Goal: Task Accomplishment & Management: Complete application form

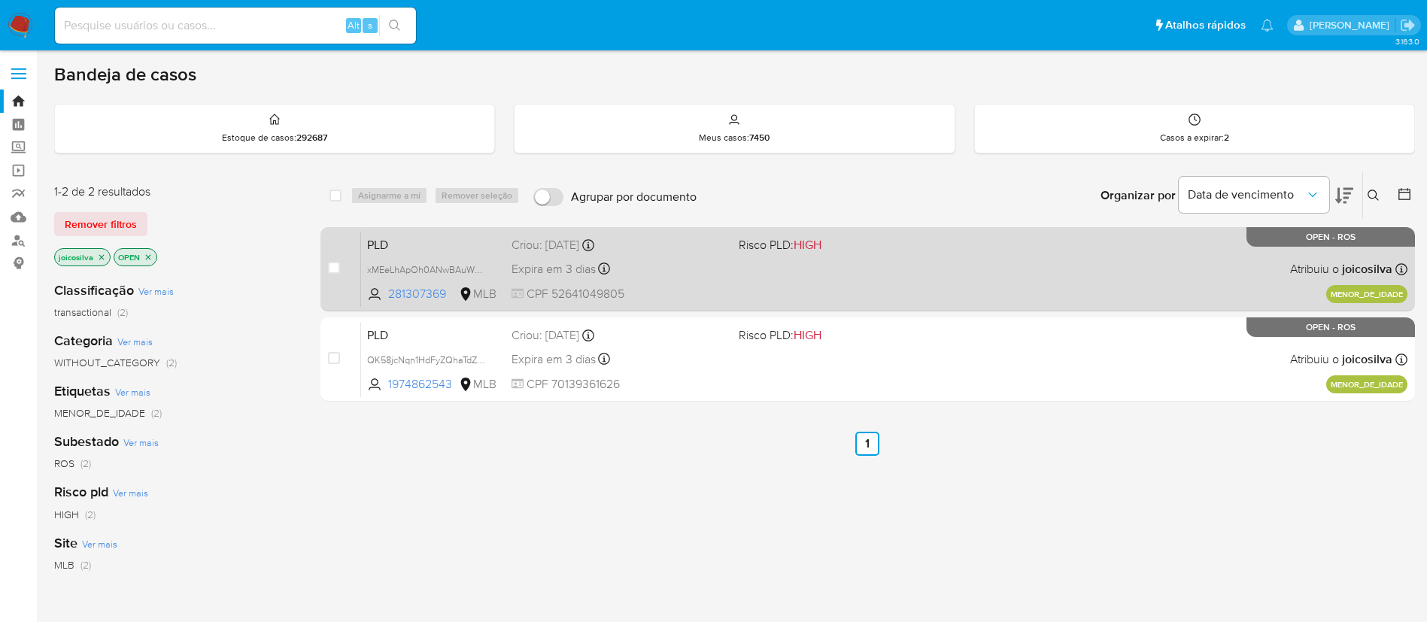
click at [915, 271] on div "PLD xMEeLhApOh0ANwBAuWEgBGja 281307369 MLB Risco PLD: HIGH Criou: 12/09/2025 Cr…" at bounding box center [884, 269] width 1047 height 76
click at [906, 254] on div "PLD xMEeLhApOh0ANwBAuWEgBGja 281307369 MLB Risco PLD: HIGH Criou: 12/09/2025 Cr…" at bounding box center [884, 269] width 1047 height 76
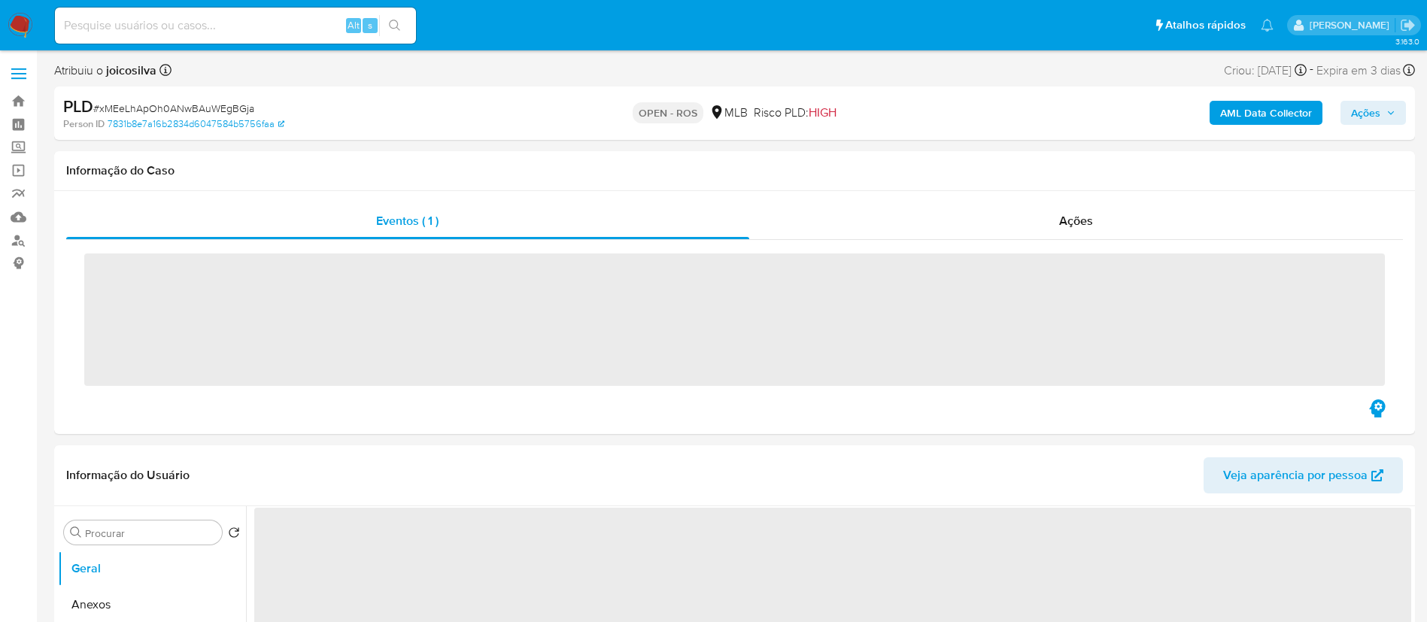
click at [196, 106] on span "# xMEeLhApOh0ANwBAuWEgBGja" at bounding box center [173, 108] width 161 height 15
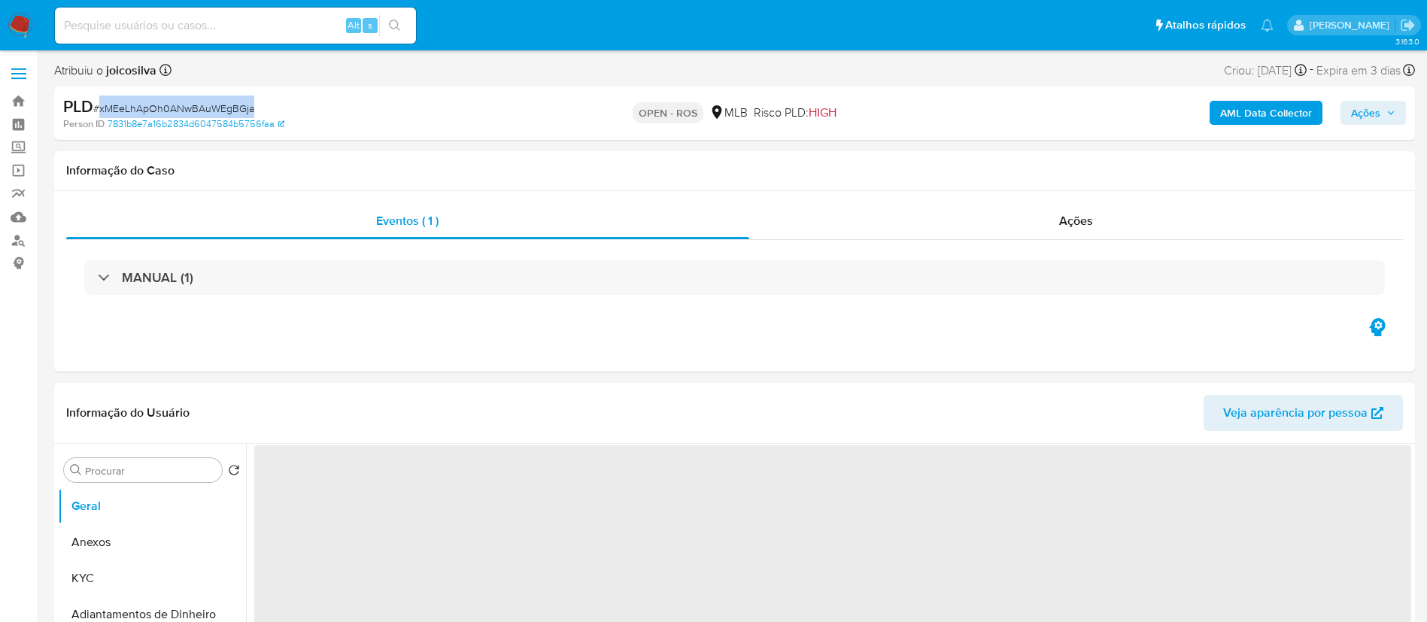
click at [196, 106] on span "# xMEeLhApOh0ANwBAuWEgBGja" at bounding box center [173, 108] width 161 height 15
select select "10"
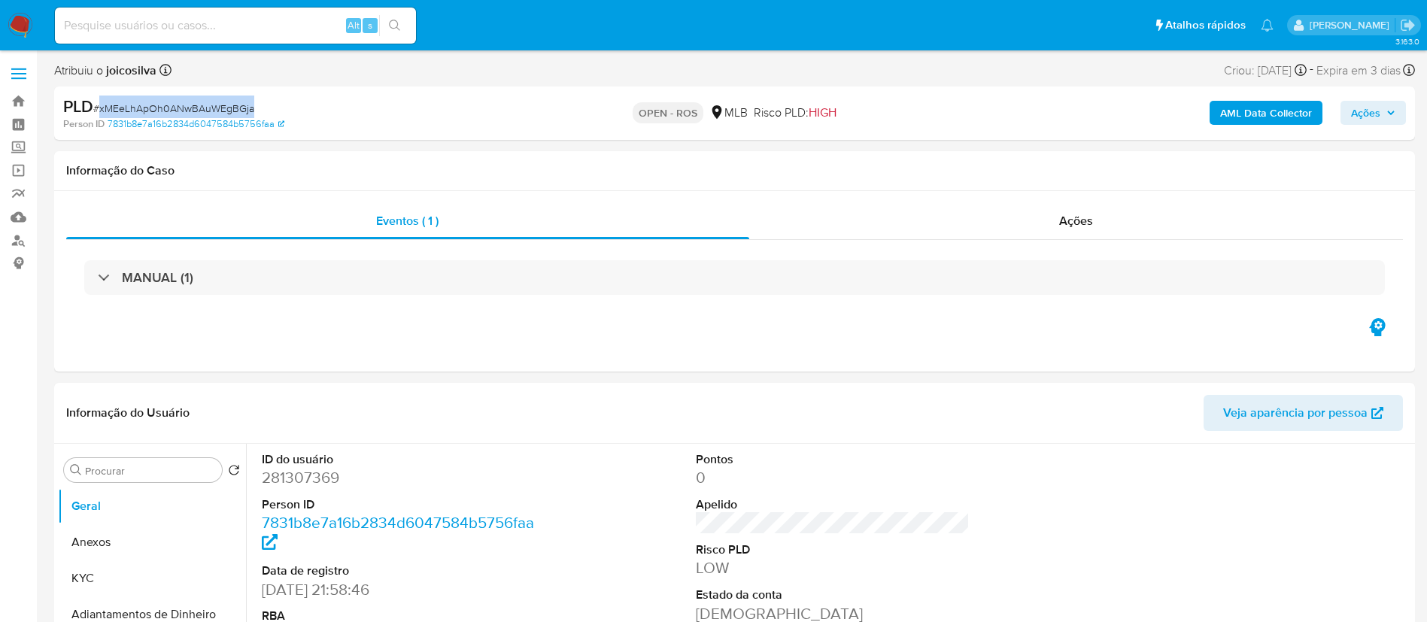
copy span "xMEeLhApOh0ANwBAuWEgBGja"
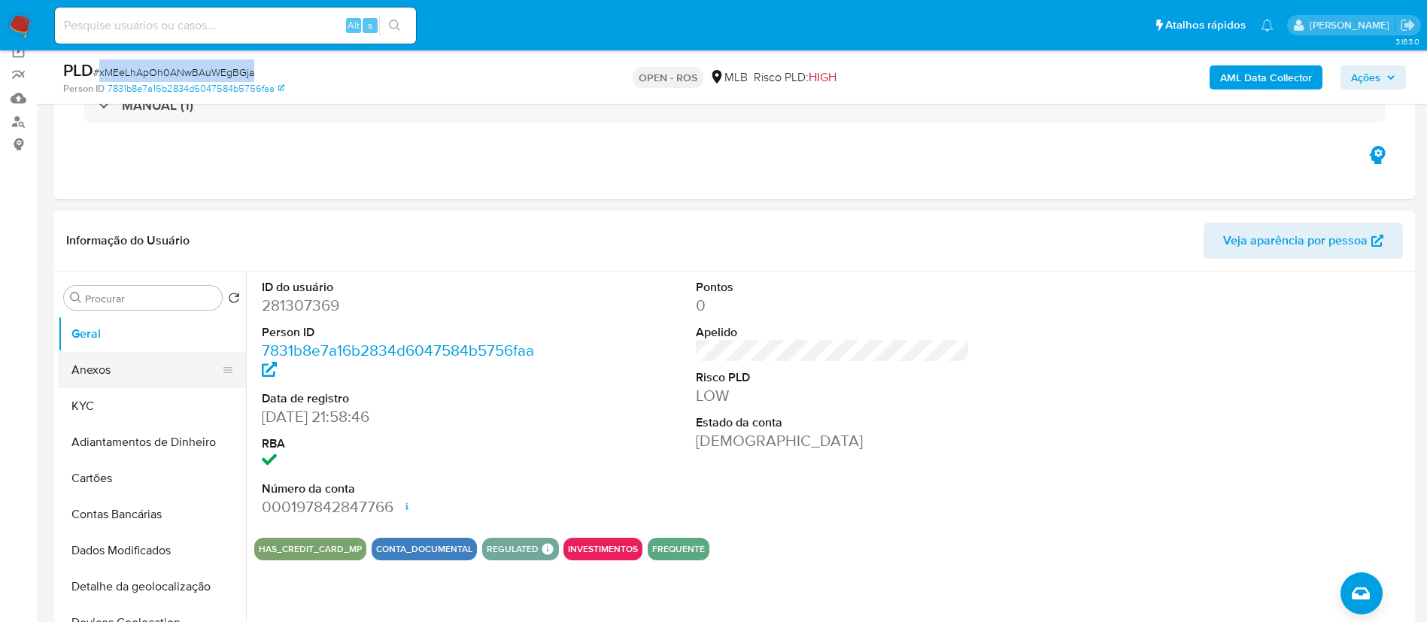
scroll to position [113, 0]
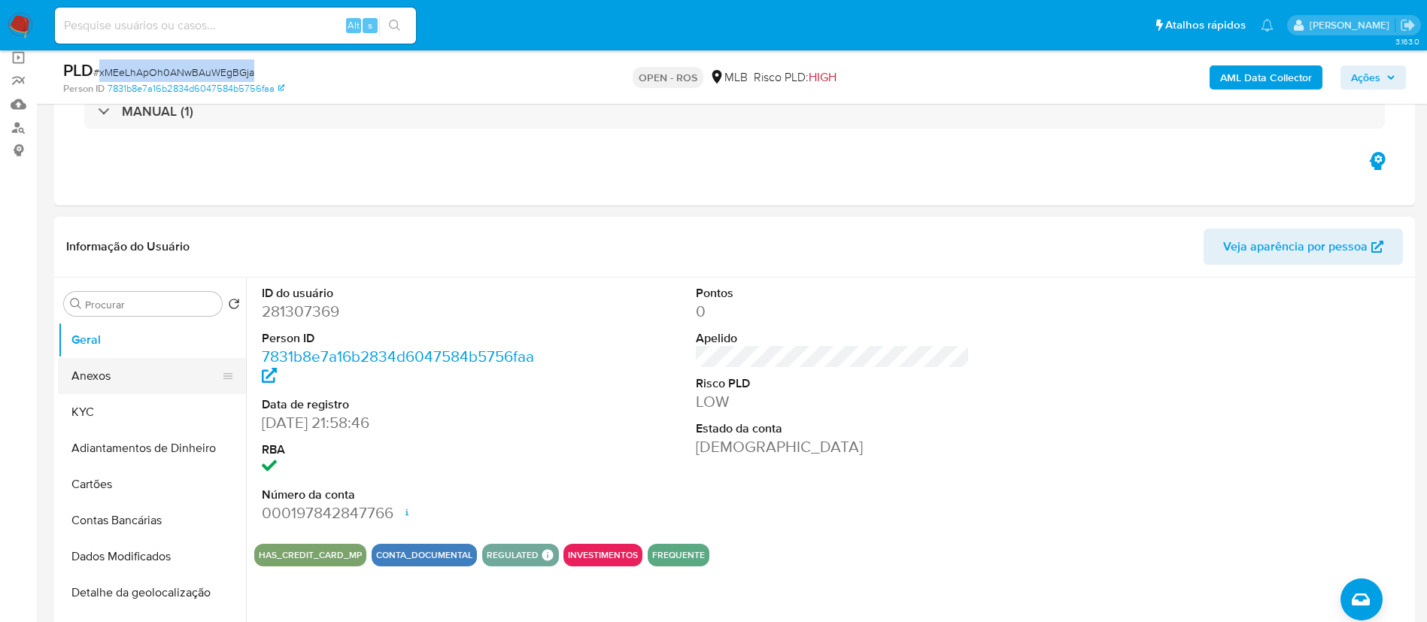
click at [117, 375] on button "Anexos" at bounding box center [146, 376] width 176 height 36
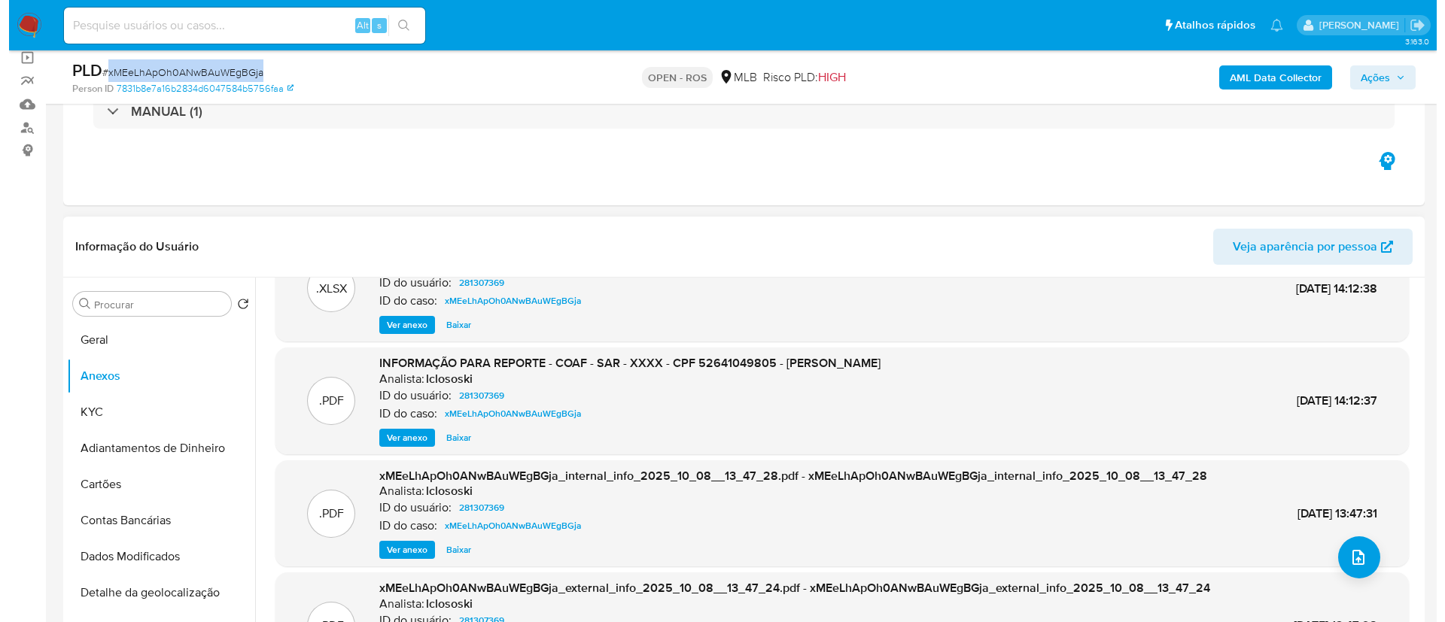
scroll to position [84, 0]
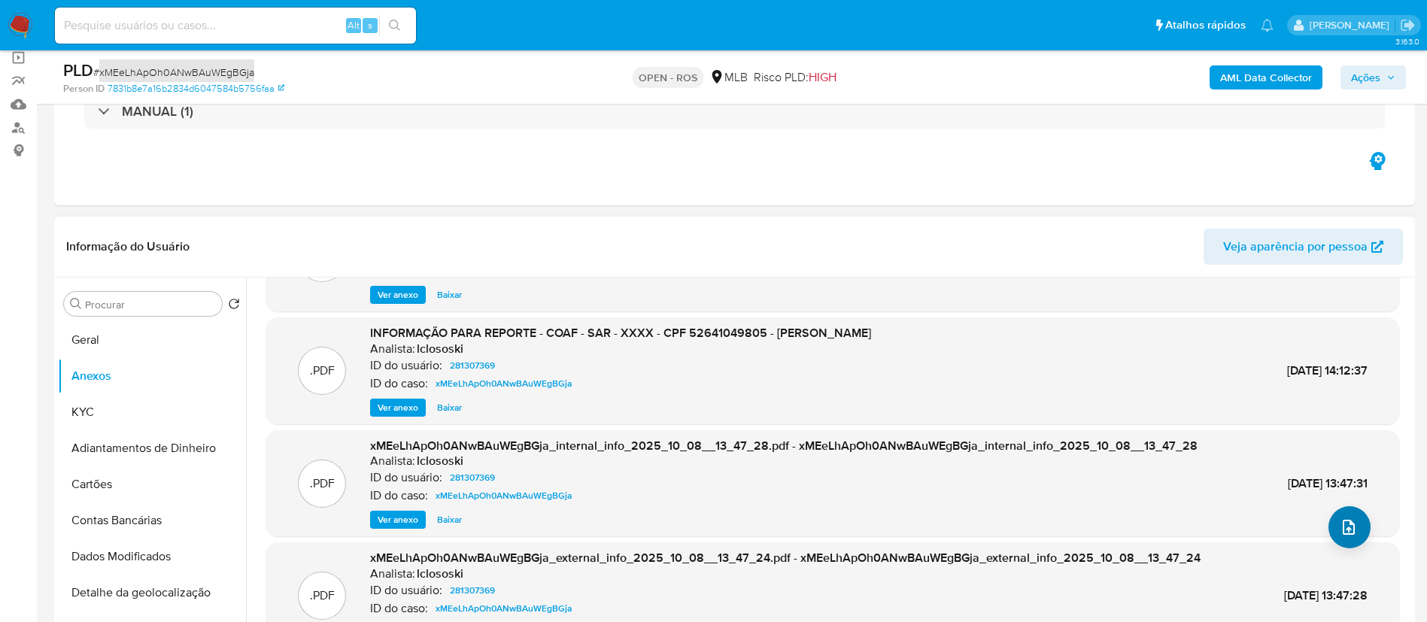
click at [1347, 524] on icon "upload-file" at bounding box center [1349, 527] width 18 height 18
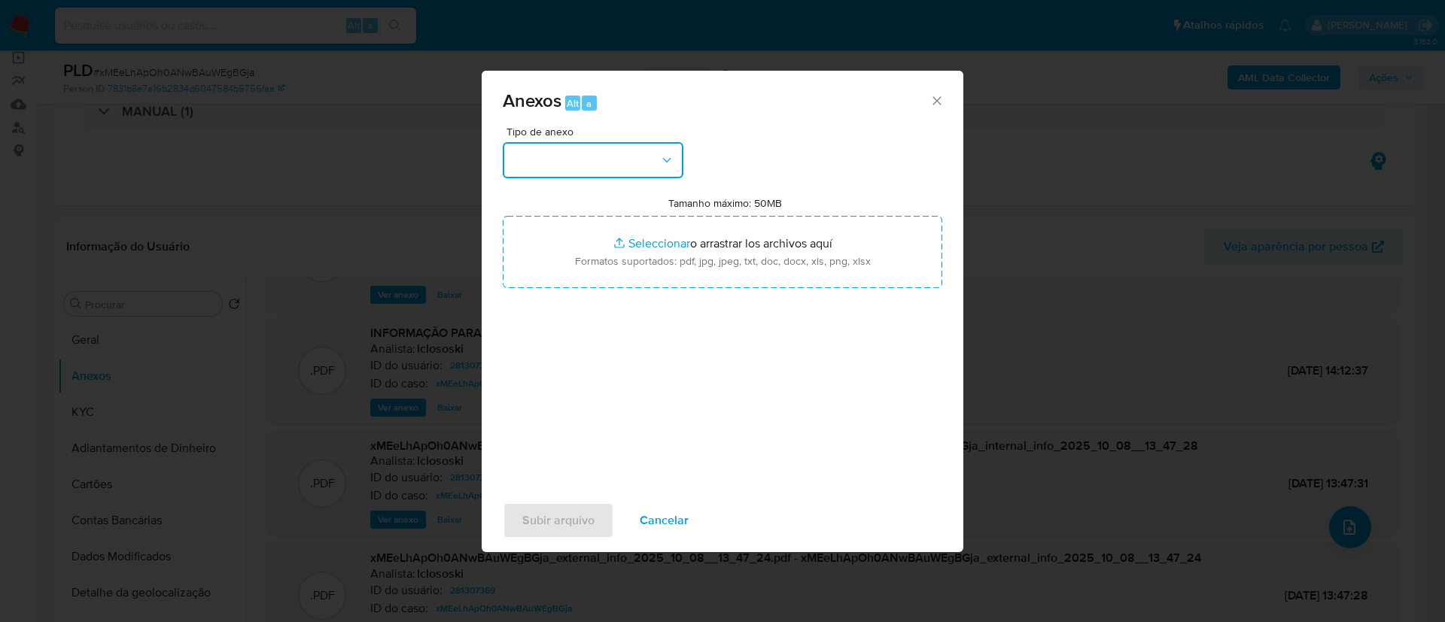
click at [631, 174] on button "button" at bounding box center [593, 160] width 181 height 36
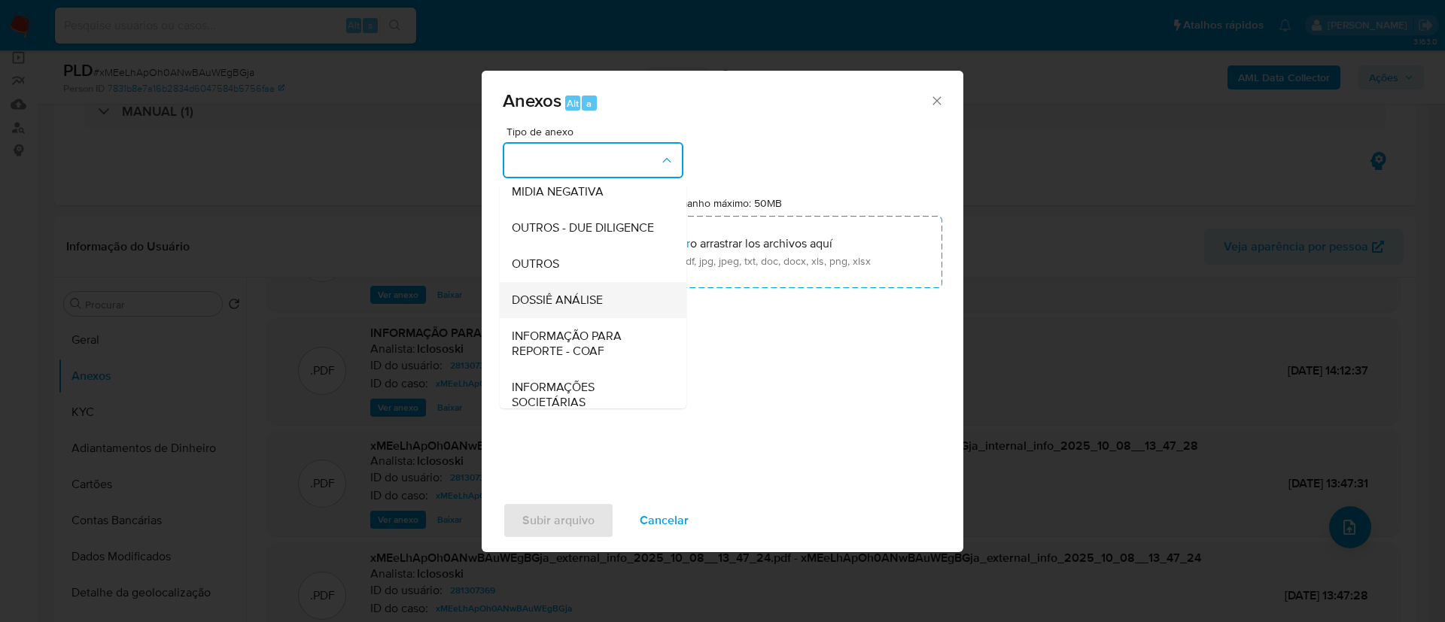
scroll to position [232, 0]
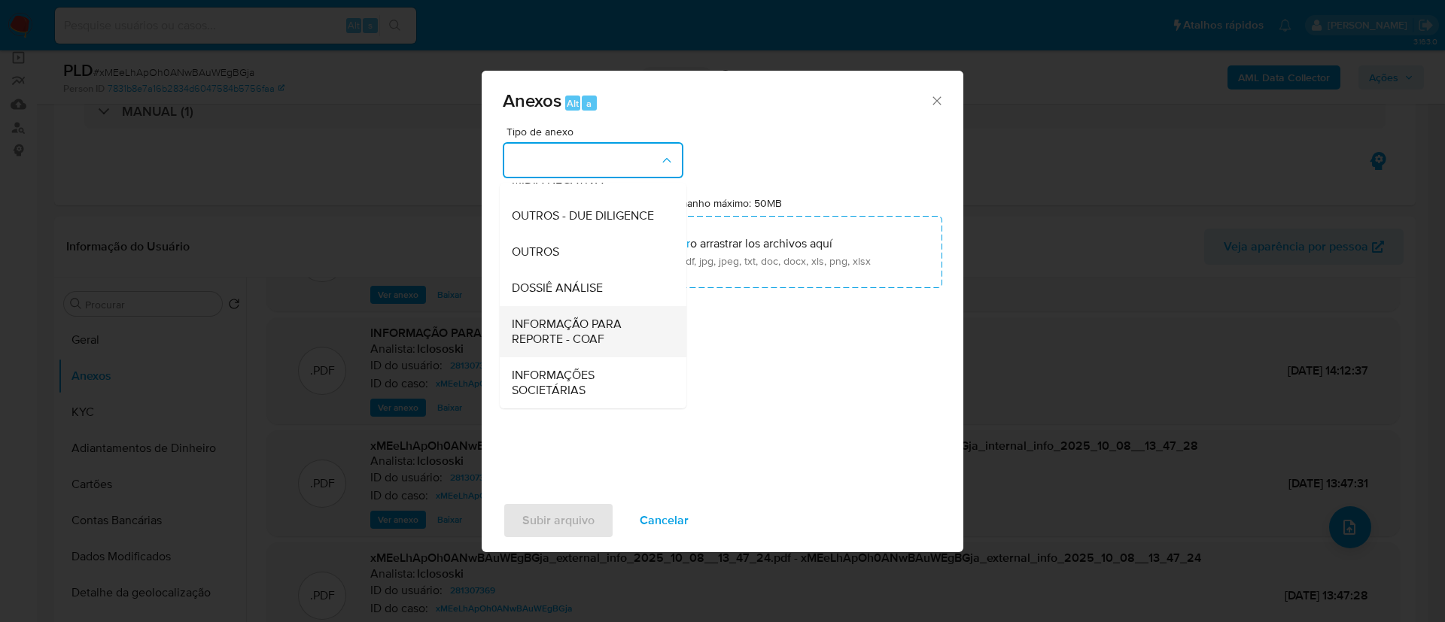
click at [613, 340] on span "INFORMAÇÃO PARA REPORTE - COAF" at bounding box center [588, 332] width 153 height 30
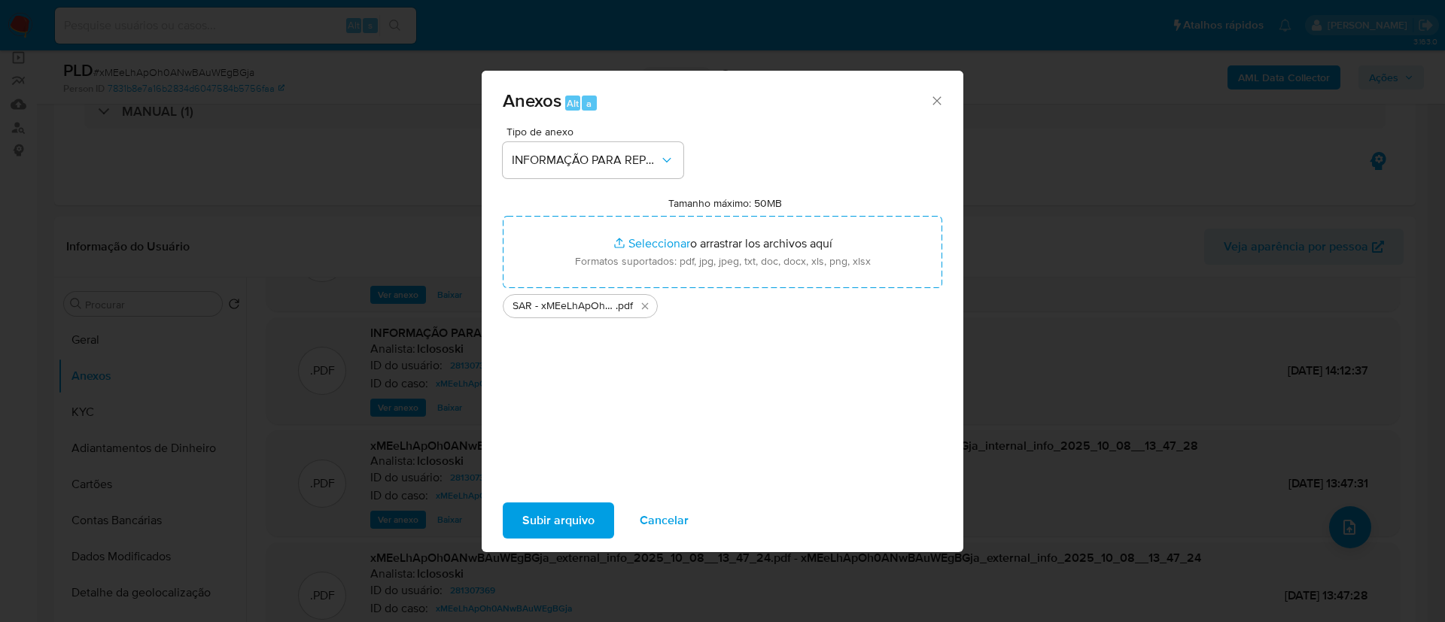
click at [563, 511] on span "Subir arquivo" at bounding box center [558, 520] width 72 height 33
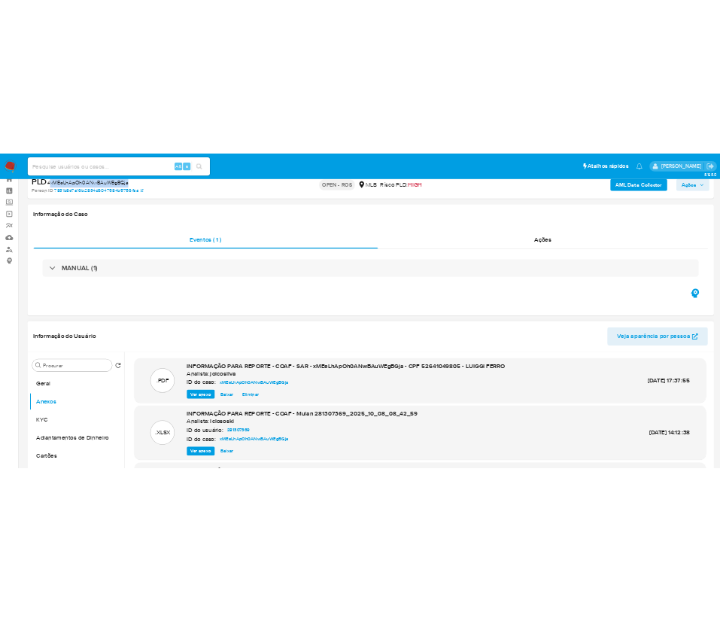
scroll to position [0, 0]
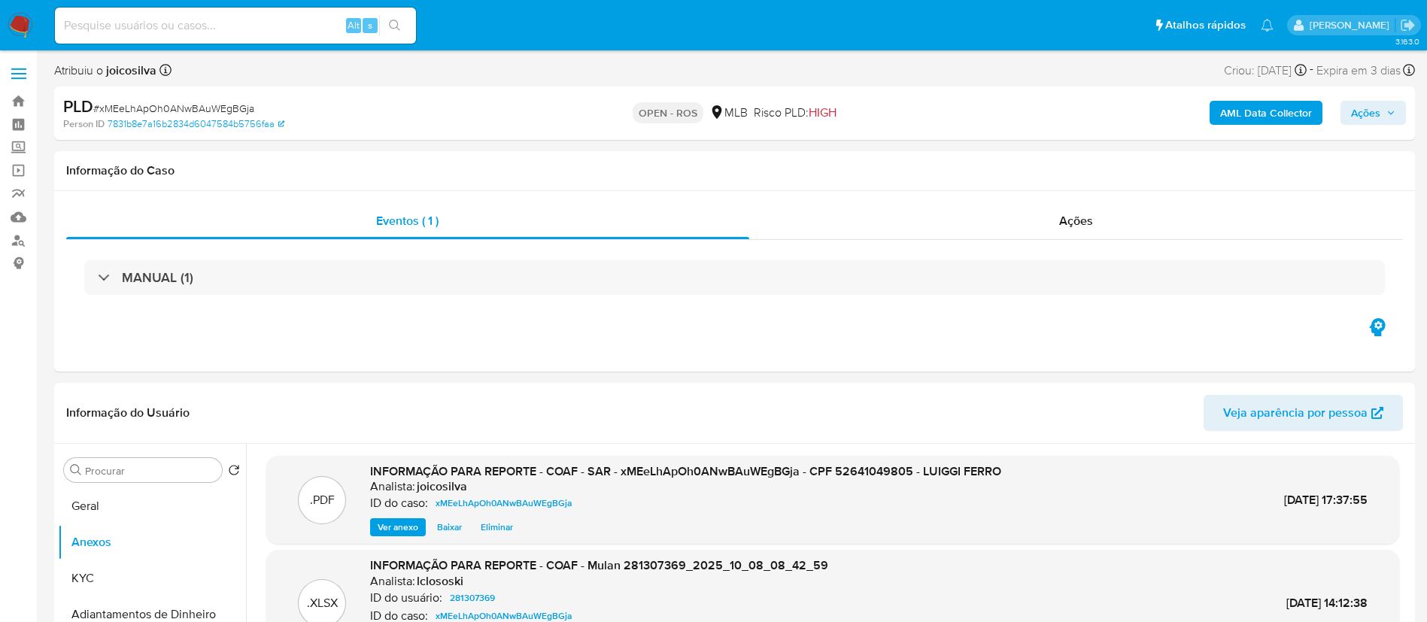
click at [1375, 99] on div "AML Data Collector Ações" at bounding box center [1184, 113] width 444 height 35
click at [1370, 115] on span "Ações" at bounding box center [1365, 113] width 29 height 24
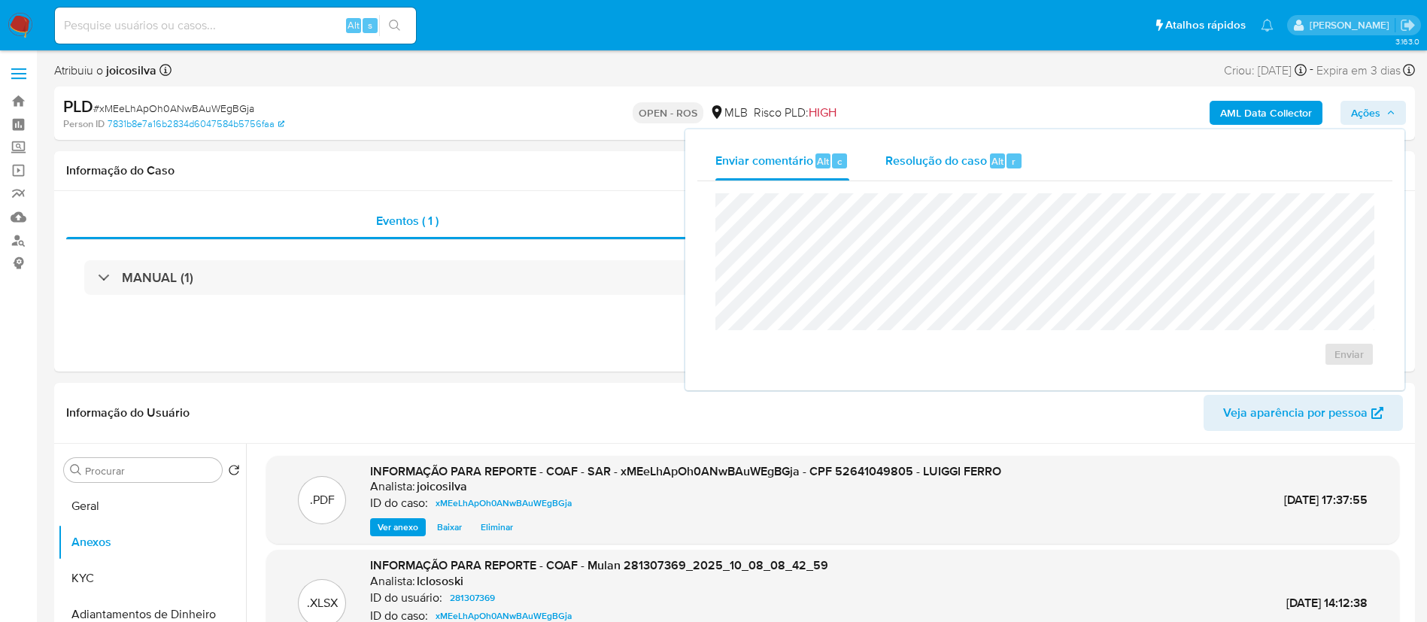
click at [928, 160] on span "Resolução do caso" at bounding box center [937, 160] width 102 height 17
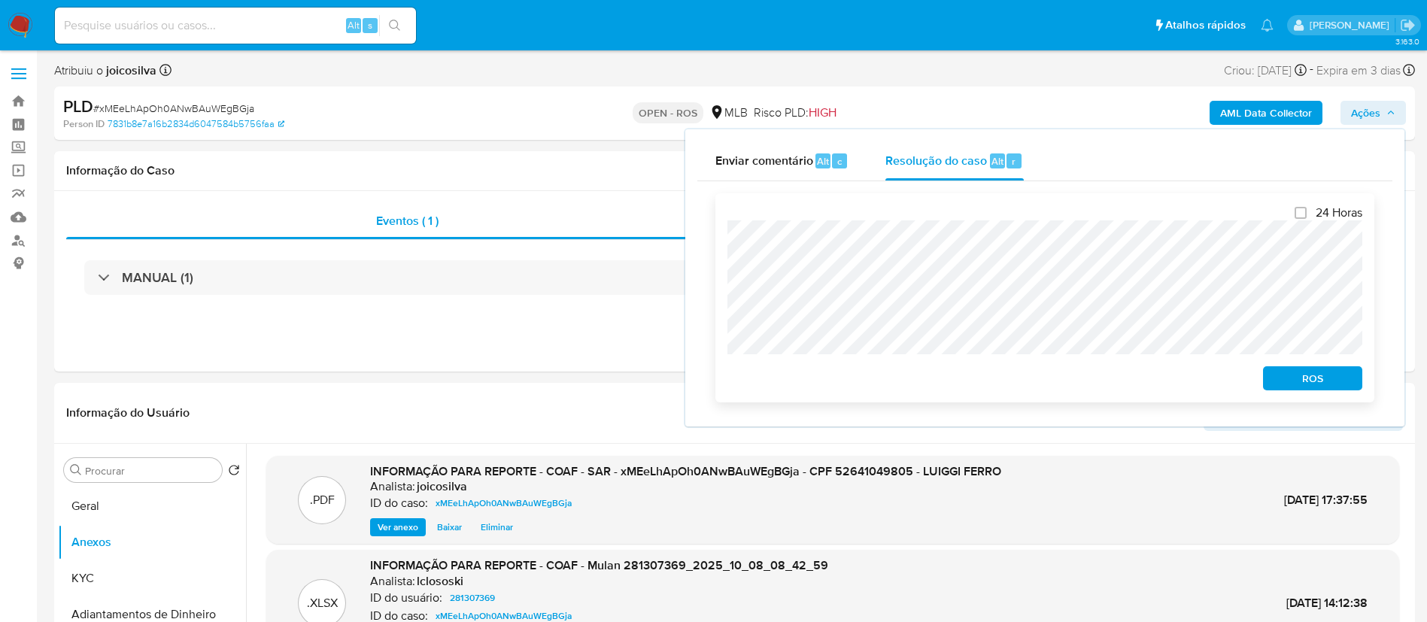
click at [1303, 378] on span "ROS" at bounding box center [1313, 378] width 78 height 21
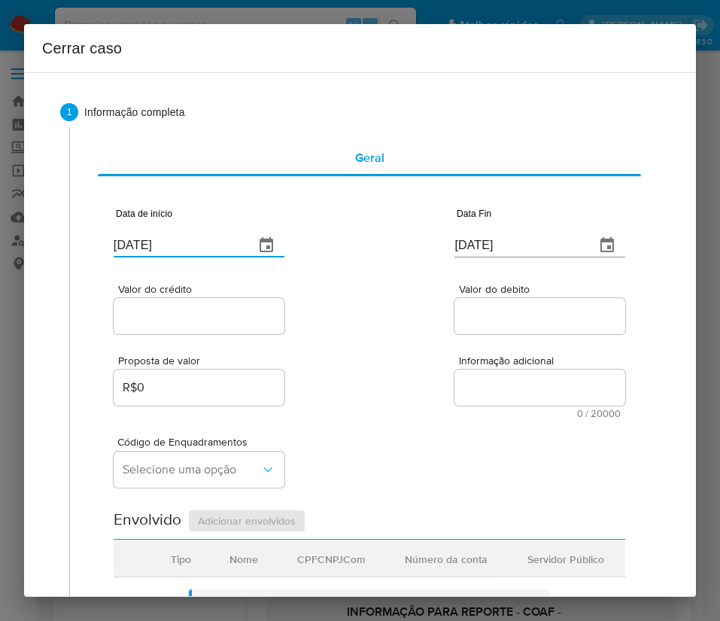
click at [189, 248] on input "09/10/2025" at bounding box center [178, 245] width 129 height 24
paste input "12/08"
type input "12/08/2025"
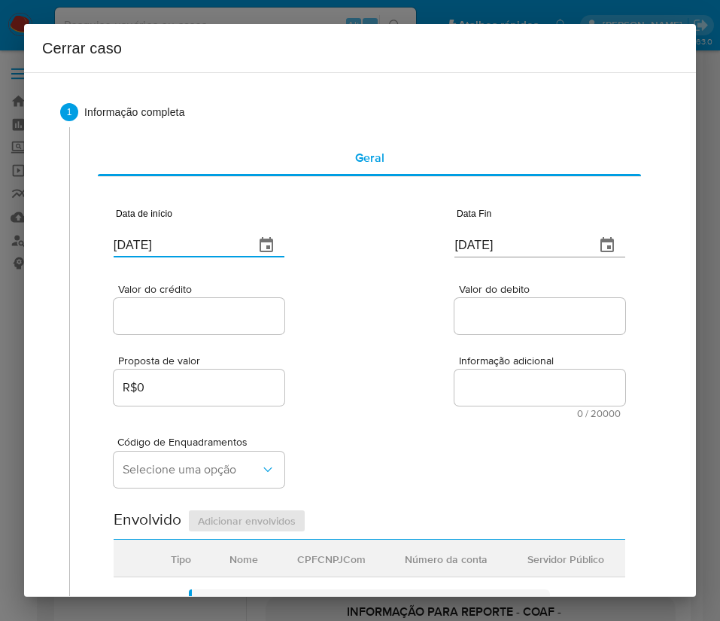
drag, startPoint x: 444, startPoint y: 316, endPoint x: 204, endPoint y: 383, distance: 249.2
click at [454, 316] on input "Valor do debito" at bounding box center [539, 316] width 171 height 20
click at [488, 239] on input "09/10/2025" at bounding box center [518, 245] width 129 height 24
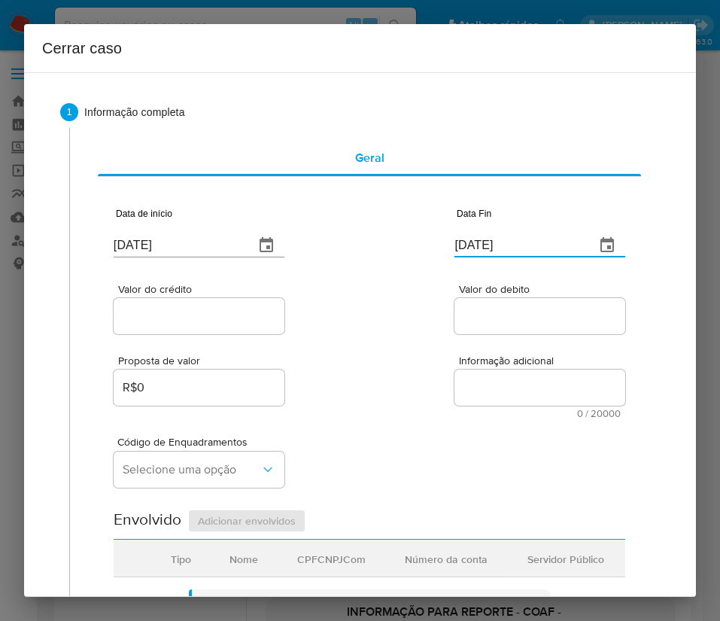
paste input "2"
type input "02/10/2025"
click at [441, 417] on div "Proposta de valor R$0 Informação adicional 0 / 20000 20000 caracteres restantes" at bounding box center [370, 377] width 512 height 81
click at [247, 312] on input "Valor do crédito" at bounding box center [199, 316] width 171 height 20
click at [157, 315] on input "Valor do crédito" at bounding box center [199, 316] width 171 height 20
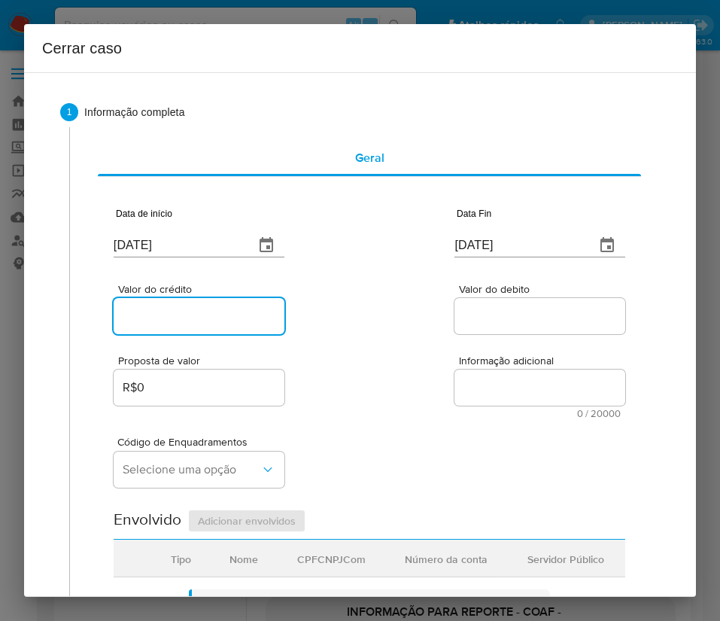
paste input "R$17.122"
type input "R$17.122"
click at [479, 339] on div "Proposta de valor R$0 Informação adicional 0 / 20000 20000 caracteres restantes" at bounding box center [370, 377] width 512 height 81
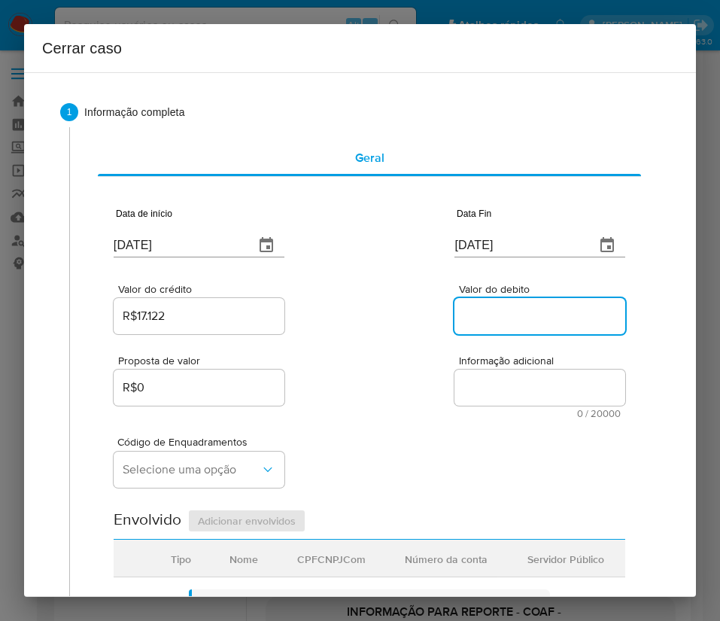
click at [499, 311] on input "Valor do debito" at bounding box center [539, 316] width 171 height 20
paste input "R$17.100"
type input "R$17.100"
click at [384, 425] on div "Código de Enquadramentos Selecione uma opção" at bounding box center [370, 455] width 512 height 75
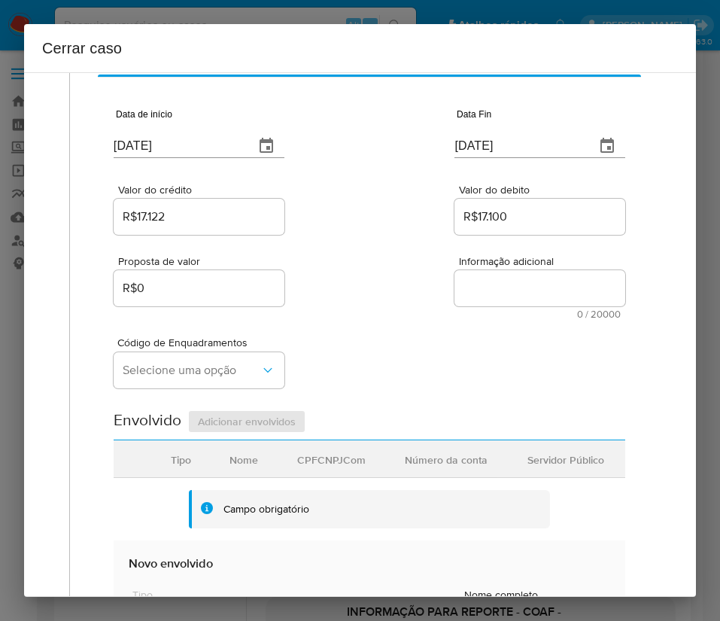
scroll to position [226, 0]
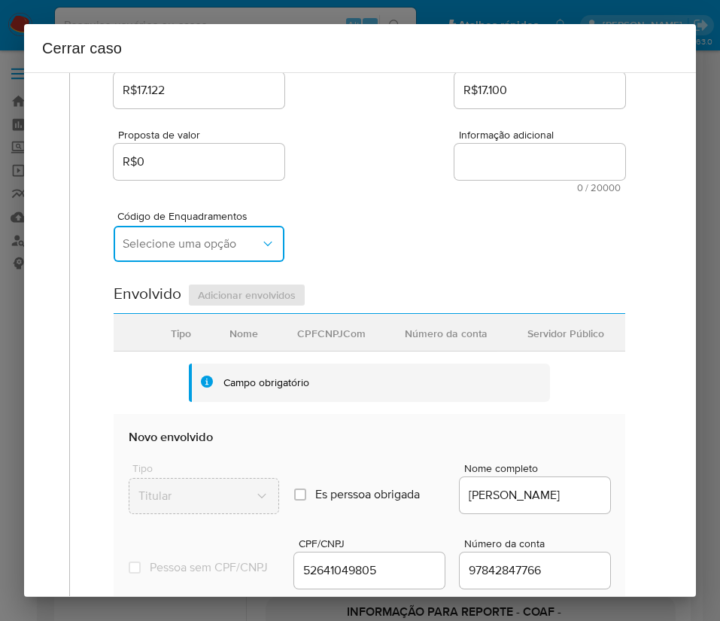
click at [202, 248] on span "Selecione uma opção" at bounding box center [192, 243] width 138 height 15
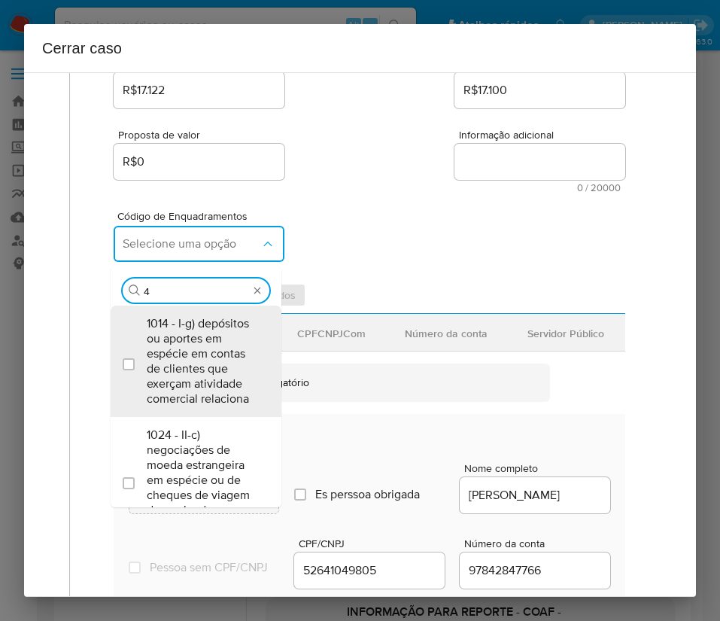
type input "45"
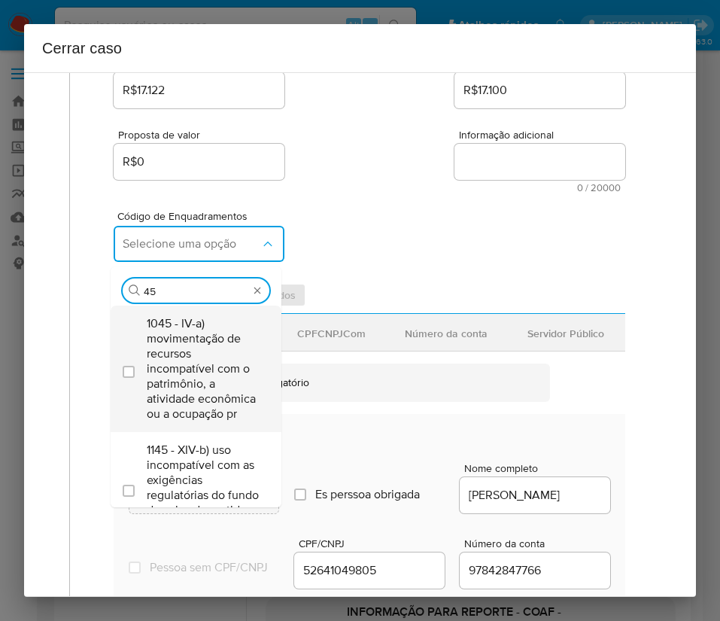
click at [194, 348] on span "1045 - IV-a) movimentação de recursos incompatível com o patrimônio, a atividad…" at bounding box center [204, 368] width 114 height 105
checkbox input "true"
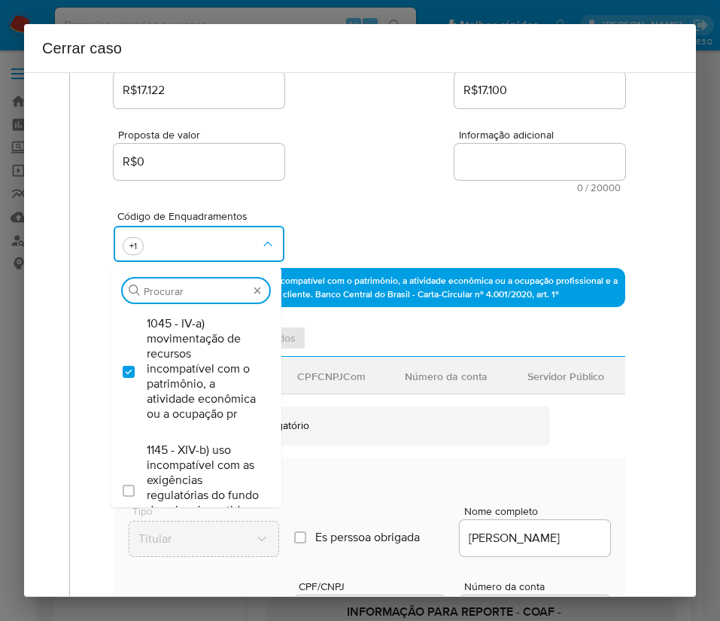
click at [410, 229] on div "Código de Enquadramentos Procurar 1045 - IV-a) movimentação de recursos incompa…" at bounding box center [370, 230] width 512 height 75
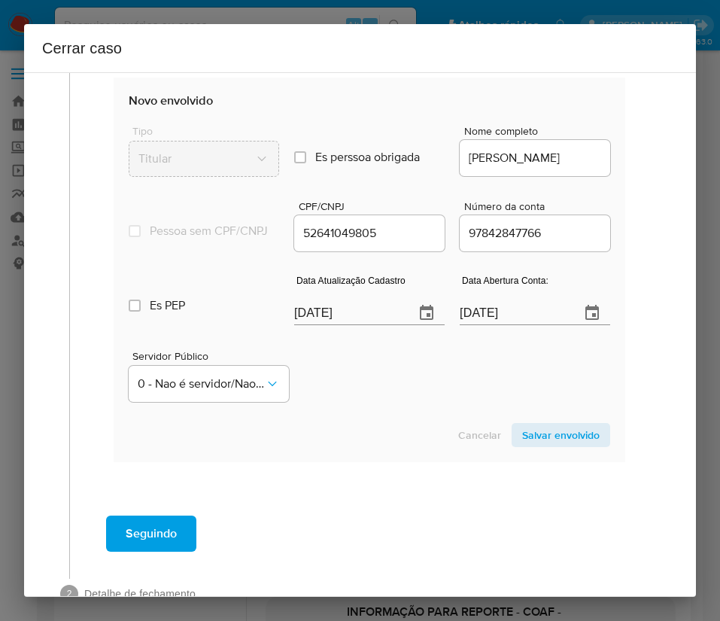
scroll to position [662, 0]
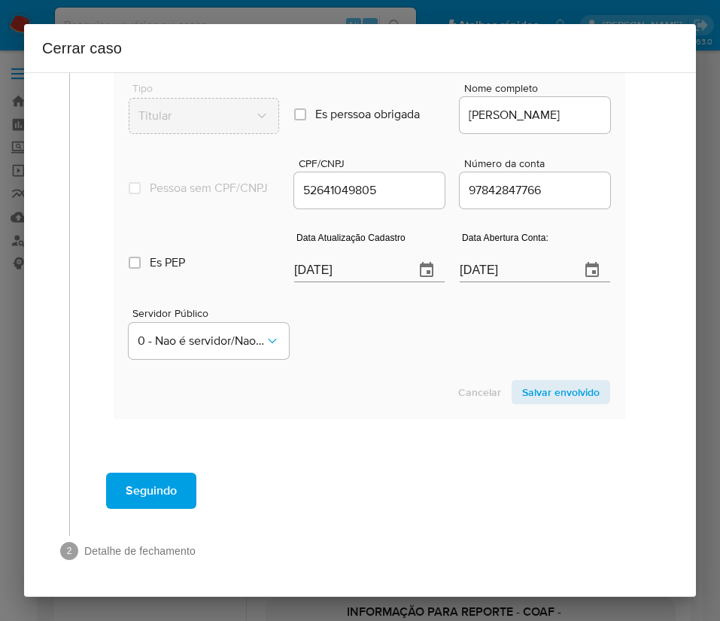
click at [313, 288] on div "Data Atualização Cadastro 09/10/2025" at bounding box center [369, 259] width 150 height 60
click at [324, 275] on input "09/10/2025" at bounding box center [348, 270] width 108 height 24
paste input "4"
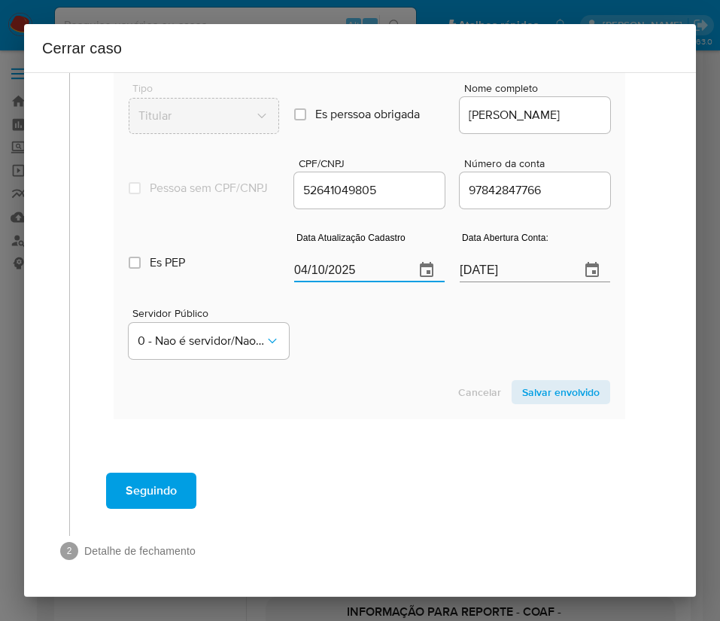
type input "04/10/2025"
click at [362, 348] on div "Servidor Público 0 - Nao é servidor/Nao possui informacao" at bounding box center [370, 327] width 482 height 75
click at [524, 391] on span "Salvar envolvido" at bounding box center [560, 391] width 77 height 21
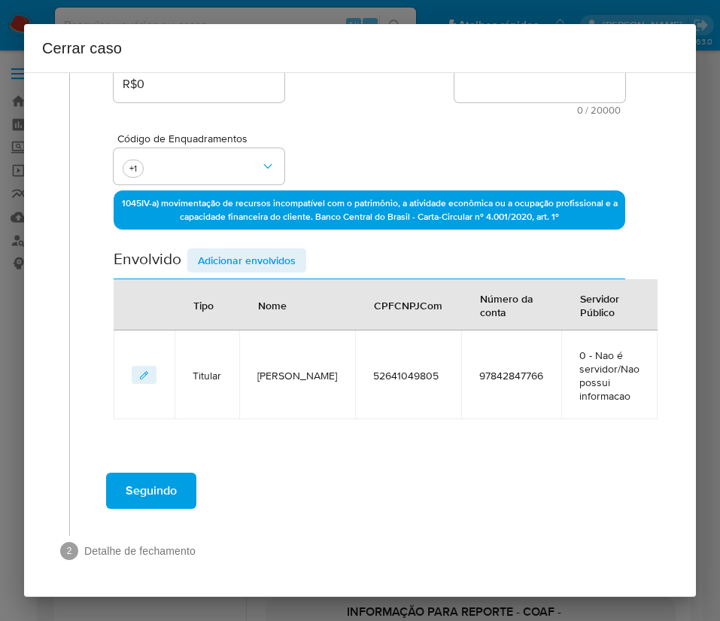
scroll to position [303, 0]
click at [263, 263] on span "Adicionar envolvidos" at bounding box center [247, 260] width 98 height 21
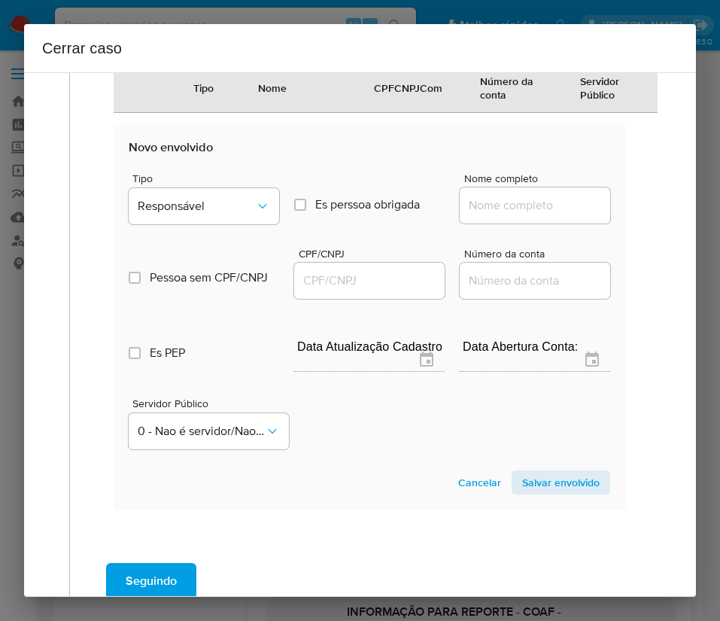
scroll to position [700, 0]
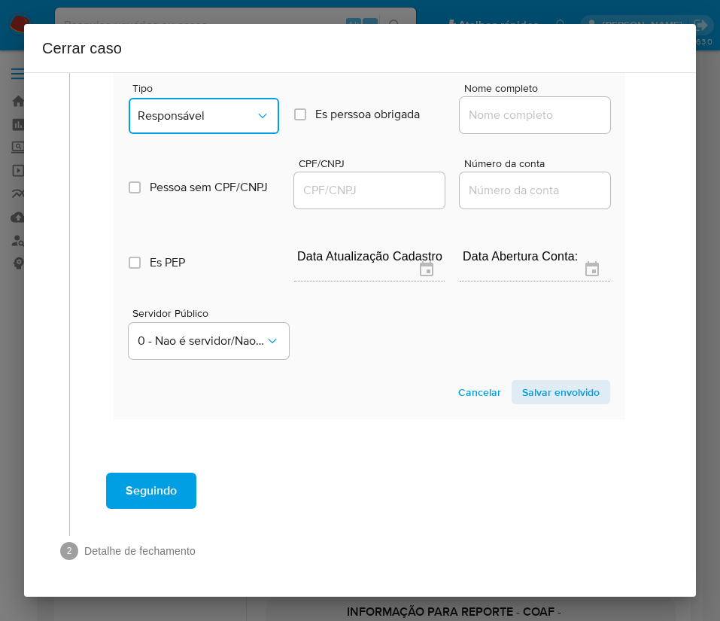
click at [215, 105] on button "Responsável" at bounding box center [204, 116] width 150 height 36
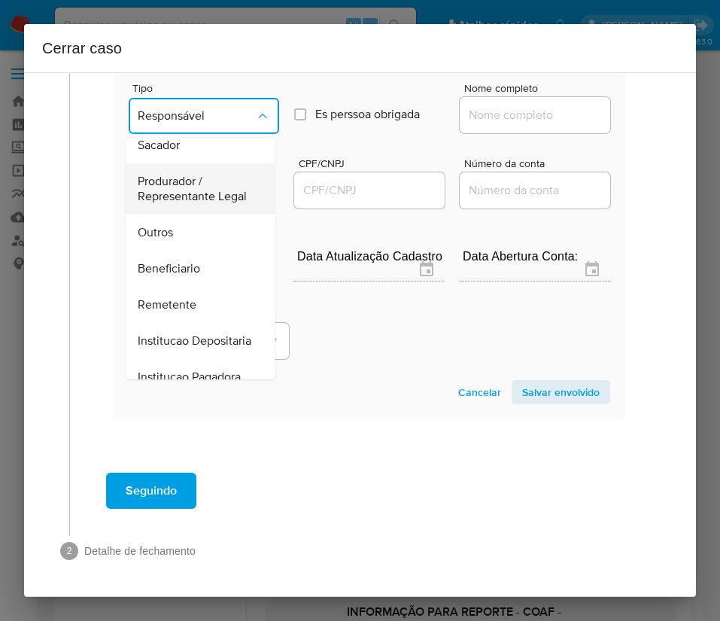
scroll to position [268, 0]
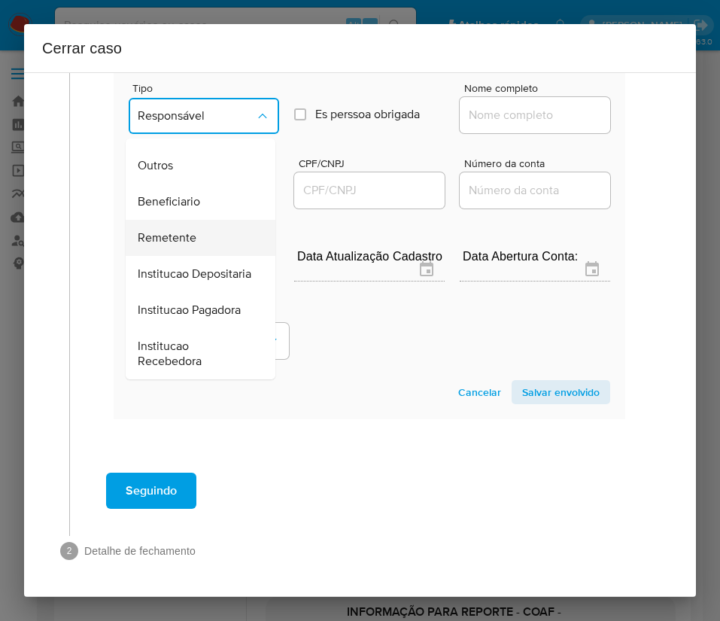
click at [180, 230] on span "Remetente" at bounding box center [167, 237] width 59 height 15
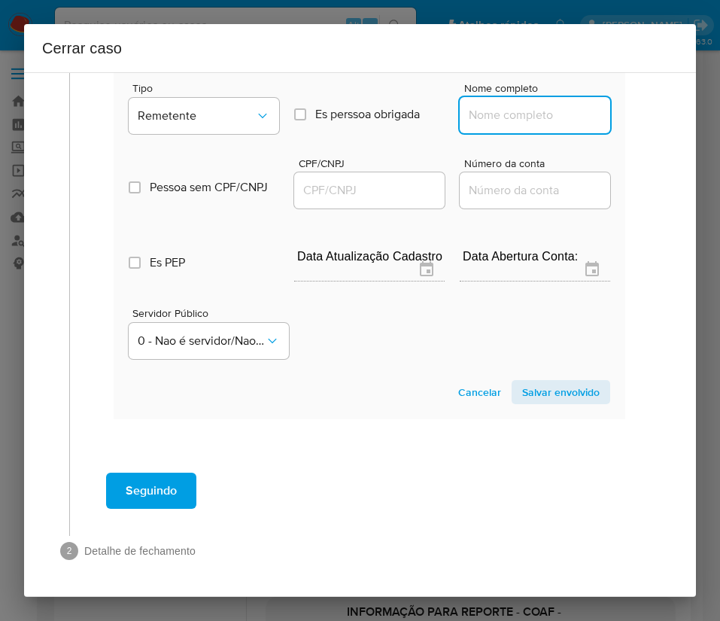
click at [497, 115] on input "Nome completo" at bounding box center [535, 115] width 150 height 20
paste input "Augusto Sergio Amorim Costa, 17559790291"
drag, startPoint x: 505, startPoint y: 115, endPoint x: 639, endPoint y: 127, distance: 134.5
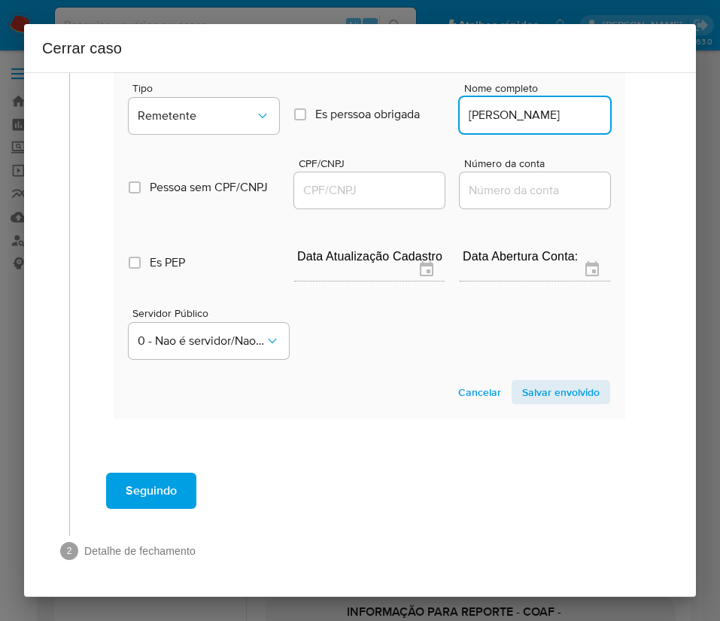
scroll to position [0, 29]
type input "Augusto Sergio Amorim Costa"
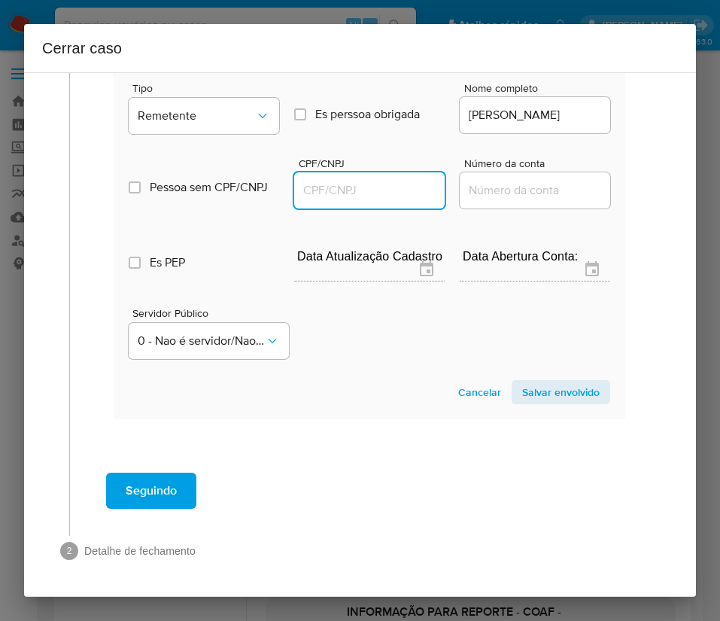
click at [363, 191] on input "CPF/CNPJ" at bounding box center [369, 191] width 150 height 20
paste input "17559790291"
type input "17559790291"
click at [546, 400] on span "Salvar envolvido" at bounding box center [560, 391] width 77 height 21
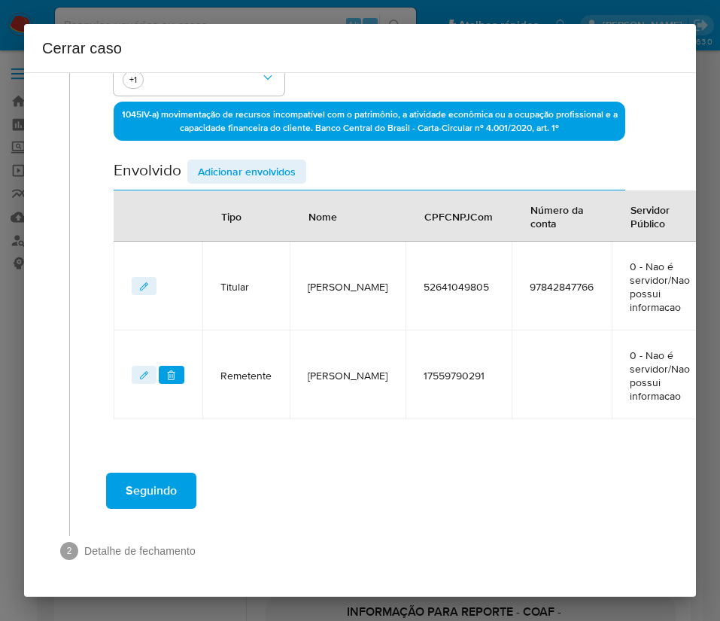
scroll to position [392, 0]
click at [272, 168] on span "Adicionar envolvidos" at bounding box center [247, 171] width 98 height 21
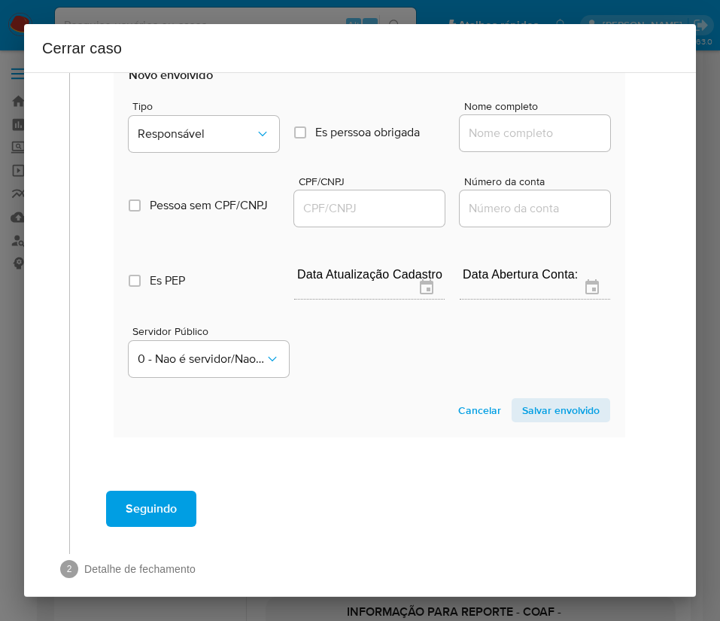
scroll to position [789, 0]
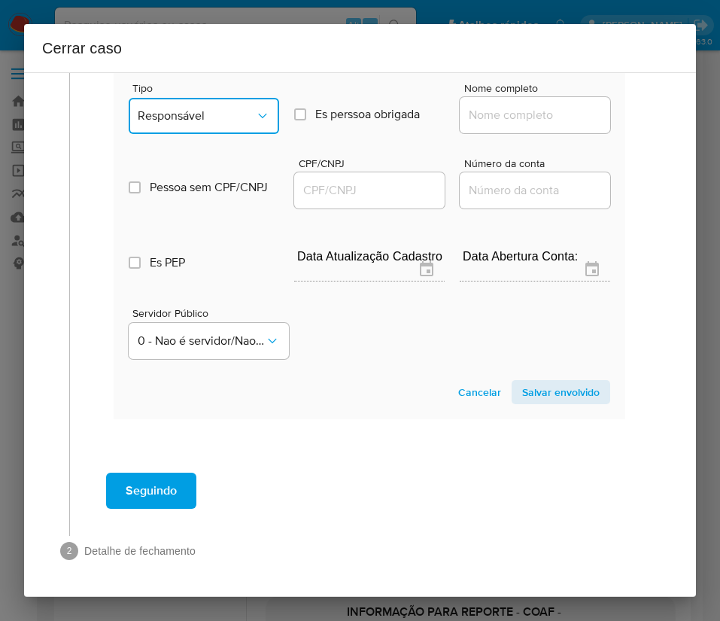
click at [180, 113] on span "Responsável" at bounding box center [196, 115] width 117 height 15
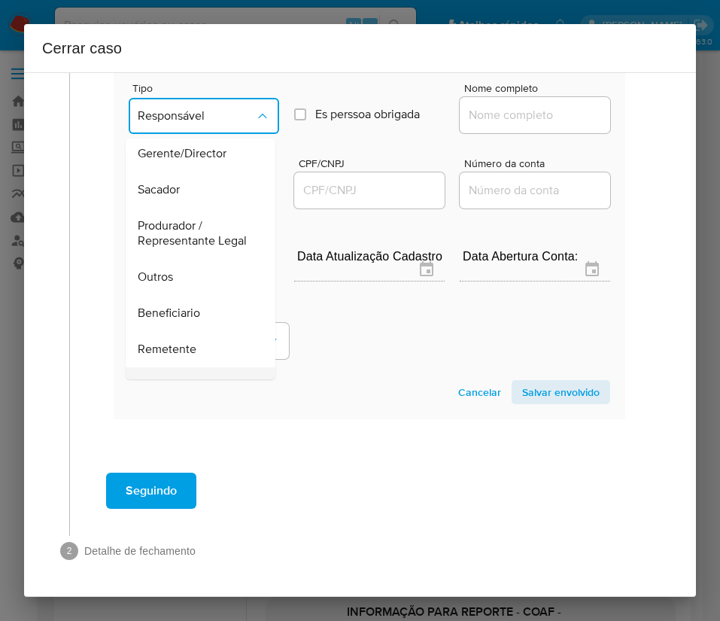
scroll to position [268, 0]
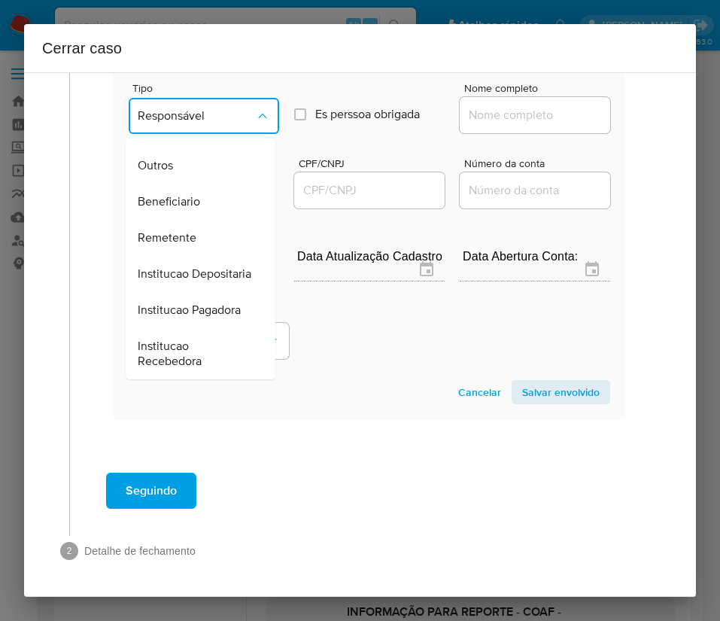
click at [170, 184] on div "Beneficiario" at bounding box center [196, 202] width 117 height 36
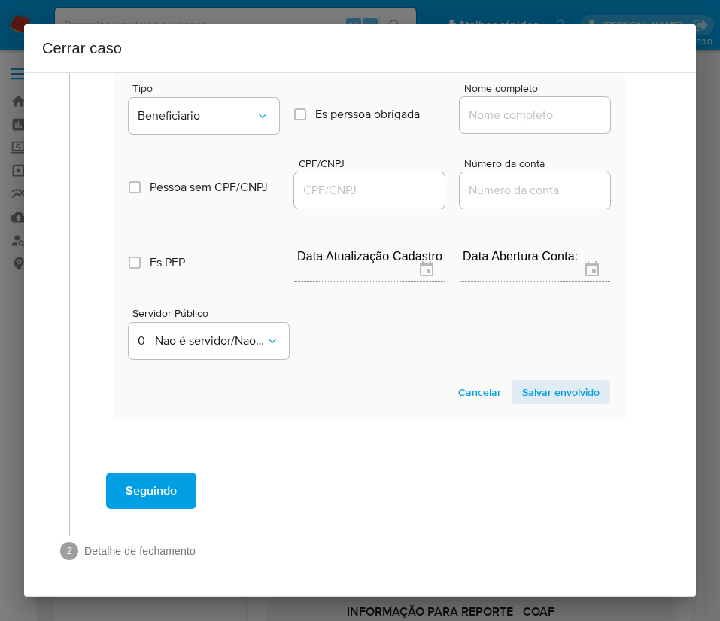
drag, startPoint x: 472, startPoint y: 117, endPoint x: 496, endPoint y: 124, distance: 25.2
click at [473, 117] on input "Nome completo" at bounding box center [535, 115] width 150 height 20
paste input "Jose Antonio De Souza Junior, 01534430652"
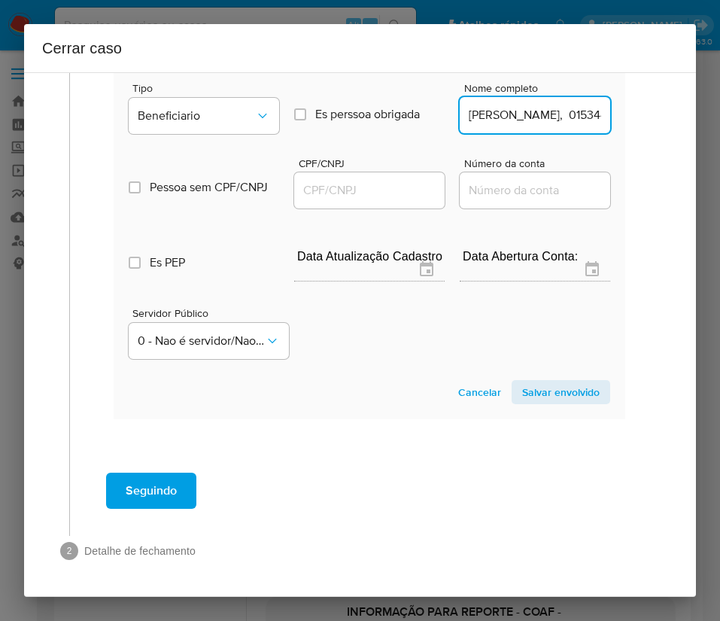
scroll to position [0, 111]
drag, startPoint x: 500, startPoint y: 119, endPoint x: 720, endPoint y: 122, distance: 219.7
type input "Jose Antonio De Souza Junior"
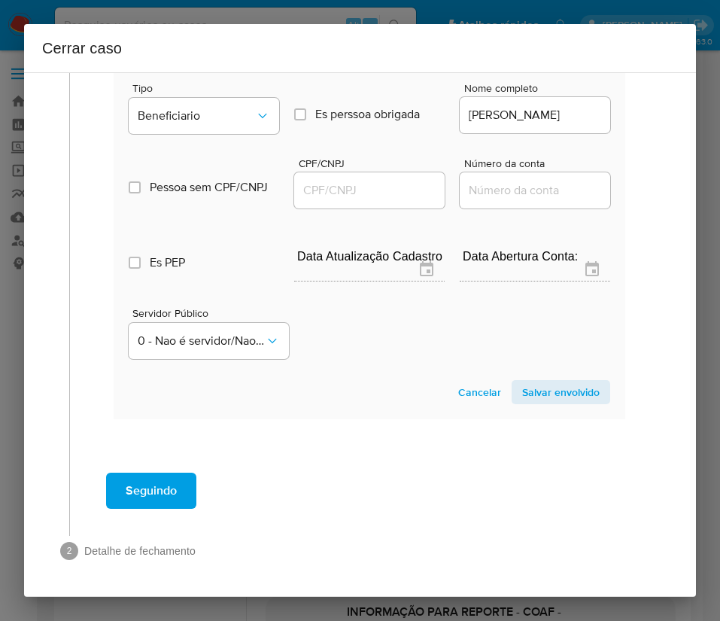
scroll to position [0, 0]
click at [387, 202] on div at bounding box center [369, 190] width 150 height 36
click at [406, 196] on input "CPF/CNPJ" at bounding box center [369, 191] width 150 height 20
paste input "01534430652"
type input "1534430652"
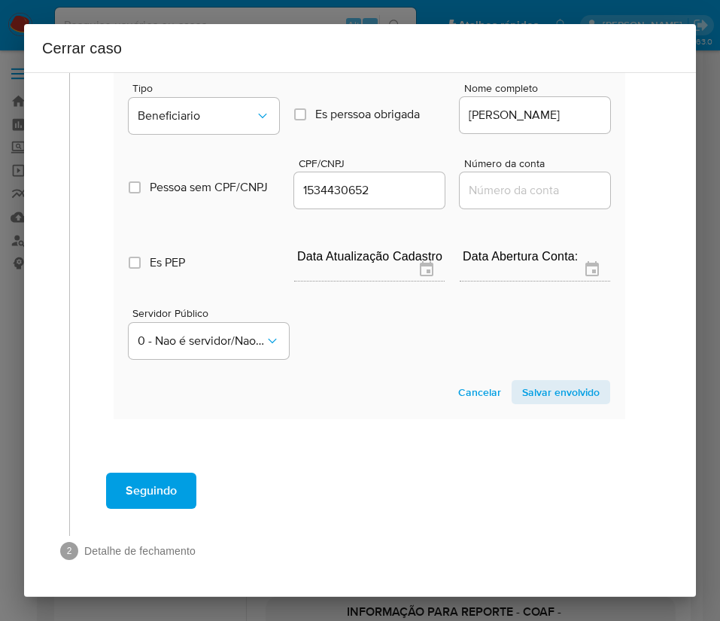
click at [522, 395] on span "Salvar envolvido" at bounding box center [560, 391] width 77 height 21
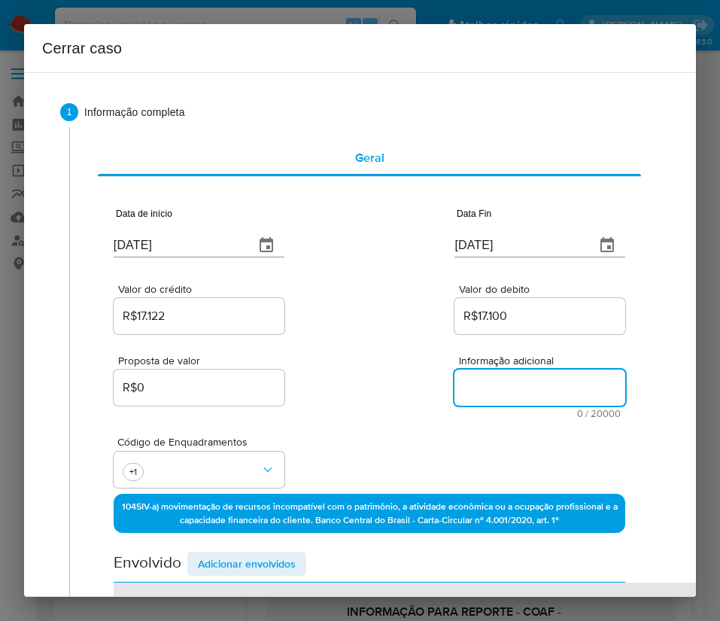
click at [469, 383] on textarea "Informação adicional" at bounding box center [539, 387] width 171 height 36
paste textarea "Informações do Cliente Luiggi Ferro, CPF 52641049805, 18 anos, residente no mun…"
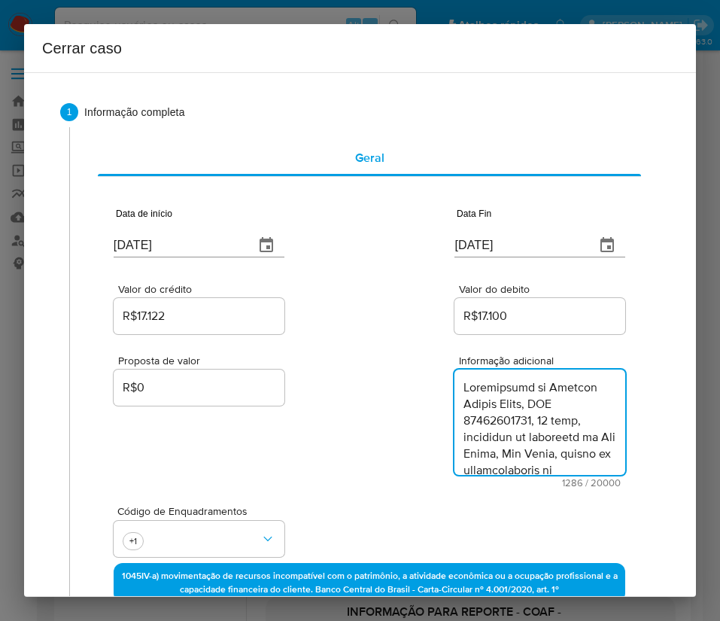
type textarea "Informações do Cliente Luiggi Ferro, CPF 52641049805, 18 anos, residente no mun…"
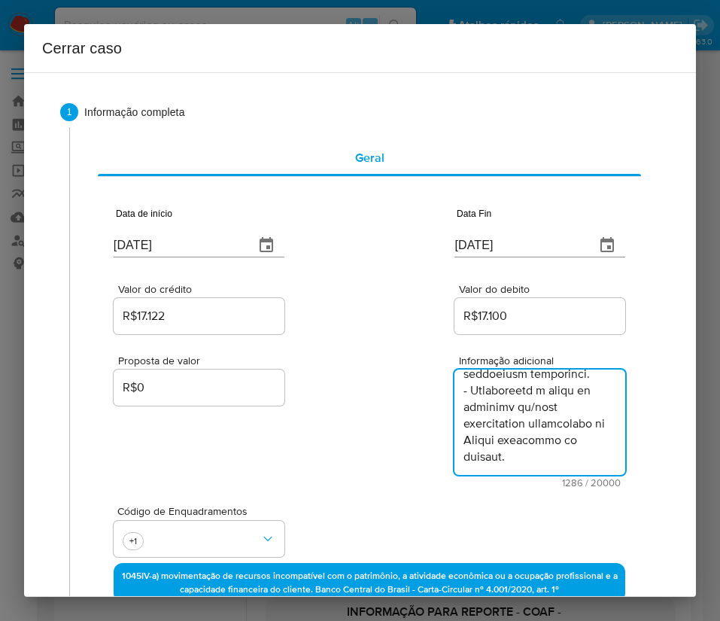
click at [384, 452] on div "Proposta de valor R$0 Informação adicional 1286 / 20000 18714 caracteres restan…" at bounding box center [370, 412] width 512 height 150
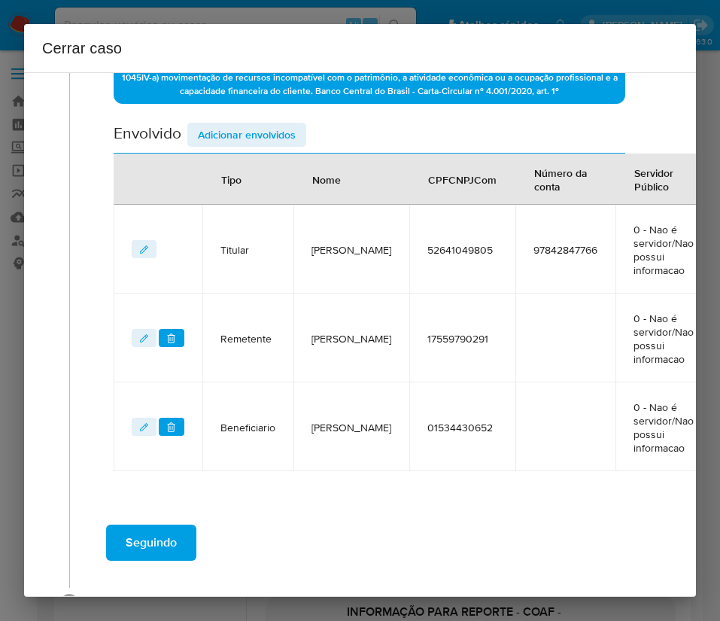
scroll to position [564, 0]
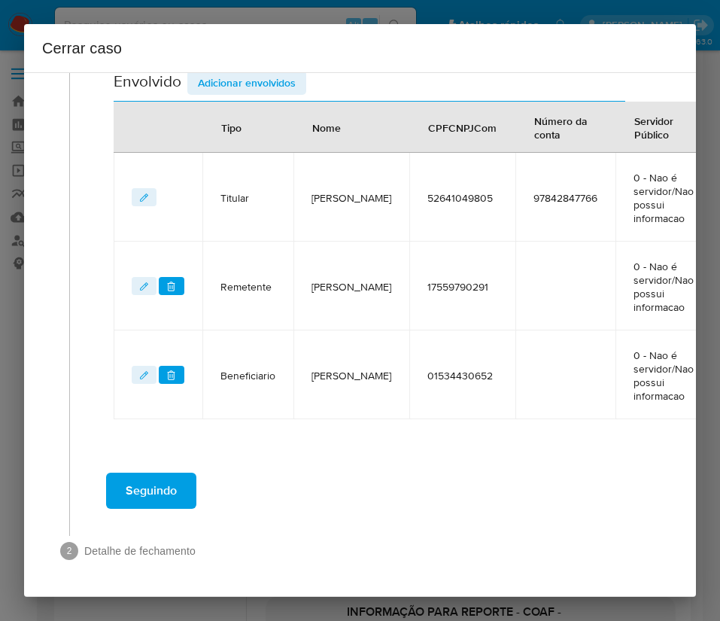
click at [154, 482] on span "Seguindo" at bounding box center [151, 490] width 51 height 33
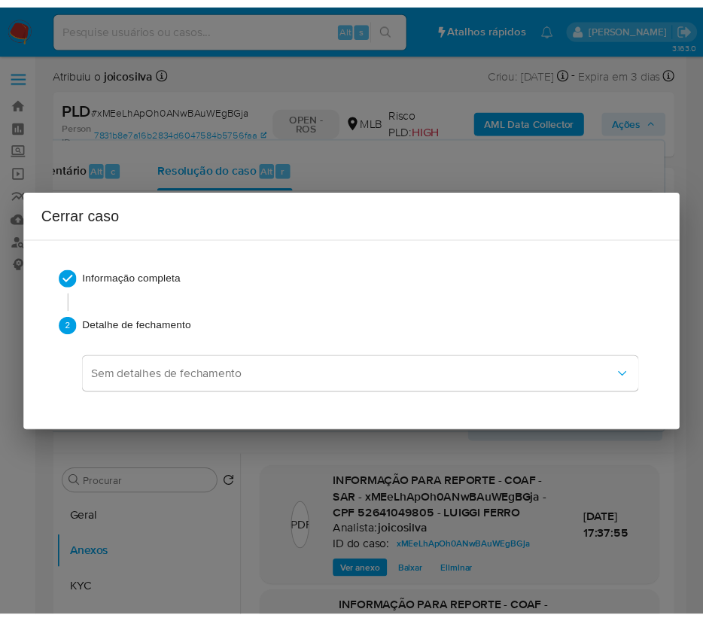
scroll to position [1262, 0]
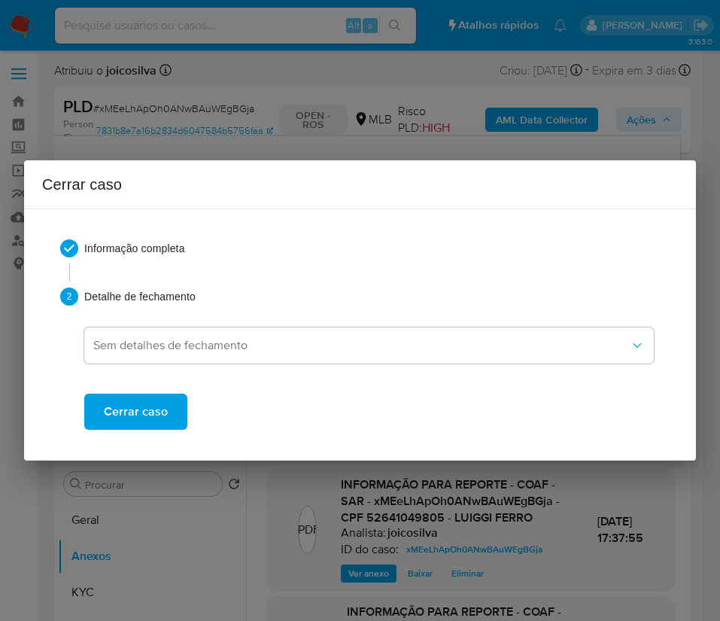
click at [156, 432] on div "Informação completa 2 Detalhe de fechamento Sem detalhes de fechamento Cerrar c…" at bounding box center [360, 334] width 636 height 226
click at [170, 407] on button "Cerrar caso" at bounding box center [135, 412] width 103 height 36
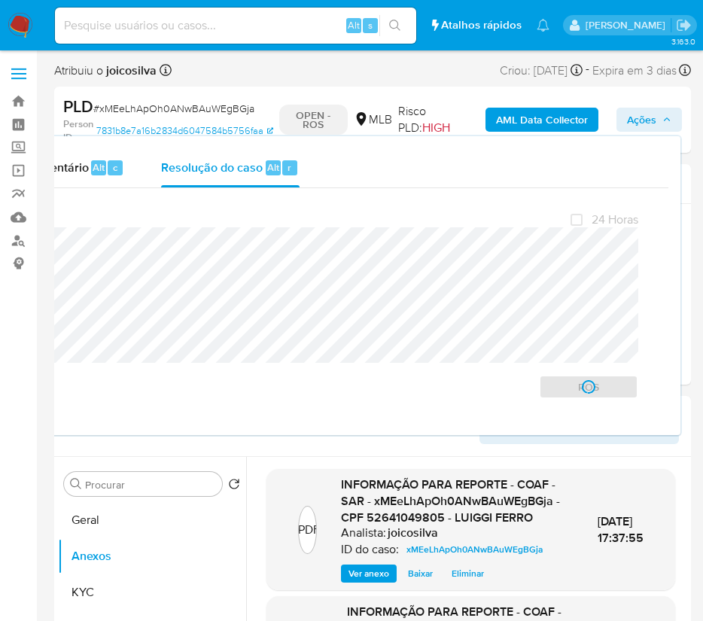
click at [179, 101] on span "# xMEeLhApOh0ANwBAuWEgBGja" at bounding box center [173, 108] width 161 height 15
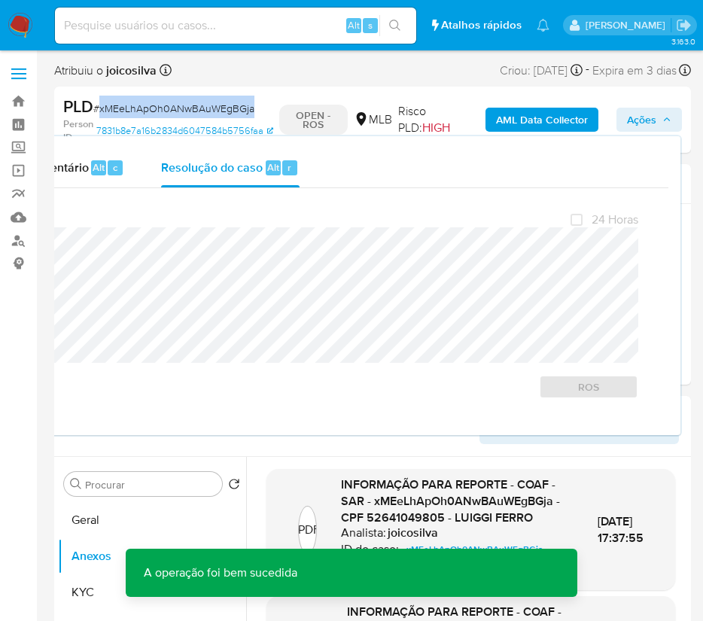
click at [179, 101] on span "# xMEeLhApOh0ANwBAuWEgBGja" at bounding box center [173, 108] width 161 height 15
copy span "xMEeLhApOh0ANwBAuWEgBGja"
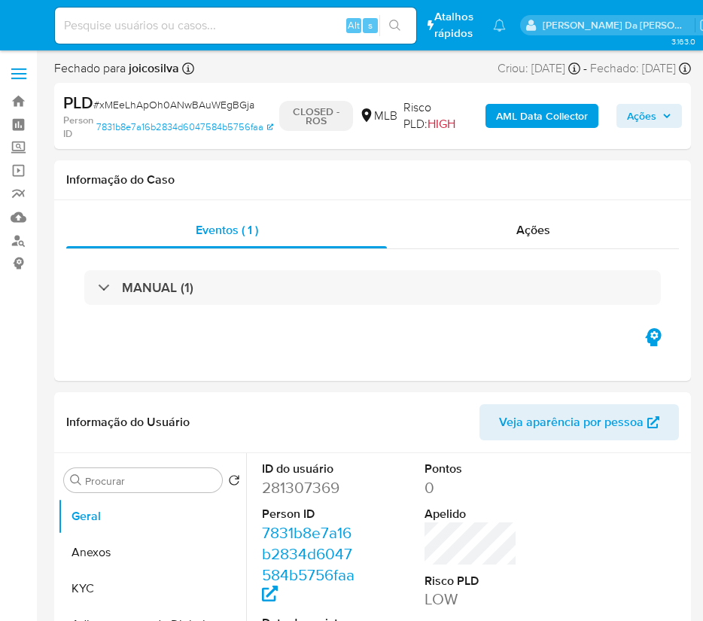
select select "10"
click at [18, 29] on img at bounding box center [21, 26] width 26 height 26
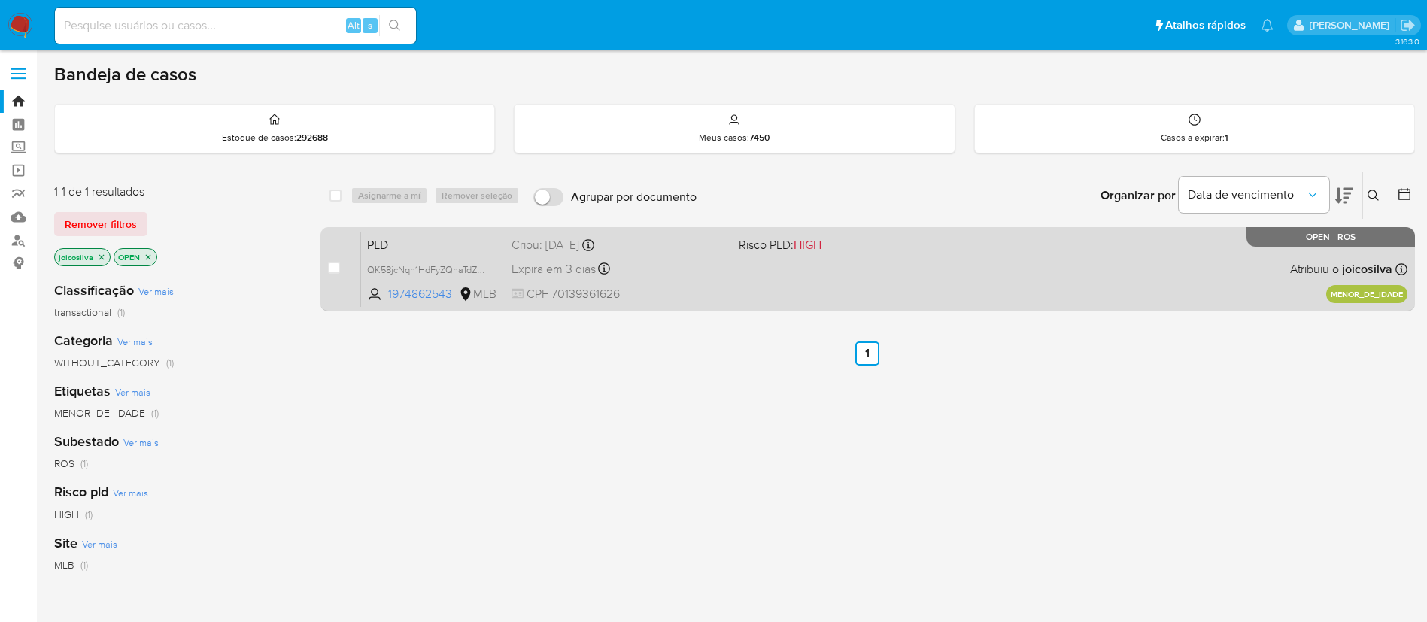
click at [694, 272] on div "Expira em 3 dias Expira em 12/10/2025 14:31:47" at bounding box center [619, 269] width 215 height 20
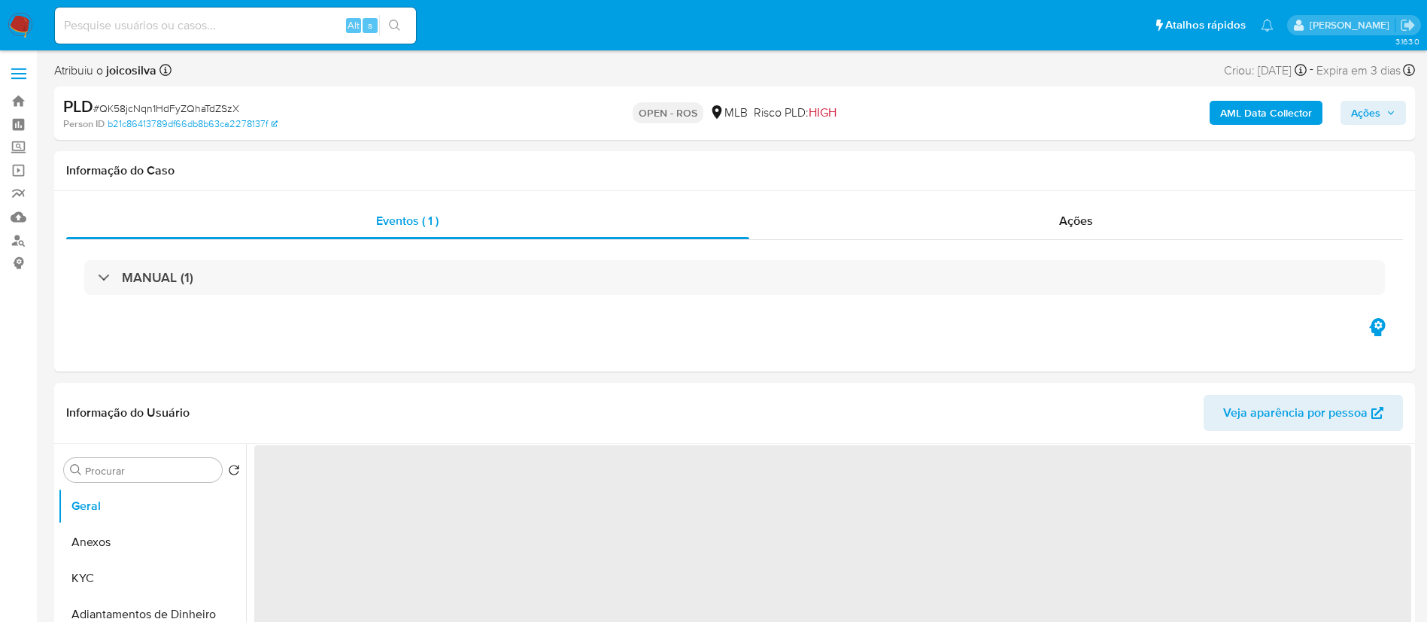
click at [223, 111] on span "# QK58jcNqn1HdFyZQhaTdZSzX" at bounding box center [166, 108] width 146 height 15
select select "10"
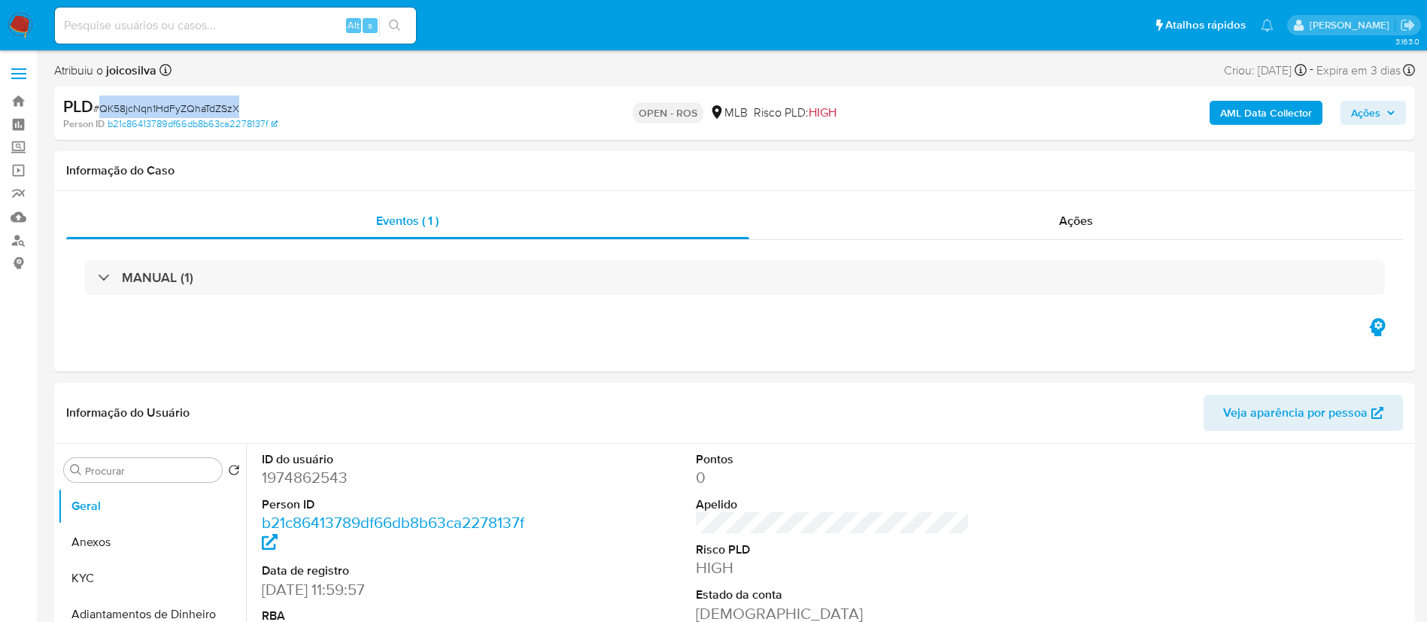
copy span "QK58jcNqn1HdFyZQhaTdZSzX"
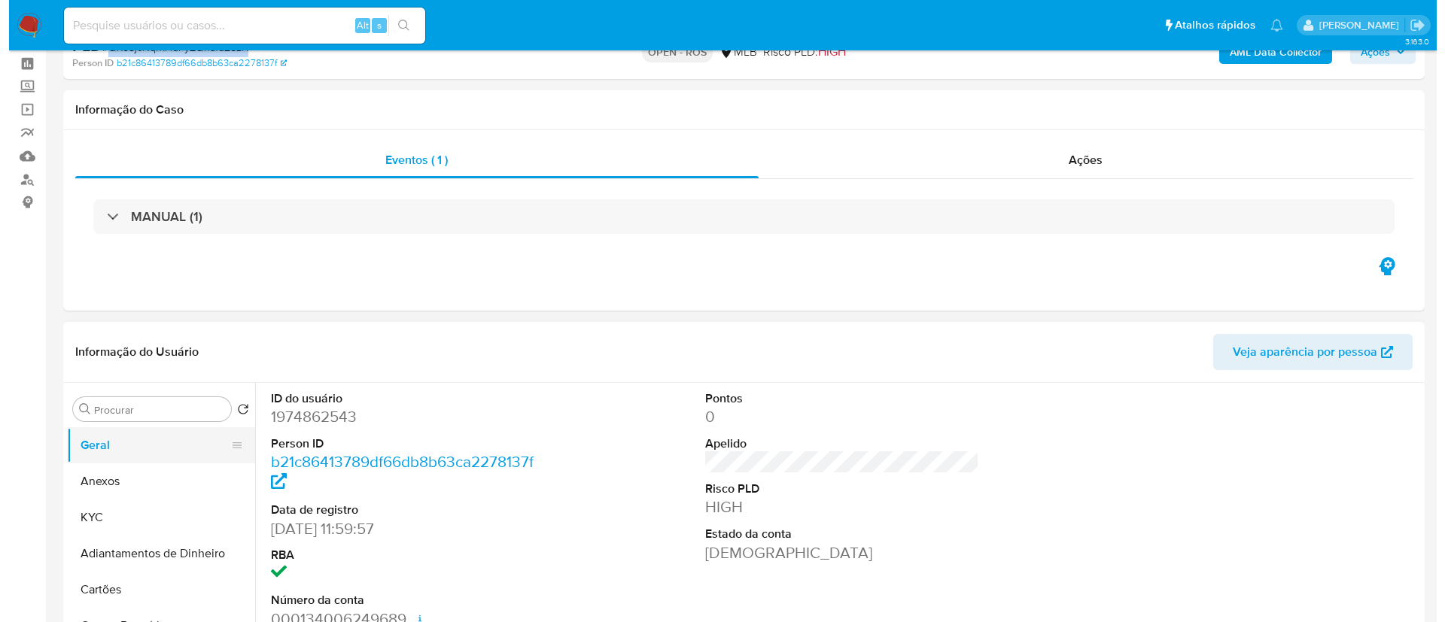
scroll to position [226, 0]
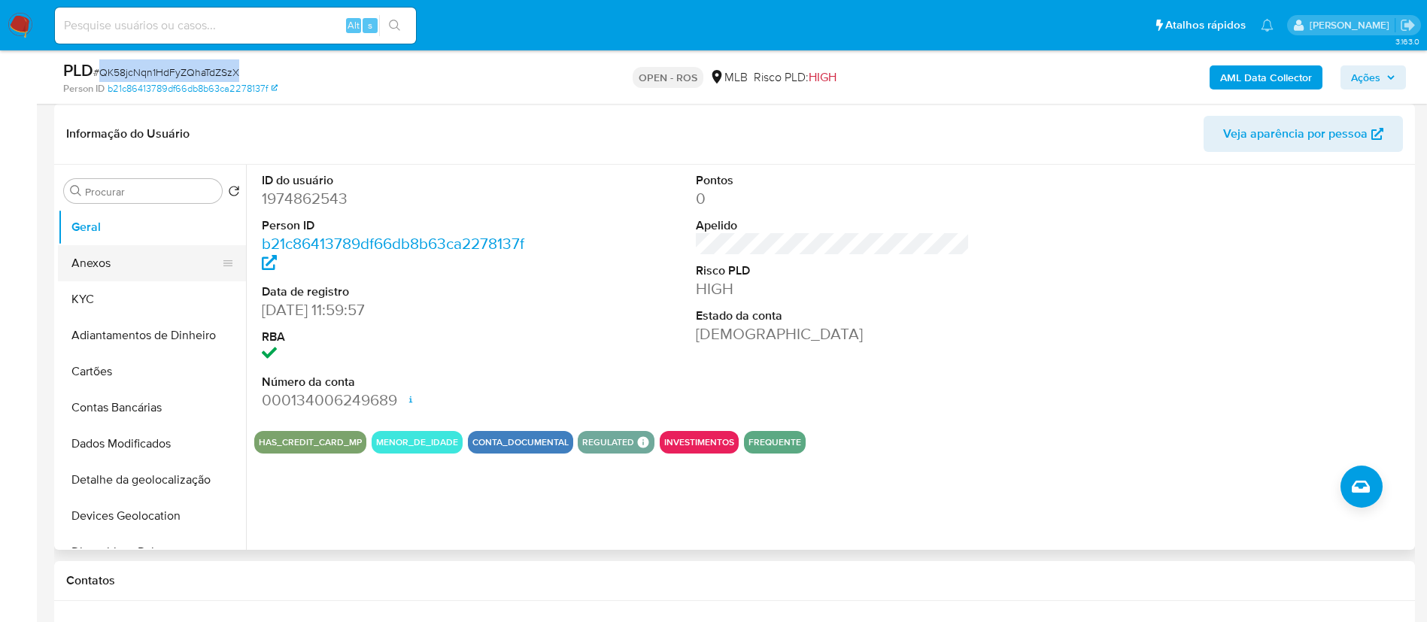
click at [131, 266] on button "Anexos" at bounding box center [146, 263] width 176 height 36
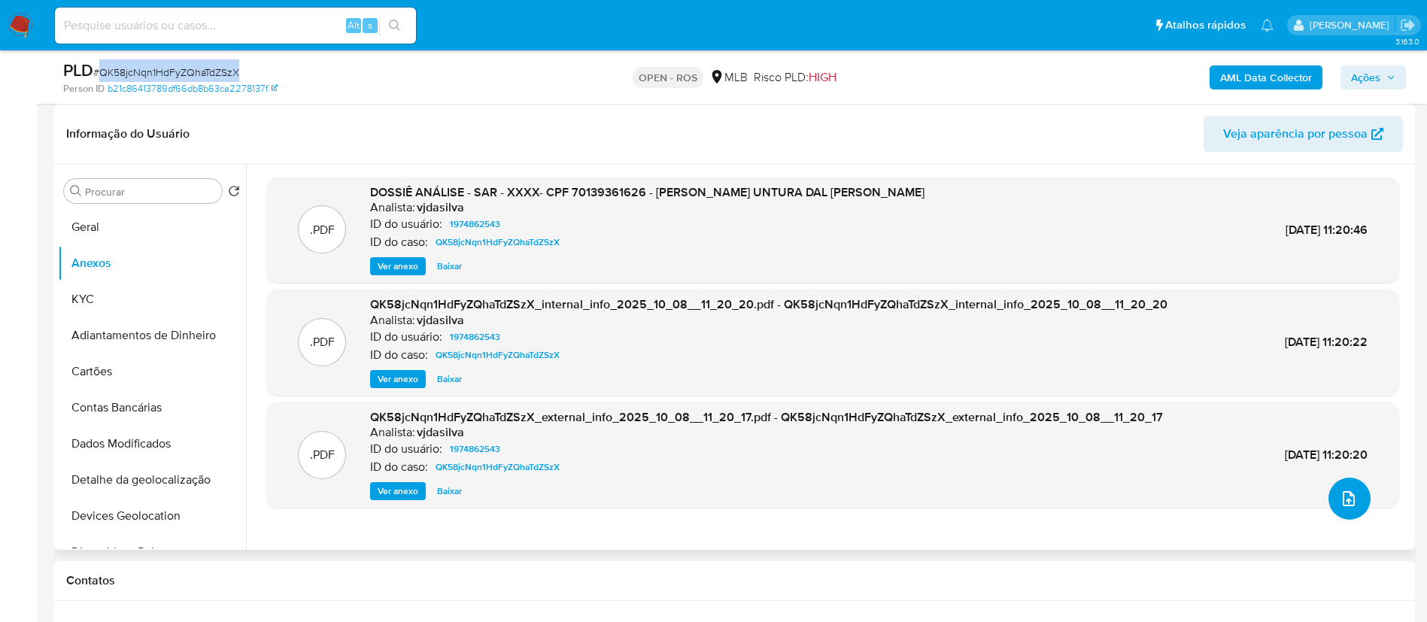
click at [1339, 488] on button "upload-file" at bounding box center [1350, 499] width 42 height 42
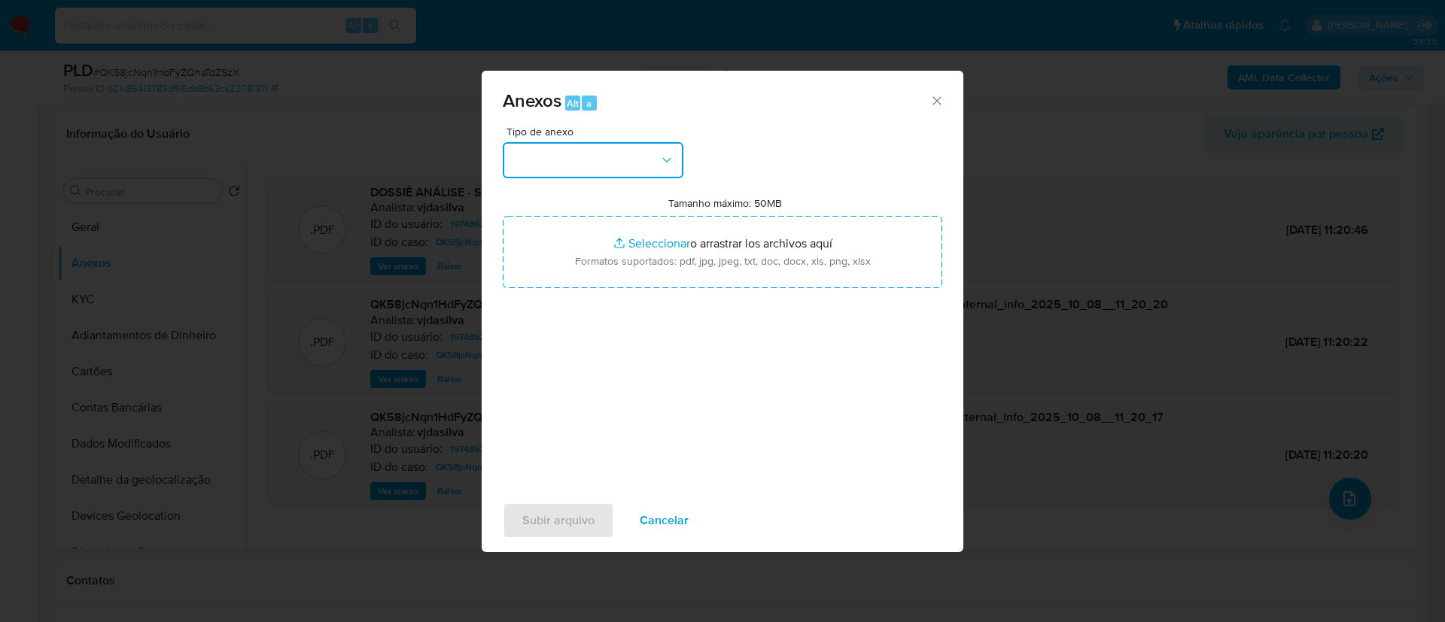
click at [649, 156] on button "button" at bounding box center [593, 160] width 181 height 36
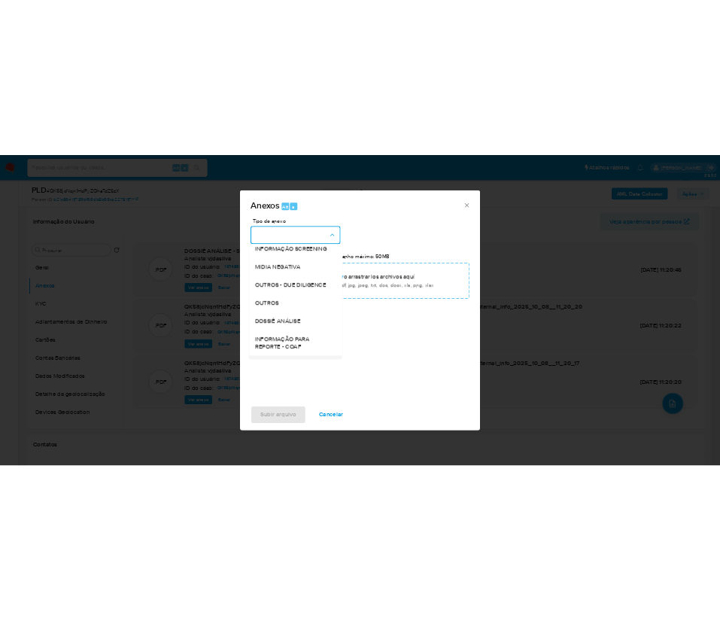
scroll to position [232, 0]
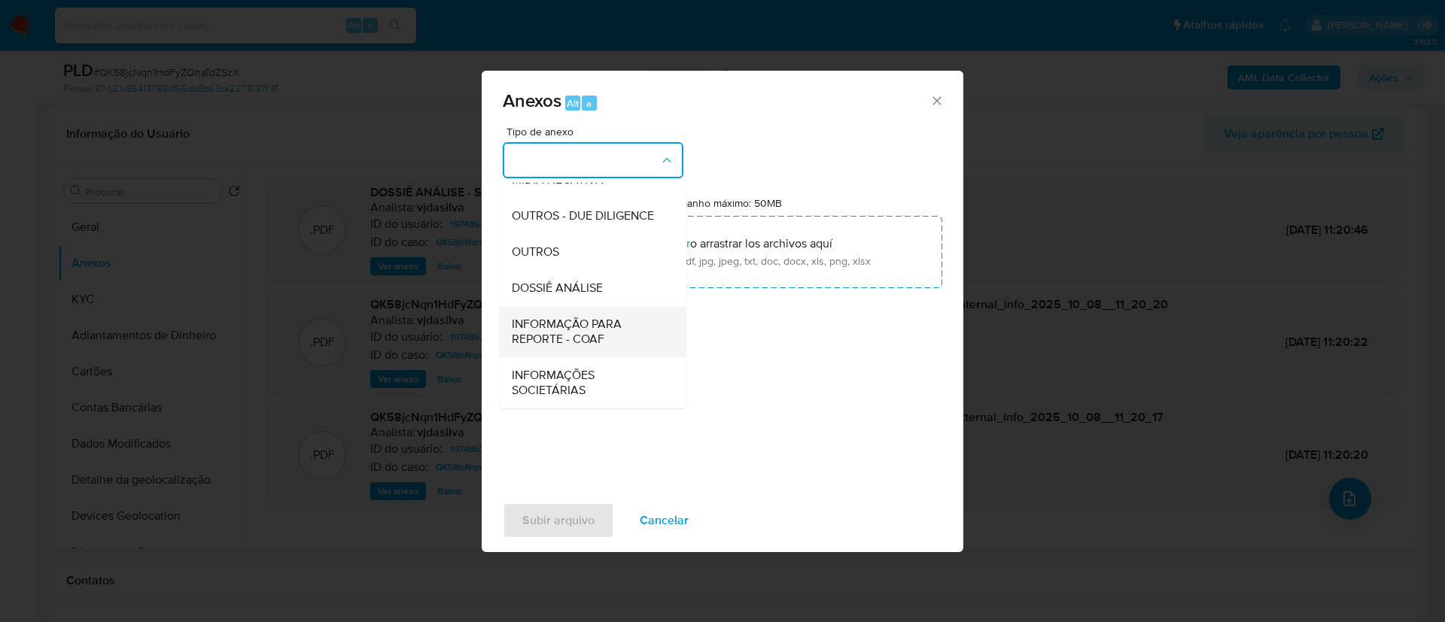
click at [606, 334] on span "INFORMAÇÃO PARA REPORTE - COAF" at bounding box center [588, 332] width 153 height 30
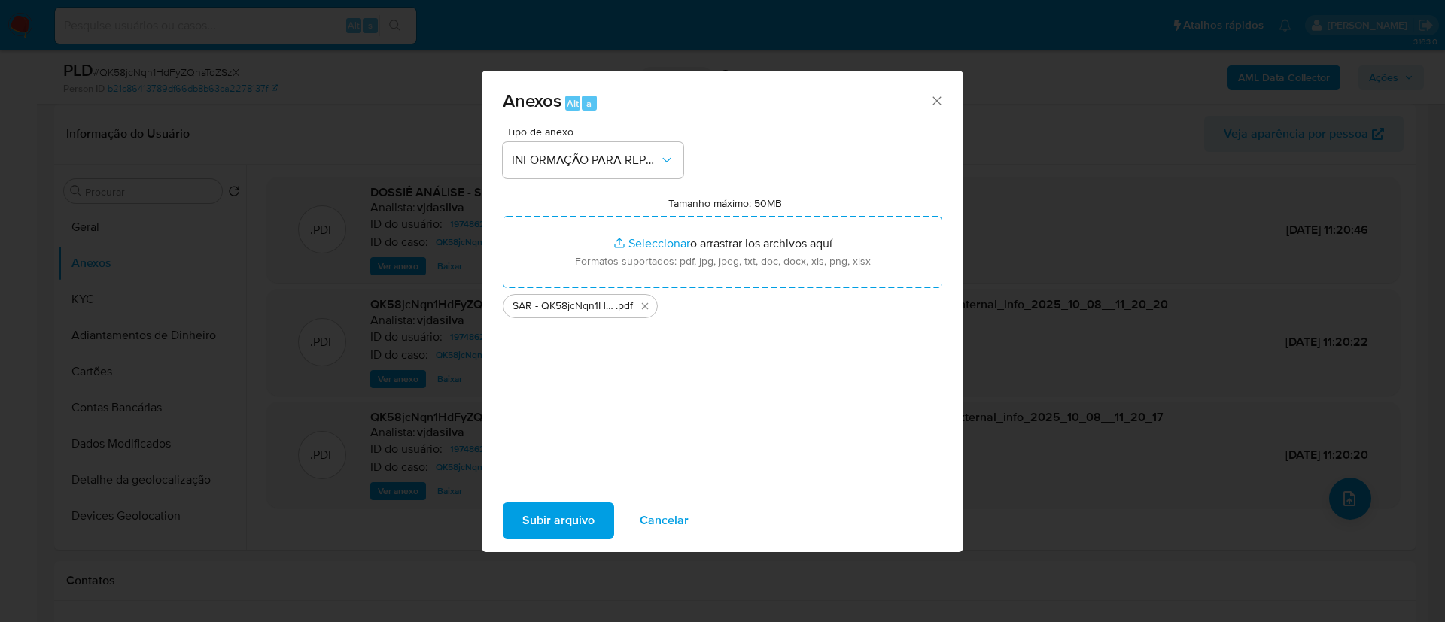
click at [577, 522] on span "Subir arquivo" at bounding box center [558, 520] width 72 height 33
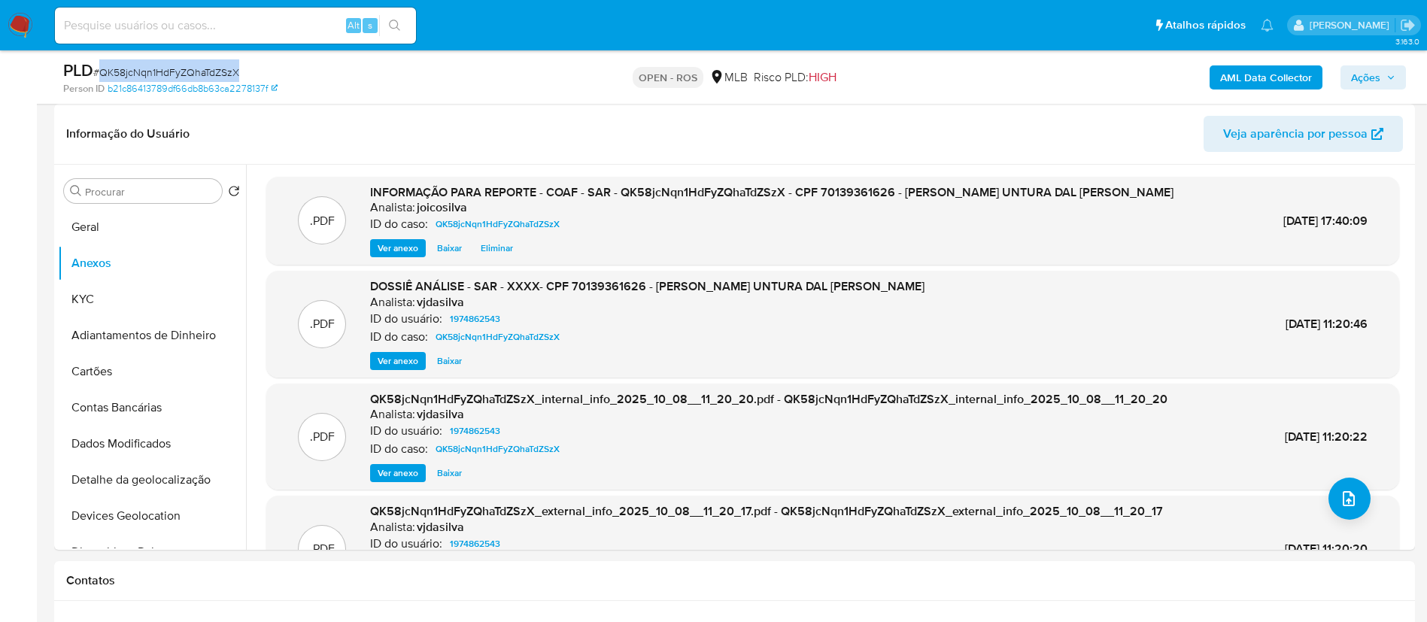
click at [1384, 73] on span "Ações" at bounding box center [1373, 77] width 44 height 21
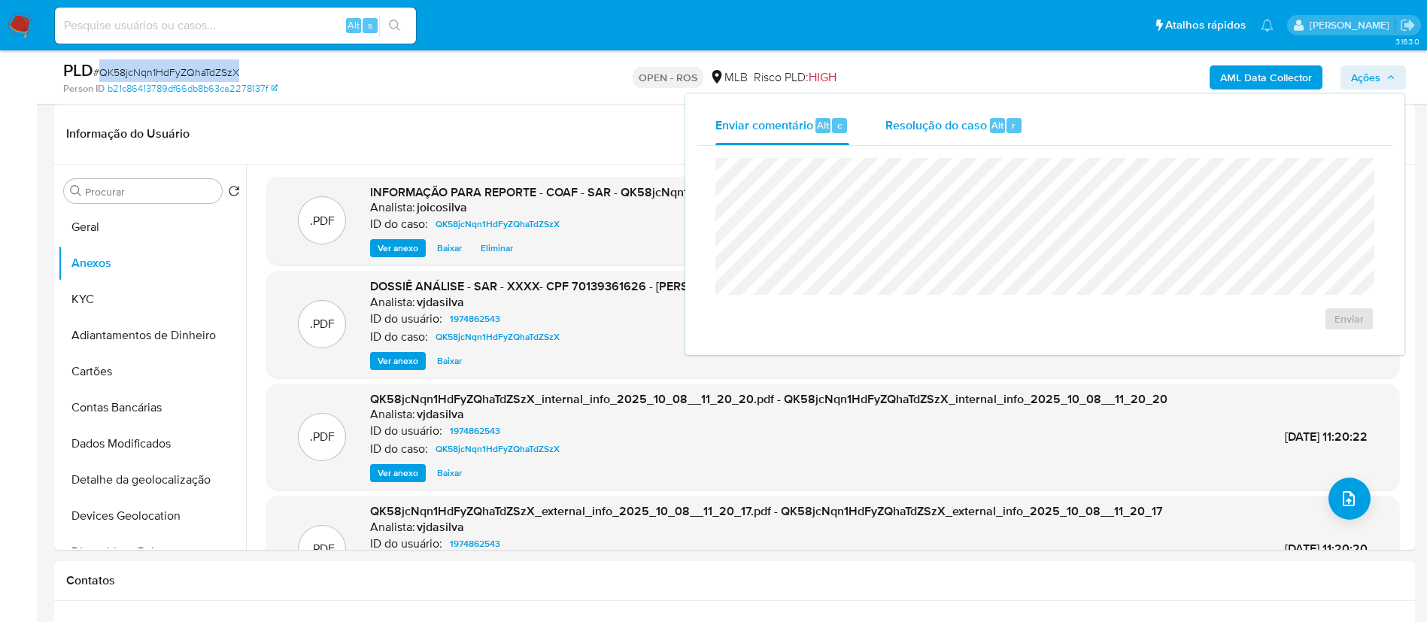
click at [929, 123] on span "Resolução do caso" at bounding box center [937, 124] width 102 height 17
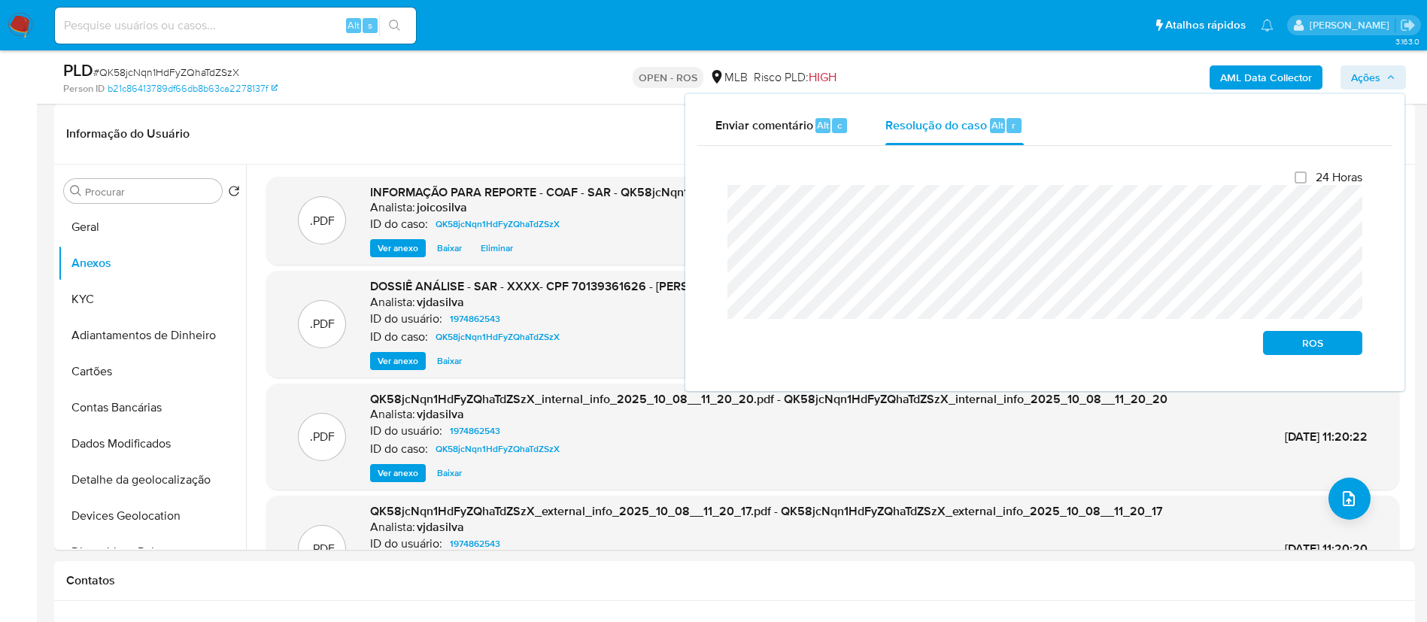
click at [703, 206] on div "Fechamento do caso 24 Horas ROS" at bounding box center [1044, 262] width 695 height 233
click at [1292, 342] on span "ROS" at bounding box center [1313, 343] width 78 height 21
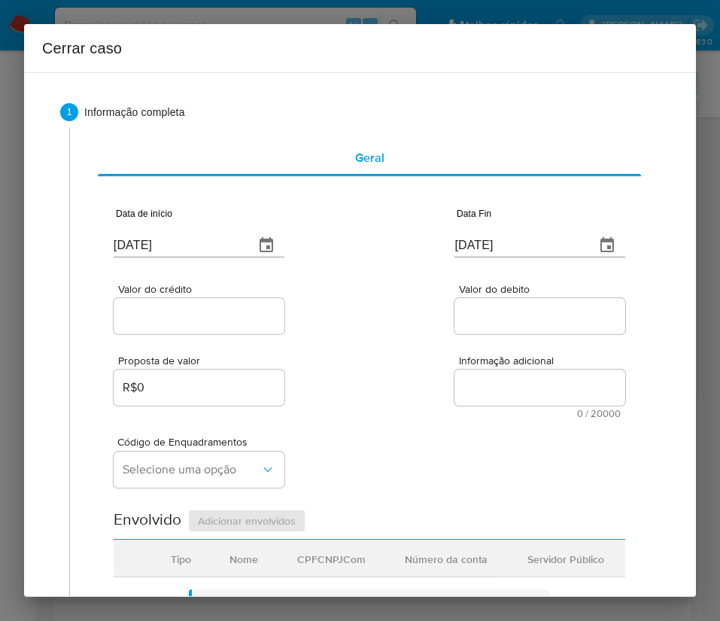
click at [165, 248] on input "09/10/2025" at bounding box center [178, 245] width 129 height 24
paste input "text"
click at [424, 403] on div "Proposta de valor R$0 Informação adicional 0 / 20000 20000 caracteres restantes" at bounding box center [370, 377] width 512 height 81
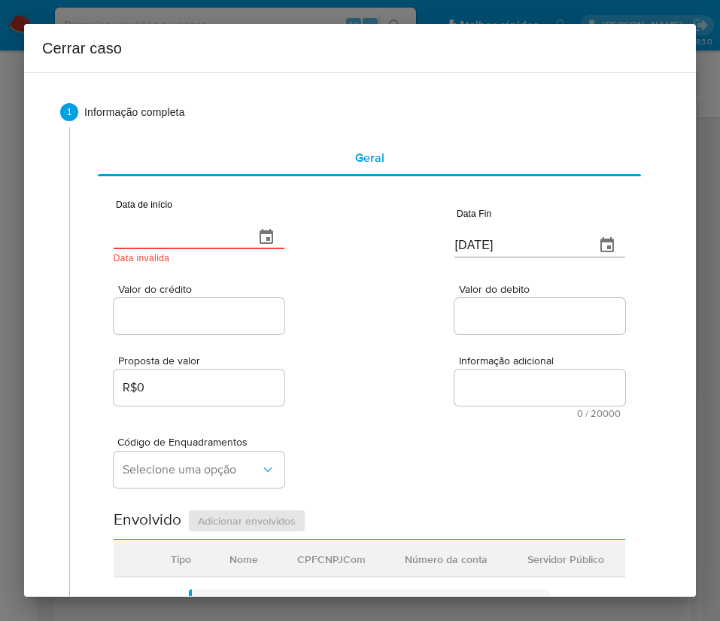
click at [215, 241] on input "text" at bounding box center [178, 237] width 129 height 24
paste input "01/08/2025"
type input "01/08/2025"
click at [381, 400] on div "Proposta de valor R$0 Informação adicional 0 / 20000 20000 caracteres restantes" at bounding box center [370, 377] width 512 height 81
click at [482, 239] on input "09/10/2025" at bounding box center [518, 245] width 129 height 24
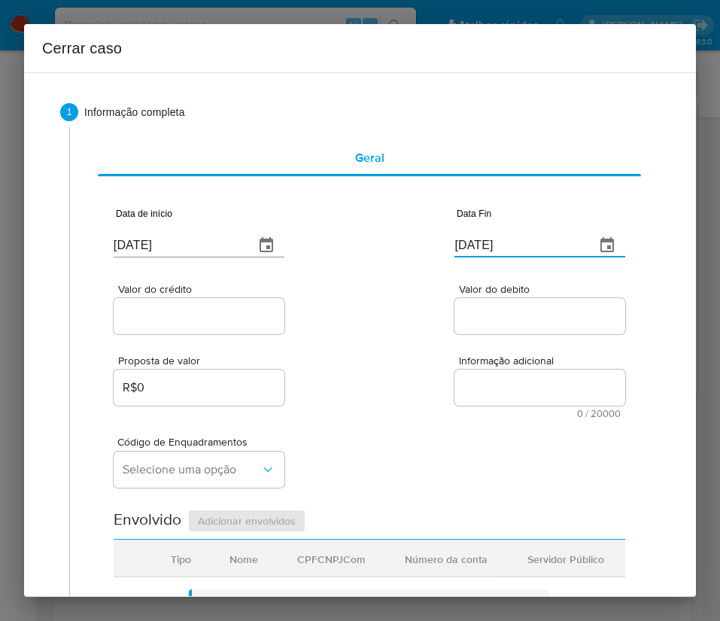
click at [482, 239] on input "09/10/2025" at bounding box center [518, 245] width 129 height 24
paste input "6"
type input "06/10/2025"
drag, startPoint x: 470, startPoint y: 394, endPoint x: 451, endPoint y: 396, distance: 19.7
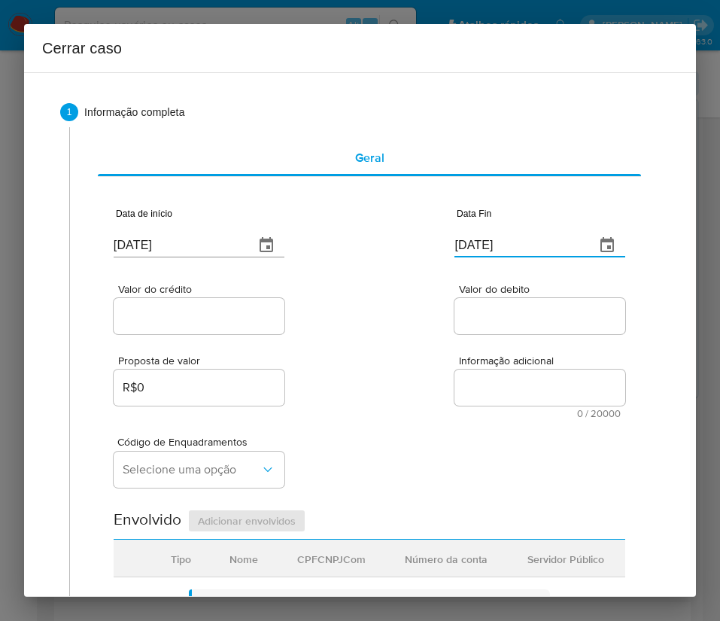
click at [469, 394] on textarea "Informação adicional" at bounding box center [539, 387] width 171 height 36
click at [217, 328] on div at bounding box center [199, 316] width 171 height 36
click at [224, 325] on input "Valor do crédito" at bounding box center [199, 316] width 171 height 20
click at [186, 306] on input "Valor do crédito" at bounding box center [199, 316] width 171 height 20
paste input "R$43.990"
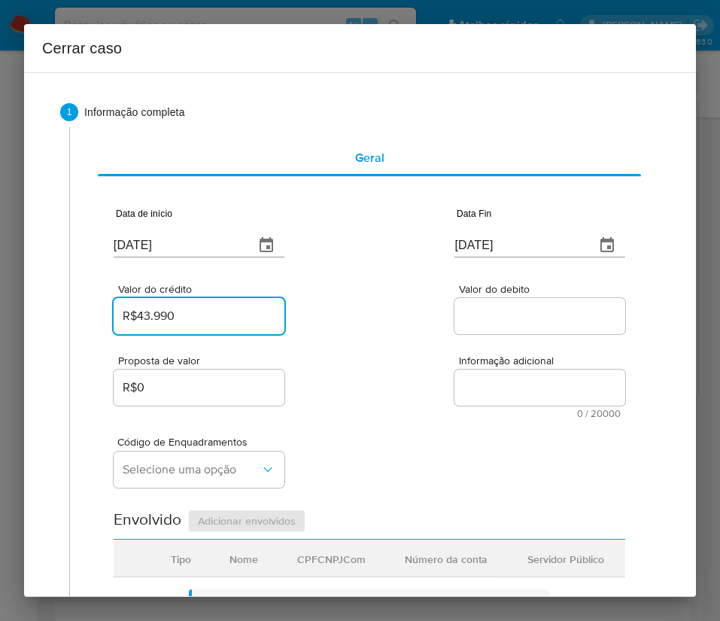
type input "R$43.990"
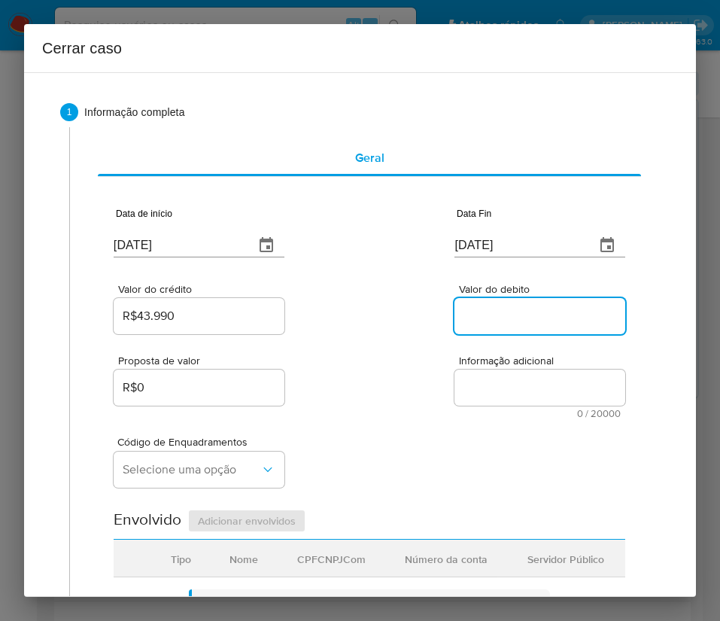
click at [507, 316] on input "Valor do debito" at bounding box center [539, 316] width 171 height 20
paste input "R$13.889"
type input "R$13.889"
click at [421, 433] on div "Código de Enquadramentos Selecione uma opção" at bounding box center [370, 455] width 512 height 75
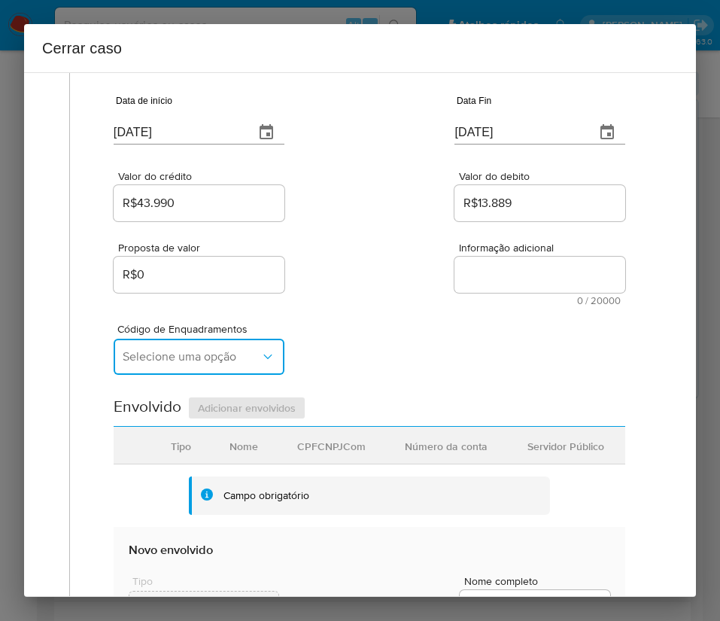
click at [245, 366] on button "Selecione uma opção" at bounding box center [199, 357] width 171 height 36
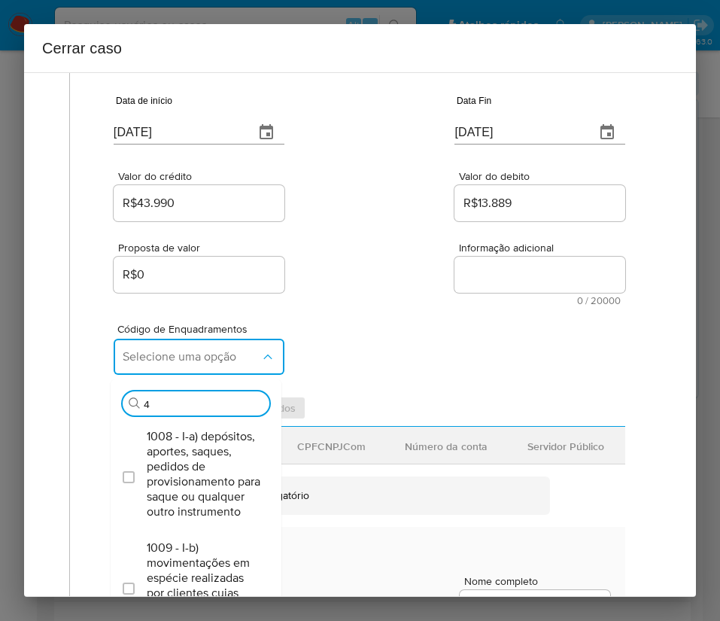
type input "45"
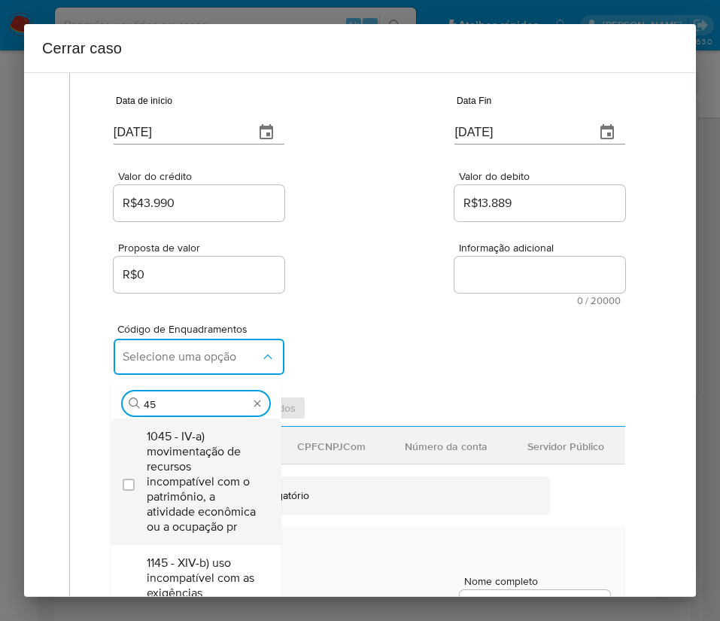
click at [210, 453] on span "1045 - IV-a) movimentação de recursos incompatível com o patrimônio, a atividad…" at bounding box center [204, 481] width 114 height 105
checkbox input "true"
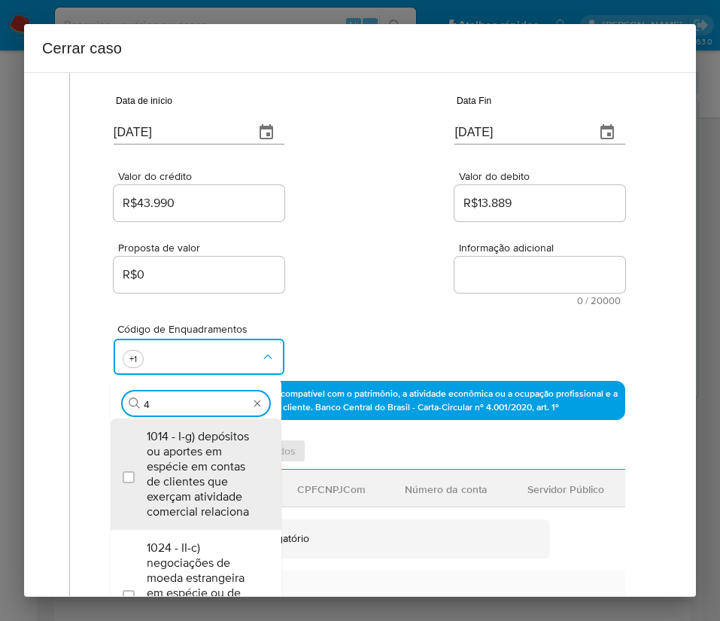
scroll to position [0, 0]
type input "47"
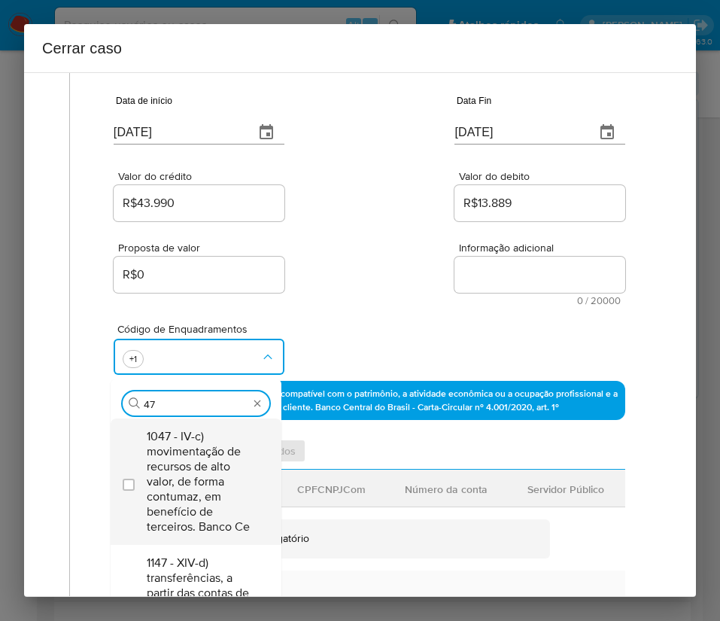
click at [199, 482] on span "1047 - IV-c) movimentação de recursos de alto valor, de forma contumaz, em bene…" at bounding box center [204, 481] width 114 height 105
checkbox input "true"
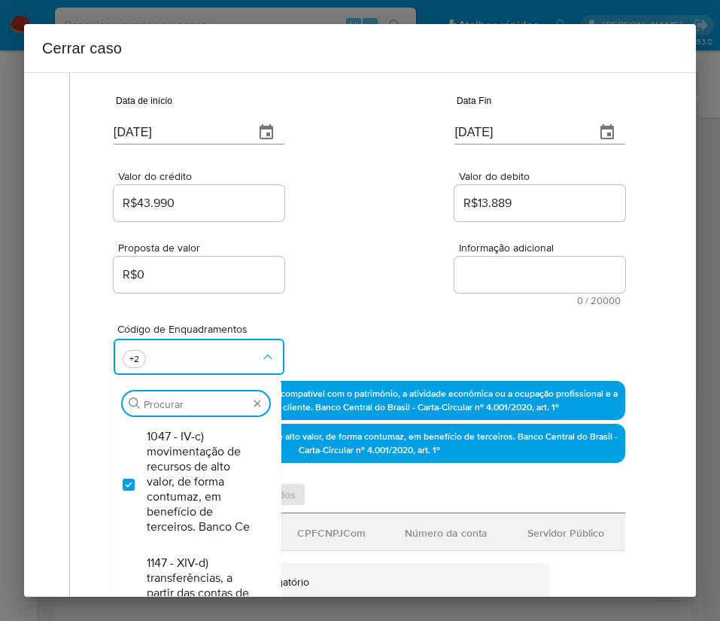
click at [400, 212] on div "Valor do crédito R$43.990 Valor do debito R$13.889" at bounding box center [370, 188] width 512 height 71
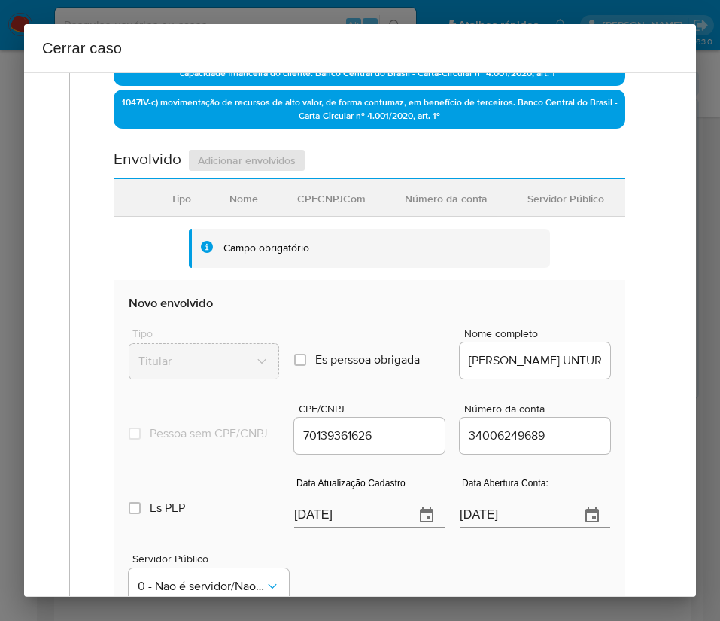
scroll to position [564, 0]
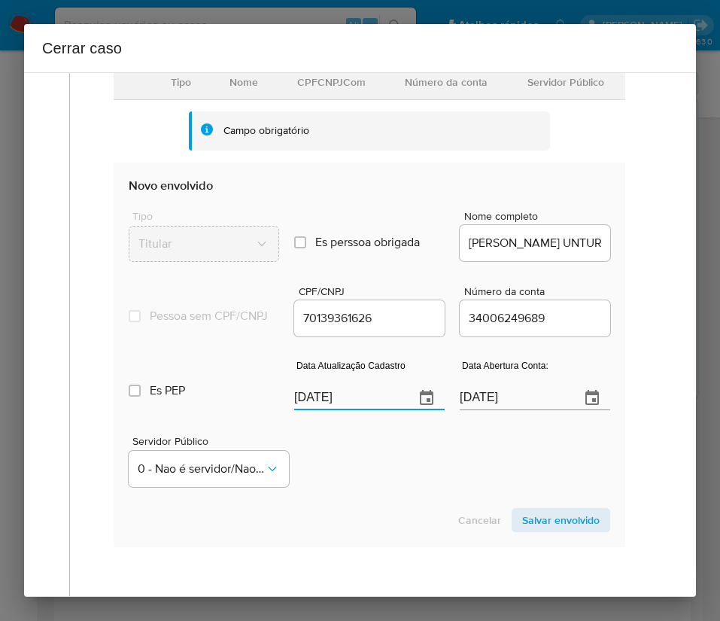
click at [338, 403] on input "09/10/2025" at bounding box center [348, 398] width 108 height 24
paste input "12/09"
type input "12/09/2025"
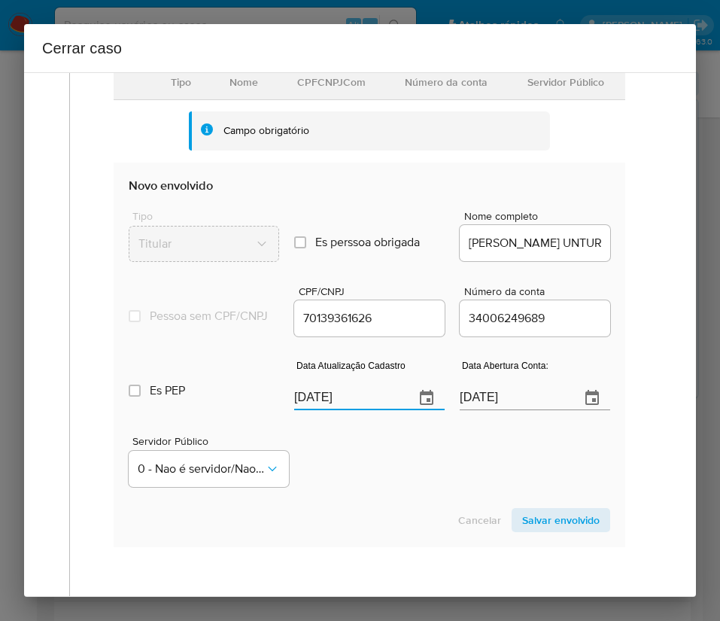
click at [362, 486] on div "Servidor Público 0 - Nao é servidor/Nao possui informacao" at bounding box center [370, 455] width 482 height 75
click at [469, 408] on input "04/09/2024" at bounding box center [514, 398] width 108 height 24
click at [448, 488] on div "Servidor Público 0 - Nao é servidor/Nao possui informacao" at bounding box center [370, 455] width 482 height 75
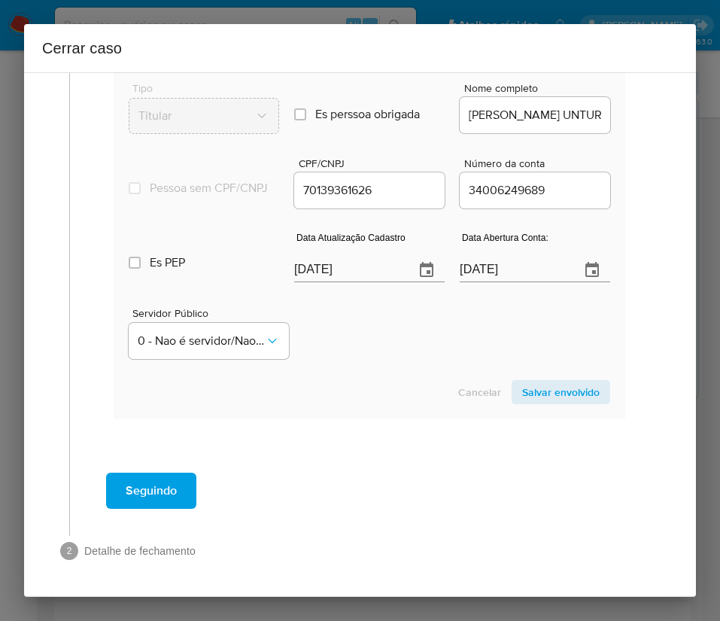
click at [538, 395] on span "Salvar envolvido" at bounding box center [560, 391] width 77 height 21
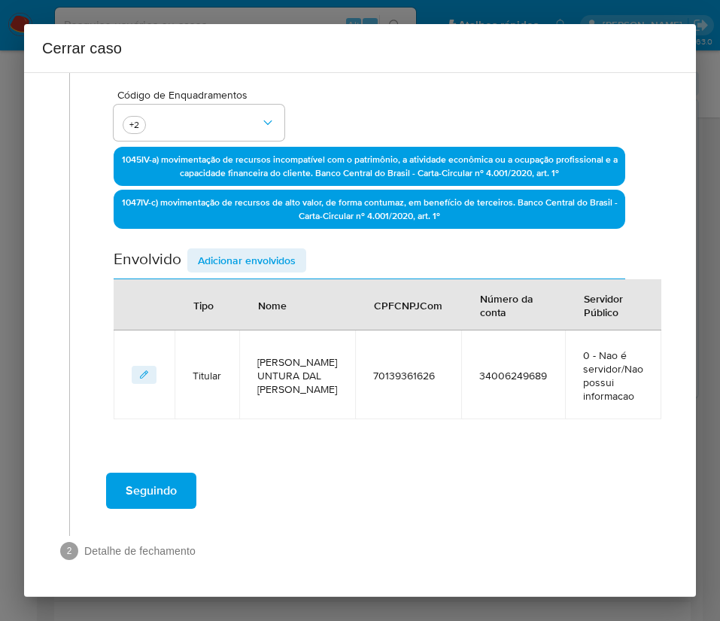
scroll to position [360, 0]
click at [261, 250] on span "Adicionar envolvidos" at bounding box center [247, 260] width 98 height 21
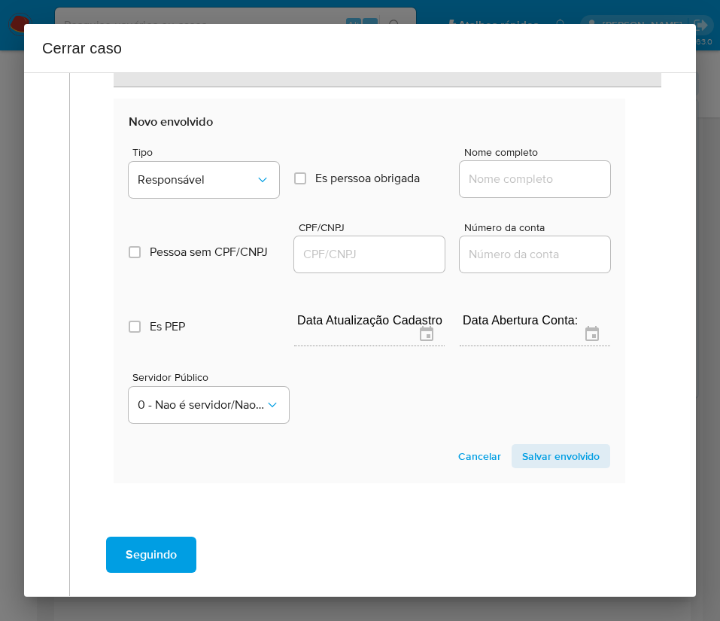
scroll to position [757, 0]
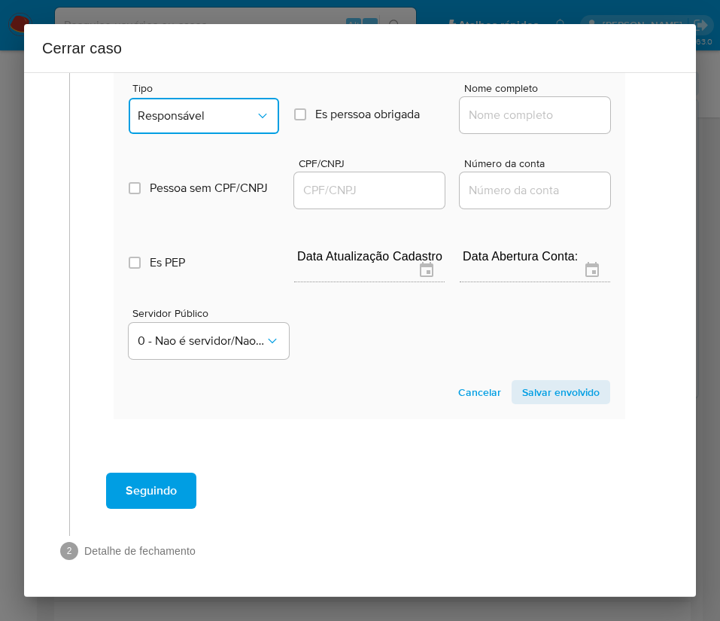
click at [236, 107] on button "Responsável" at bounding box center [204, 116] width 150 height 36
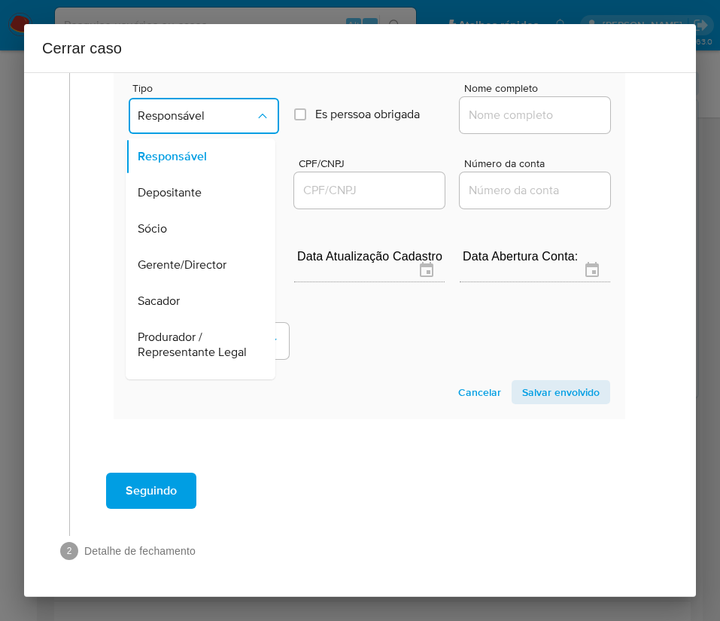
scroll to position [268, 0]
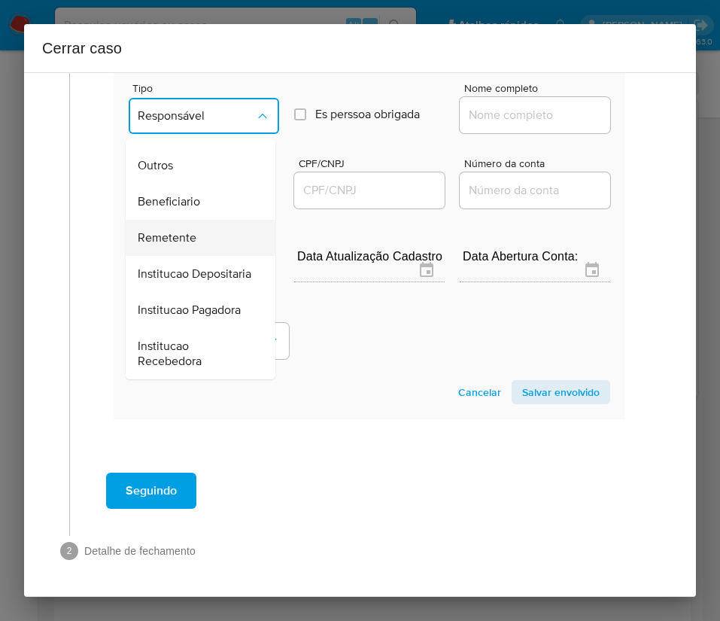
click at [192, 230] on span "Remetente" at bounding box center [167, 237] width 59 height 15
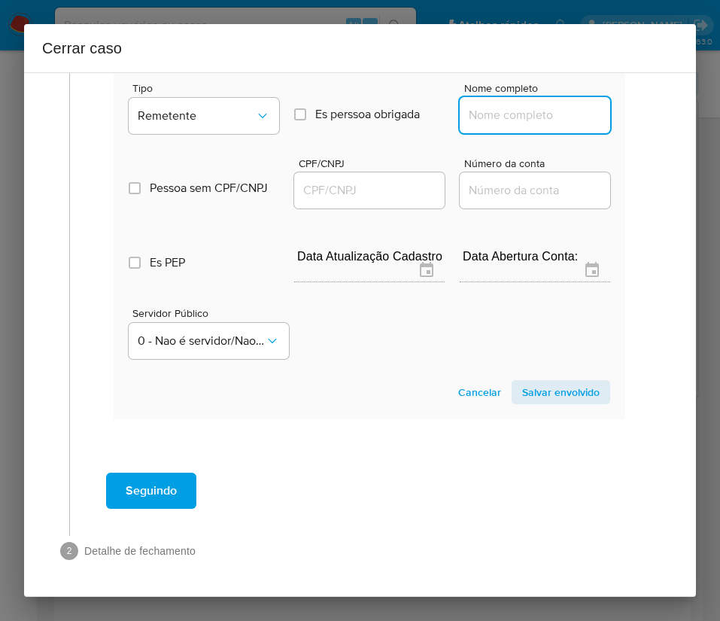
click at [516, 114] on input "Nome completo" at bounding box center [535, 115] width 150 height 20
paste input "Dourdin Sociedade De Advogados, 26323025000110"
drag, startPoint x: 480, startPoint y: 116, endPoint x: 640, endPoint y: 114, distance: 159.5
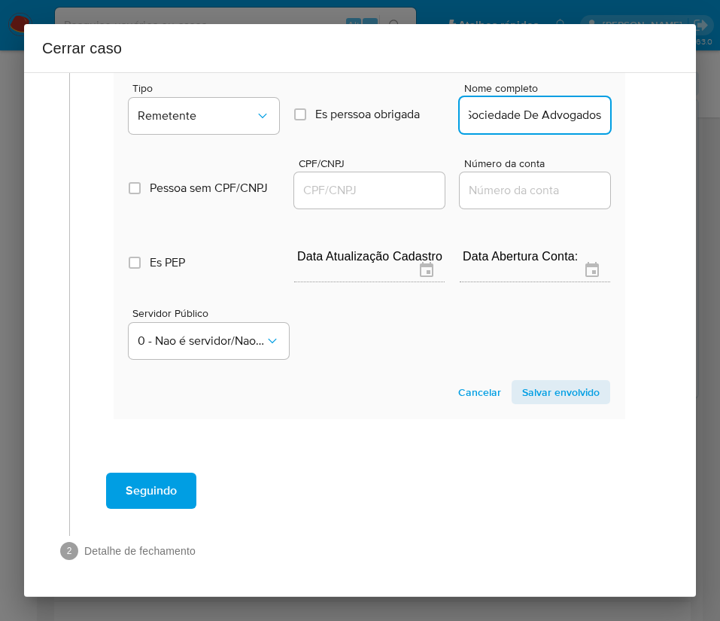
scroll to position [0, 54]
type input "Dourdin Sociedade De Advogados"
click at [321, 176] on div at bounding box center [369, 190] width 150 height 36
click at [319, 194] on input "CPF/CNPJ" at bounding box center [369, 191] width 150 height 20
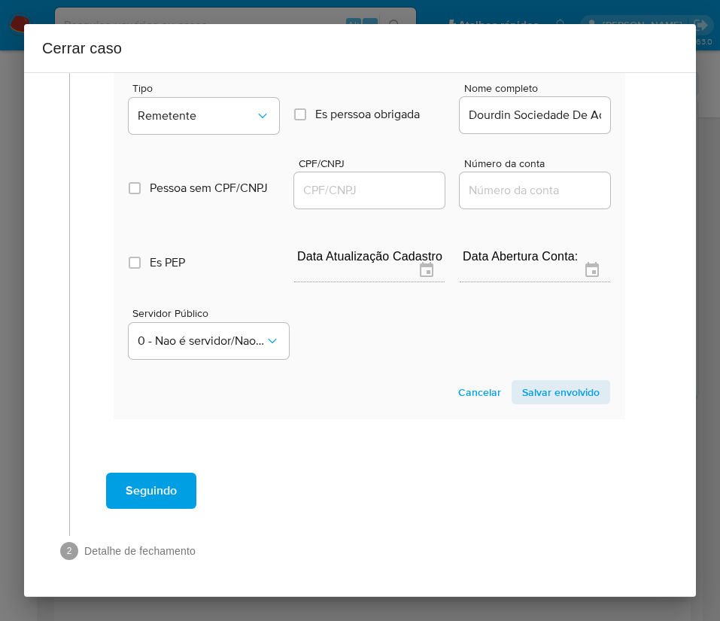
paste input "26323025000110"
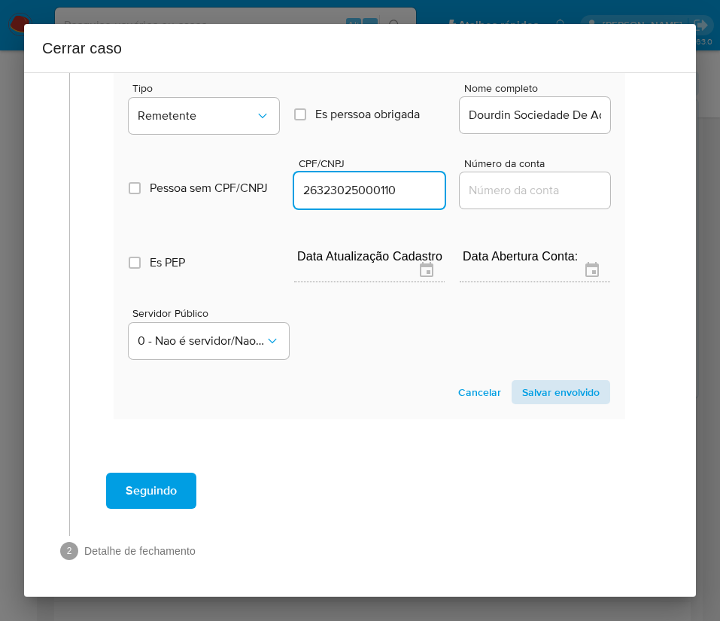
type input "26323025000110"
click at [512, 390] on button "Salvar envolvido" at bounding box center [561, 392] width 99 height 24
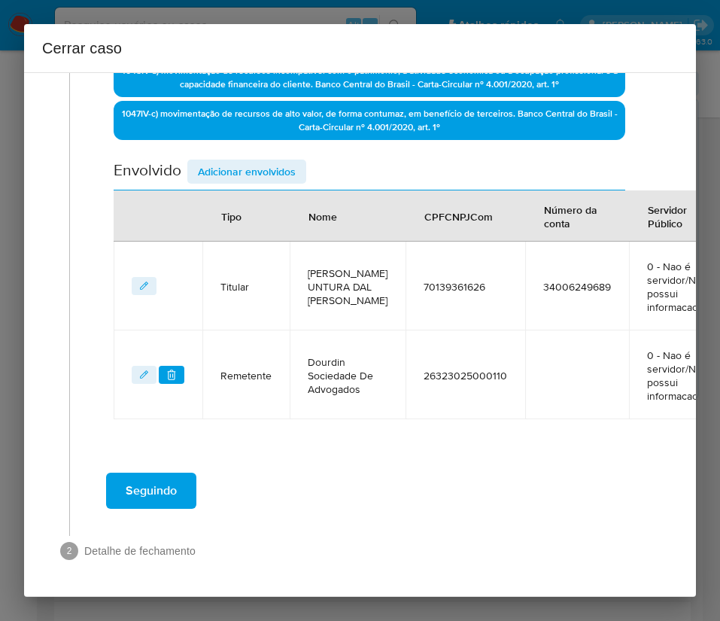
click at [227, 161] on span "Adicionar envolvidos" at bounding box center [247, 171] width 98 height 21
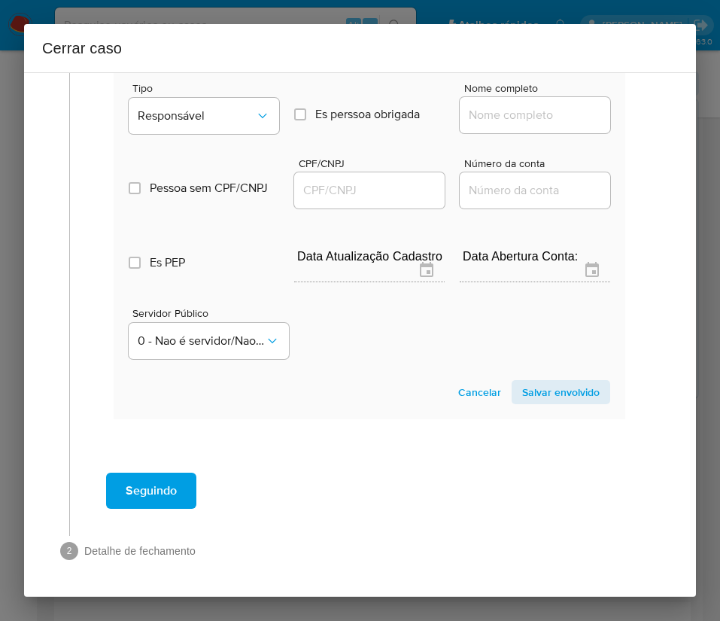
scroll to position [863, 0]
click at [206, 108] on span "Responsável" at bounding box center [196, 115] width 117 height 15
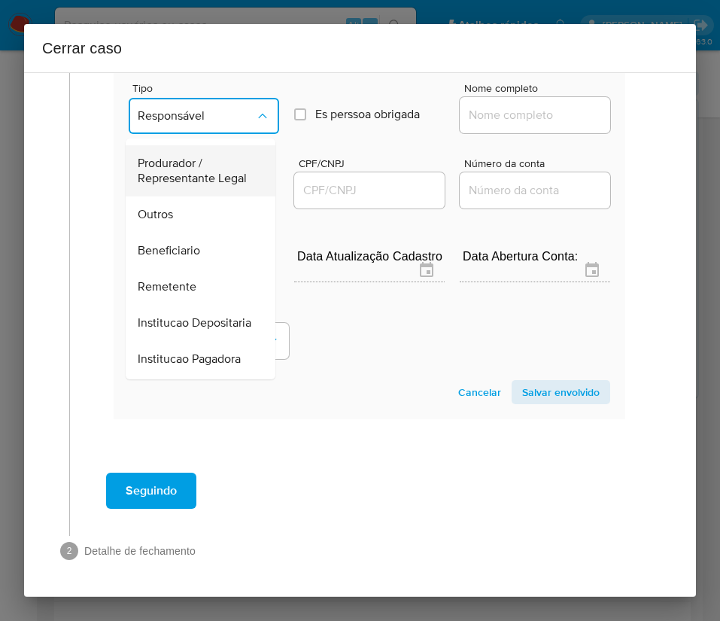
scroll to position [268, 0]
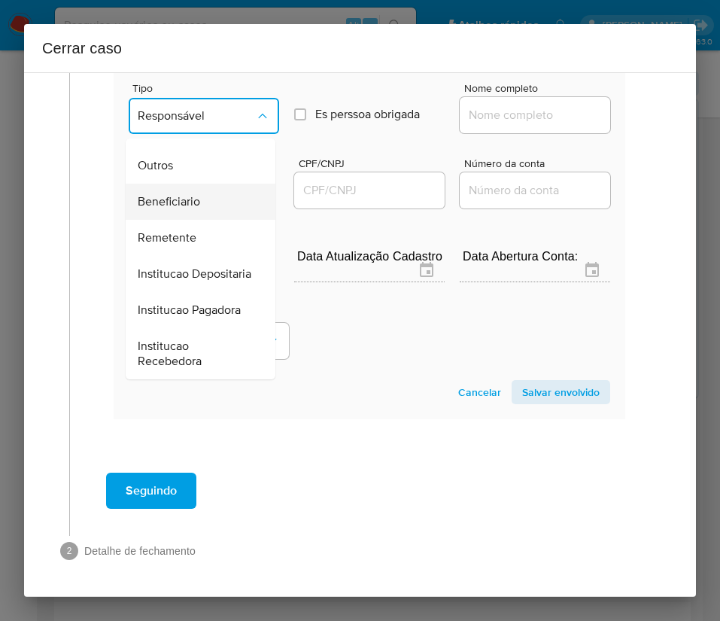
click at [185, 194] on span "Beneficiario" at bounding box center [169, 201] width 62 height 15
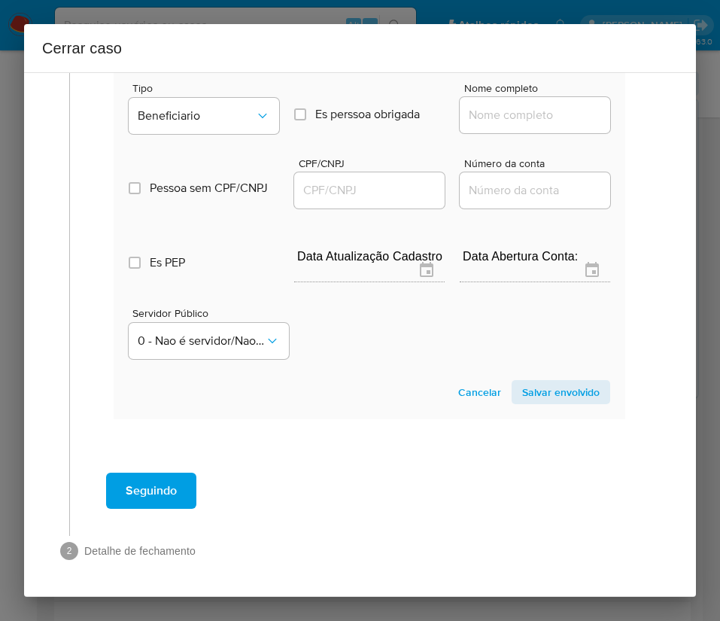
click at [479, 105] on input "Nome completo" at bounding box center [535, 115] width 150 height 20
paste input "Shpp Brasil Instituicao De Pagamento E Servicos De Pagamentos Ltda, 38372267000…"
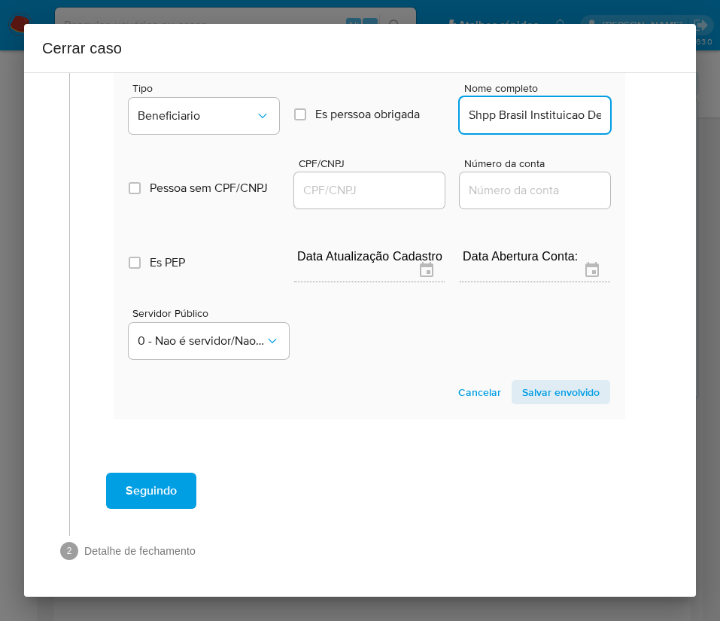
scroll to position [0, 342]
drag, startPoint x: 478, startPoint y: 100, endPoint x: 637, endPoint y: 102, distance: 158.8
click at [494, 105] on input "Shpp Brasil Instituicao De Pagamento E Servicos De Pagamentos Ltda, 38372267000…" at bounding box center [535, 115] width 150 height 20
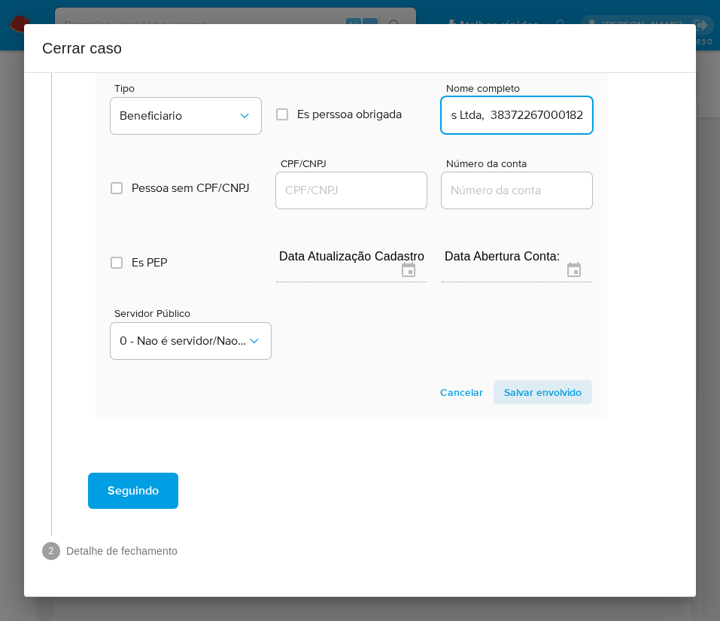
drag, startPoint x: 481, startPoint y: 99, endPoint x: 697, endPoint y: 104, distance: 216.8
click at [697, 104] on div "Cerrar caso 1 Informação completa Geral Data de início 01/08/2025 Data Fin 06/1…" at bounding box center [360, 310] width 720 height 621
type input "Shpp Brasil Instituicao De Pagamento E Servicos De Pagamentos Ltda"
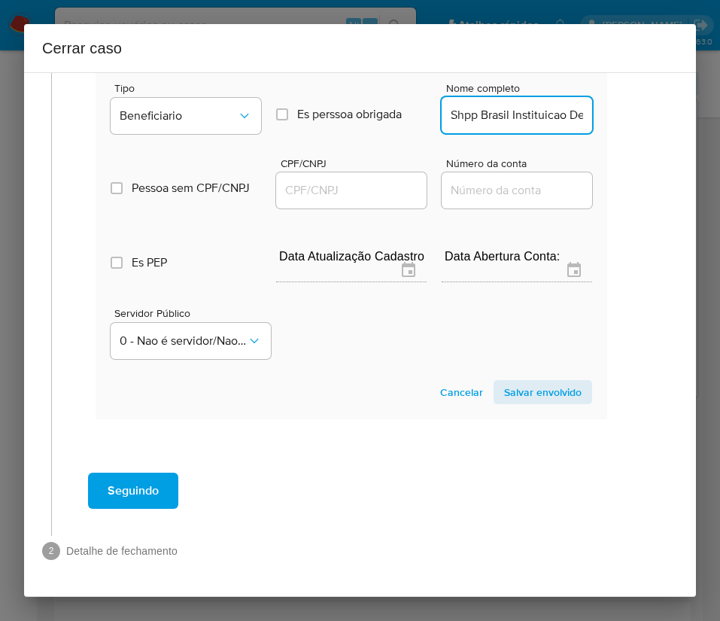
click at [322, 181] on input "CPF/CNPJ" at bounding box center [351, 191] width 150 height 20
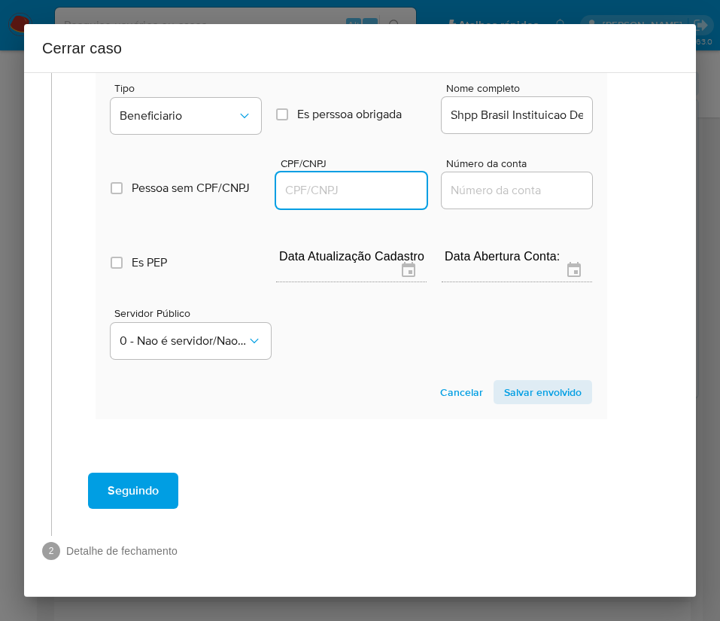
paste input "38372267000182"
type input "38372267000182"
click at [507, 381] on span "Salvar envolvido" at bounding box center [542, 391] width 77 height 21
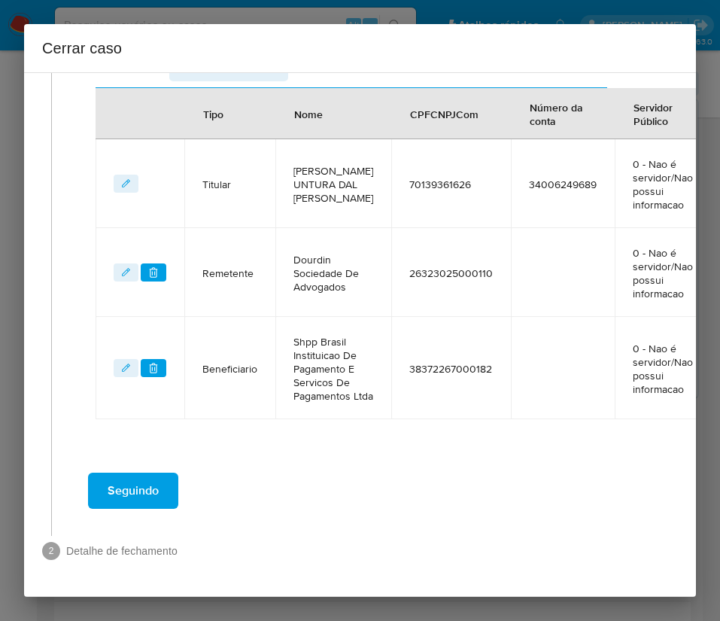
scroll to position [609, 18]
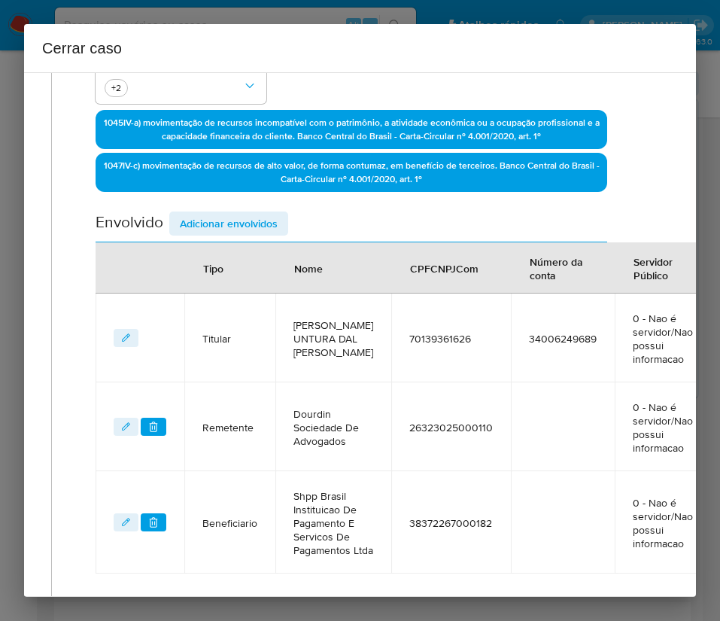
click at [249, 229] on span "Adicionar envolvidos" at bounding box center [229, 223] width 98 height 21
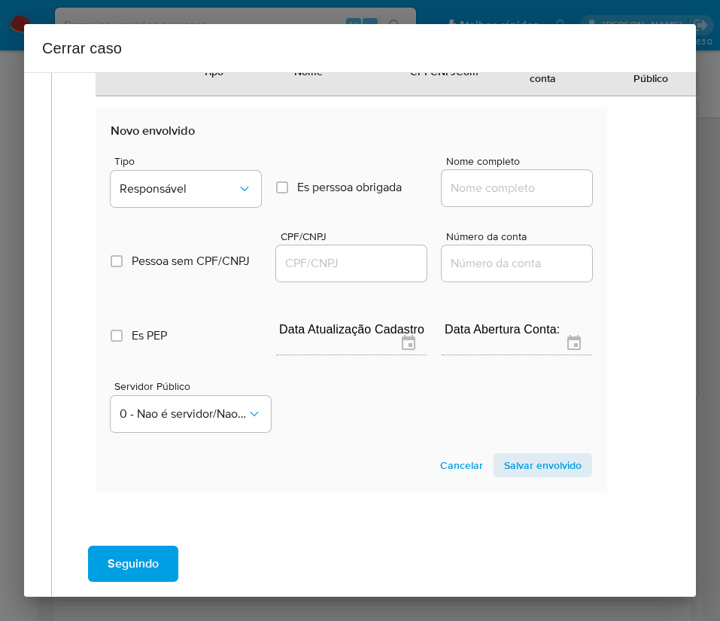
scroll to position [948, 18]
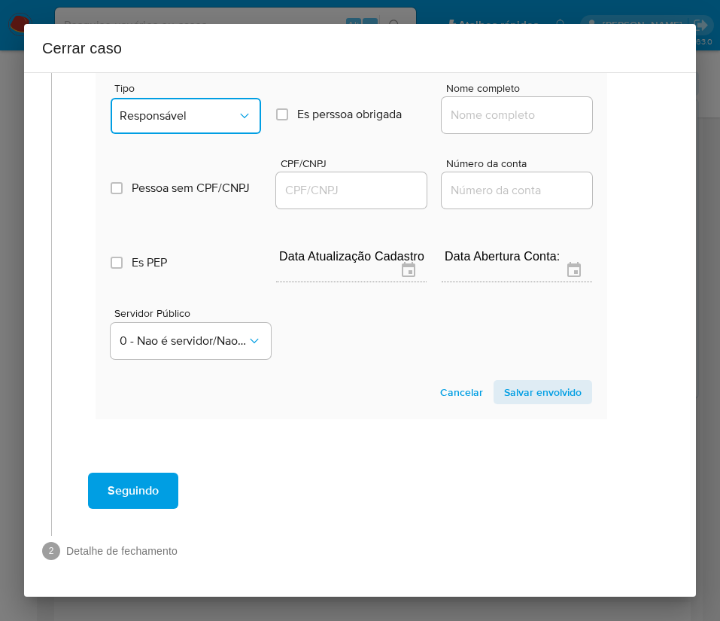
click at [196, 123] on span "Responsável" at bounding box center [178, 115] width 117 height 15
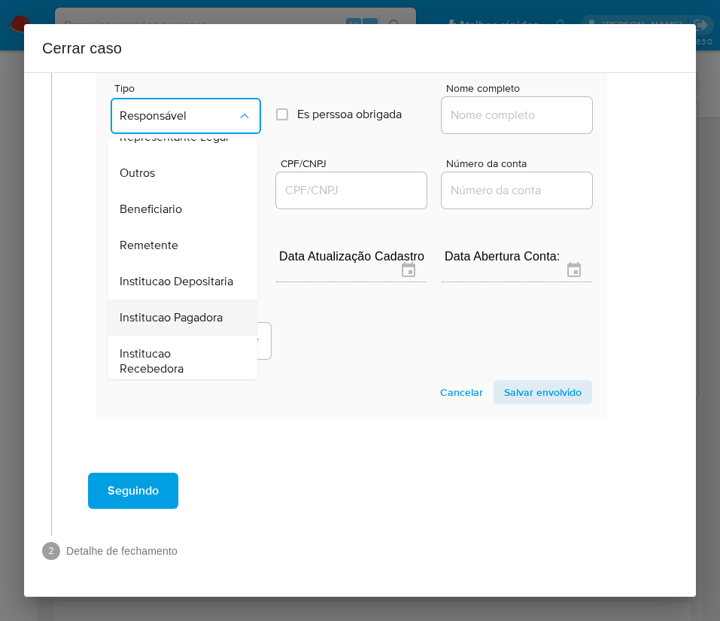
scroll to position [268, 0]
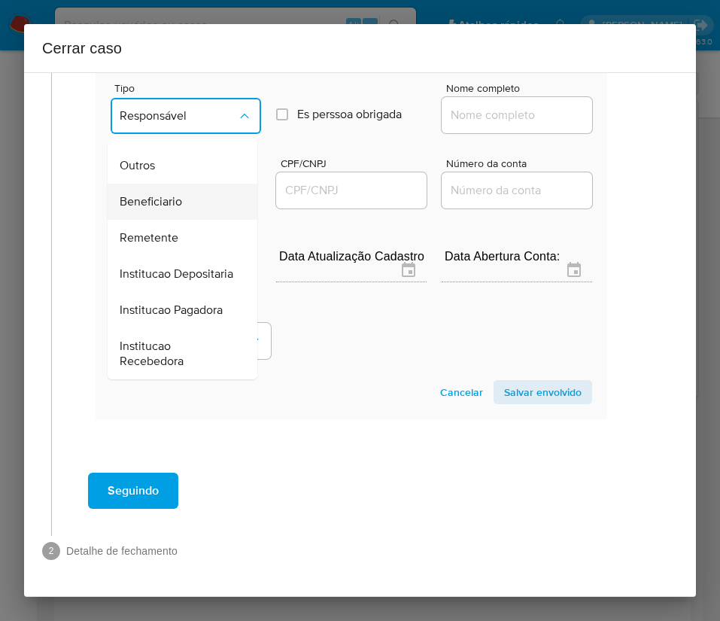
click at [184, 214] on div "Beneficiario" at bounding box center [178, 202] width 117 height 36
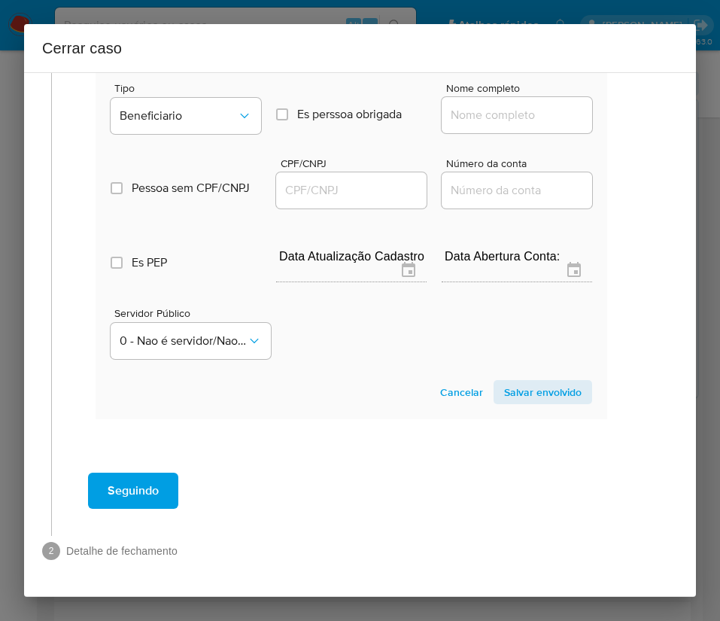
click at [450, 125] on input "Nome completo" at bounding box center [517, 115] width 150 height 20
paste input "Moda Mundial Brasil Pagamentos Ltda, 50617696000178"
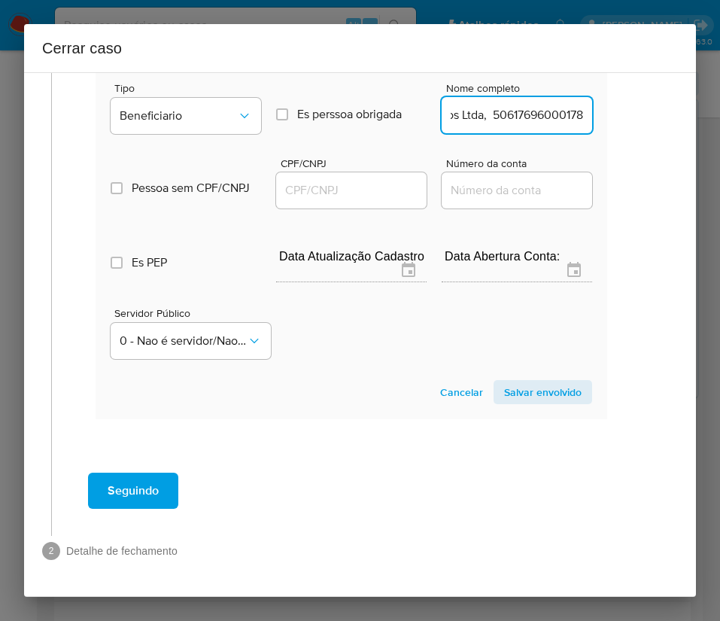
scroll to position [948, 26]
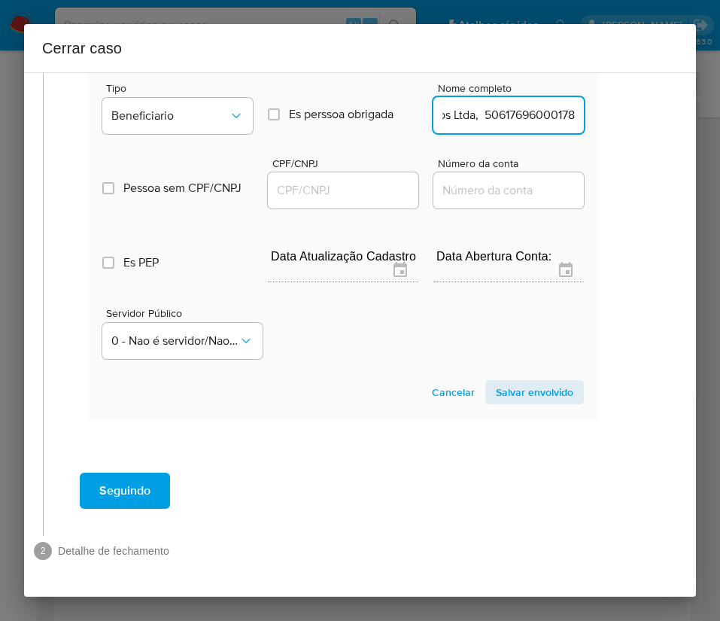
drag, startPoint x: 463, startPoint y: 160, endPoint x: 685, endPoint y: 166, distance: 222.0
click at [685, 166] on div "1 Informação completa Geral Data de início 01/08/2025 Data Fin 06/10/2025 Valor…" at bounding box center [360, 334] width 672 height 524
type input "Moda Mundial Brasil Pagamentos Ltda"
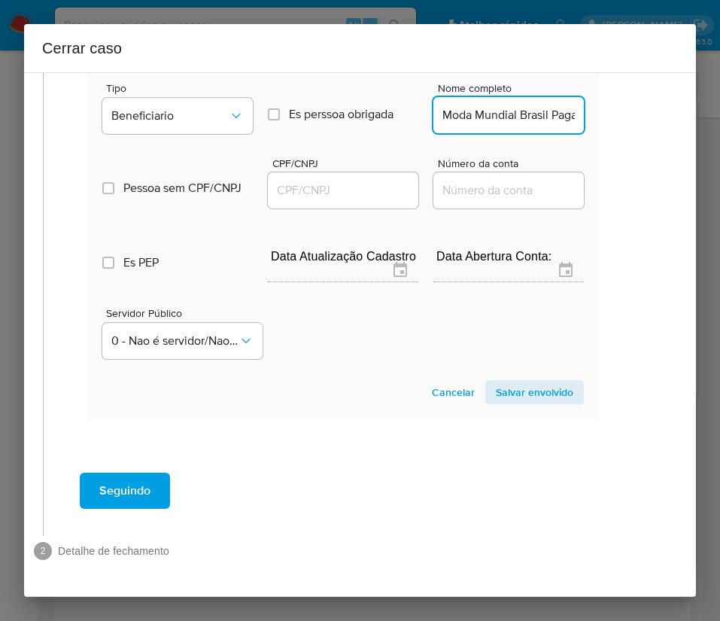
click at [343, 200] on input "CPF/CNPJ" at bounding box center [343, 191] width 150 height 20
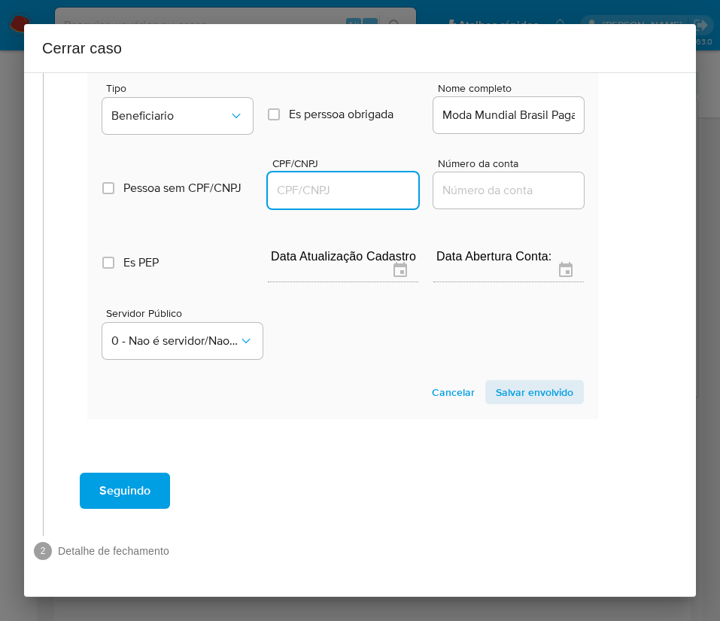
paste input "50617696000178"
type input "50617696000178"
click at [536, 403] on span "Salvar envolvido" at bounding box center [534, 391] width 77 height 21
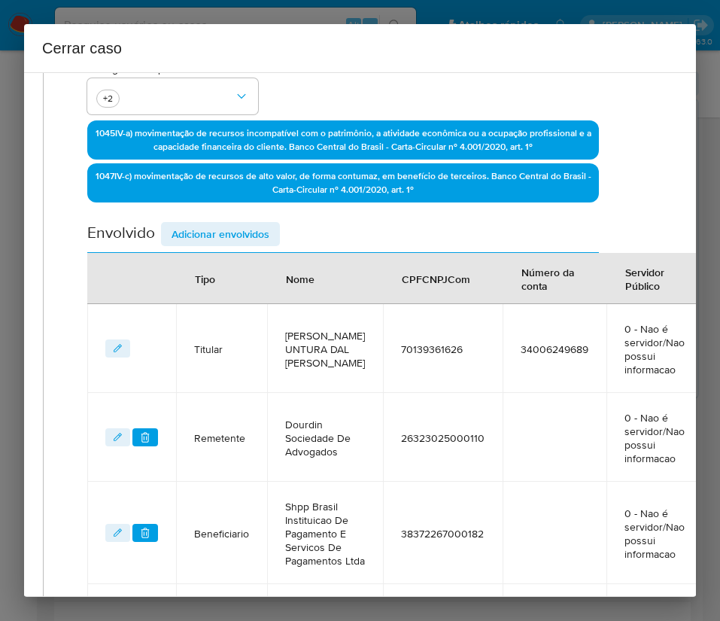
click at [244, 229] on span "Adicionar envolvidos" at bounding box center [221, 233] width 98 height 21
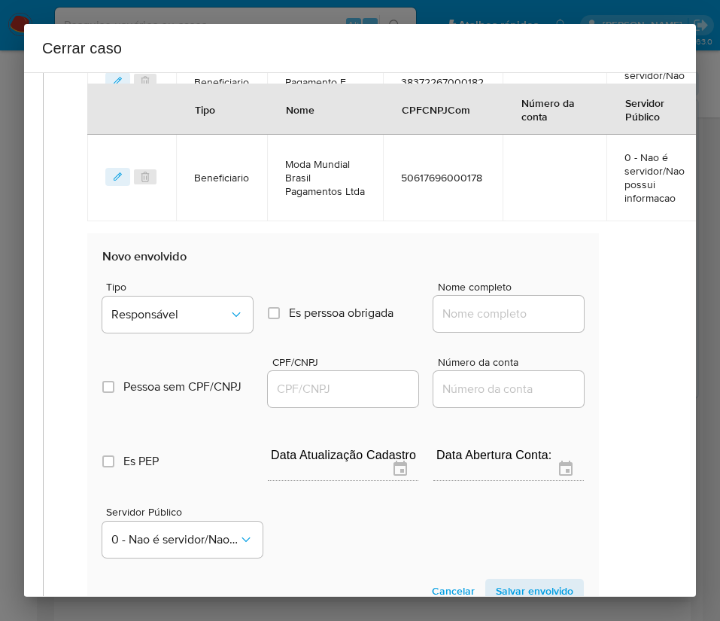
scroll to position [1108, 26]
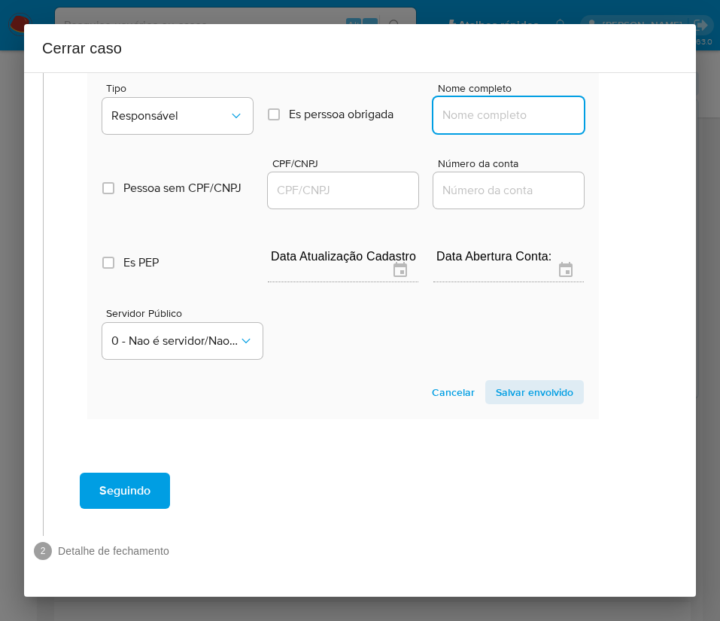
click at [480, 105] on input "Nome completo" at bounding box center [508, 115] width 150 height 20
paste input "Claudia Fernanda Dal Ava, 09007370693"
drag, startPoint x: 469, startPoint y: 101, endPoint x: 622, endPoint y: 114, distance: 153.3
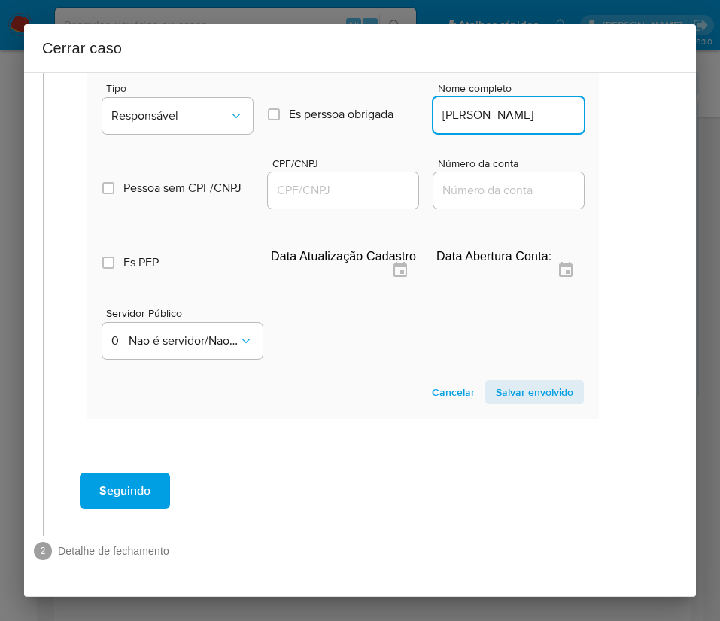
scroll to position [0, 8]
type input "Claudia Fernanda Dal Ava"
drag, startPoint x: 359, startPoint y: 175, endPoint x: 372, endPoint y: 183, distance: 14.8
click at [360, 181] on input "CPF/CNPJ" at bounding box center [343, 191] width 150 height 20
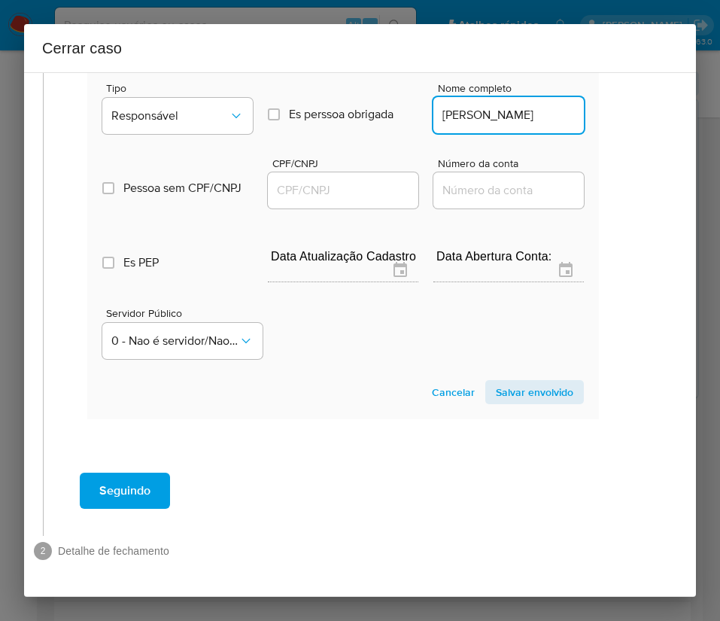
paste input "09007370693"
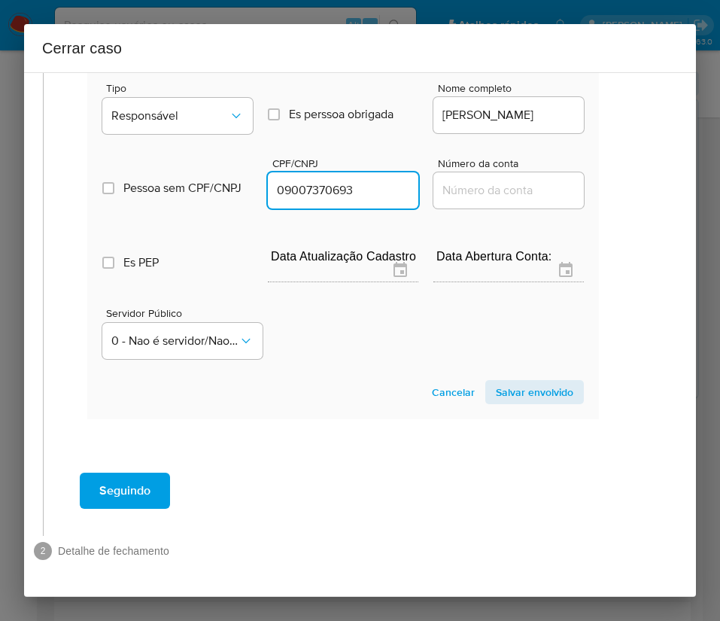
type input "9007370693"
click at [513, 381] on span "Salvar envolvido" at bounding box center [534, 391] width 77 height 21
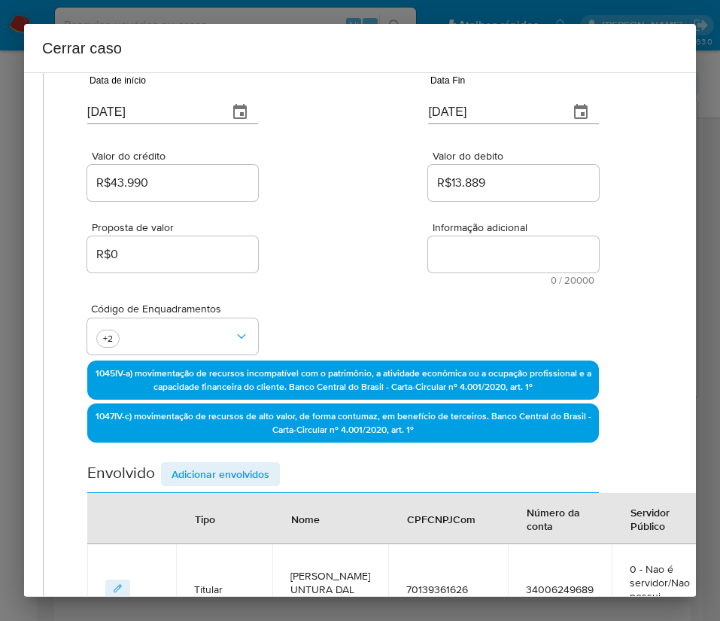
scroll to position [0, 26]
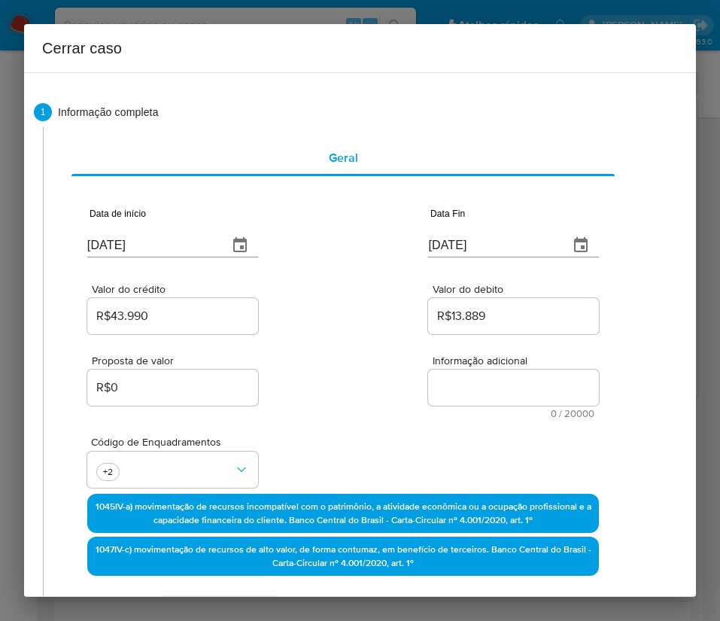
click at [488, 388] on textarea "Informação adicional" at bounding box center [513, 387] width 171 height 36
paste textarea "Informações do Cliente Eliane Valentine Untura Dal Ava Eugenio, CPF 70139361626…"
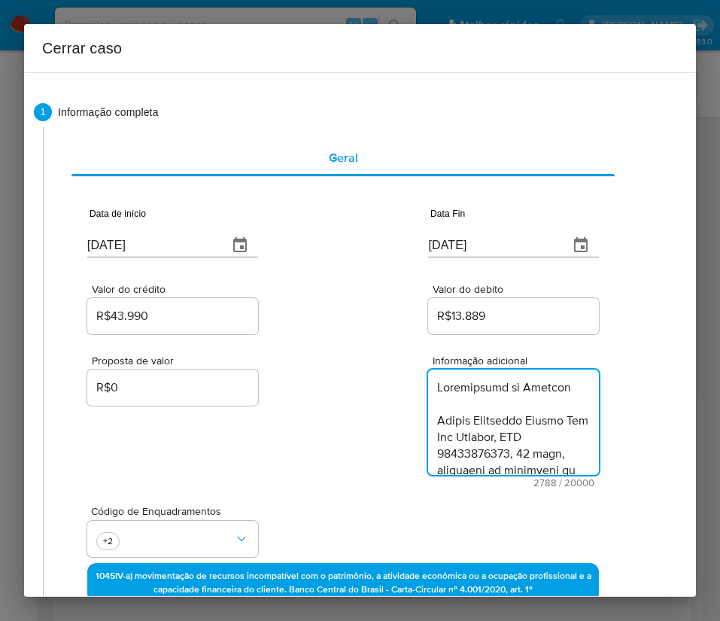
type textarea "Informações do Cliente Eliane Valentine Untura Dal Ava Eugenio, CPF 70139361626…"
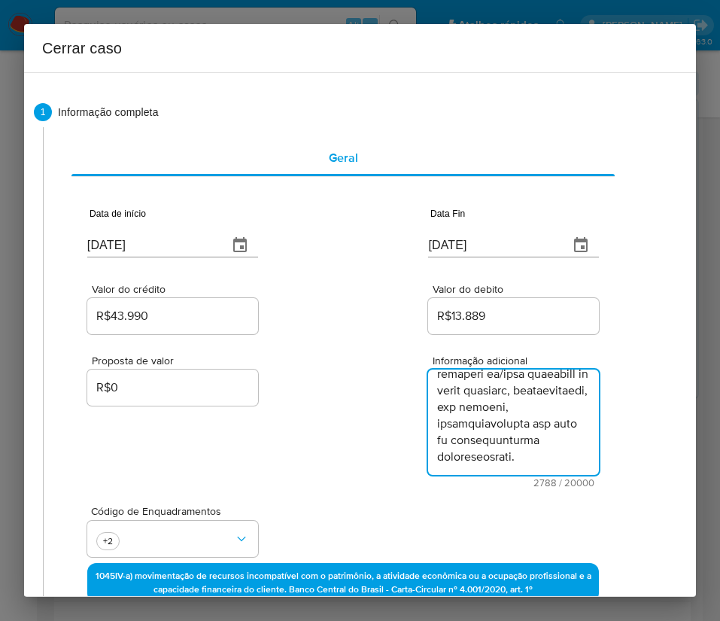
click at [369, 445] on div "Proposta de valor R$0 Informação adicional 2788 / 20000 17212 caracteres restan…" at bounding box center [343, 412] width 512 height 150
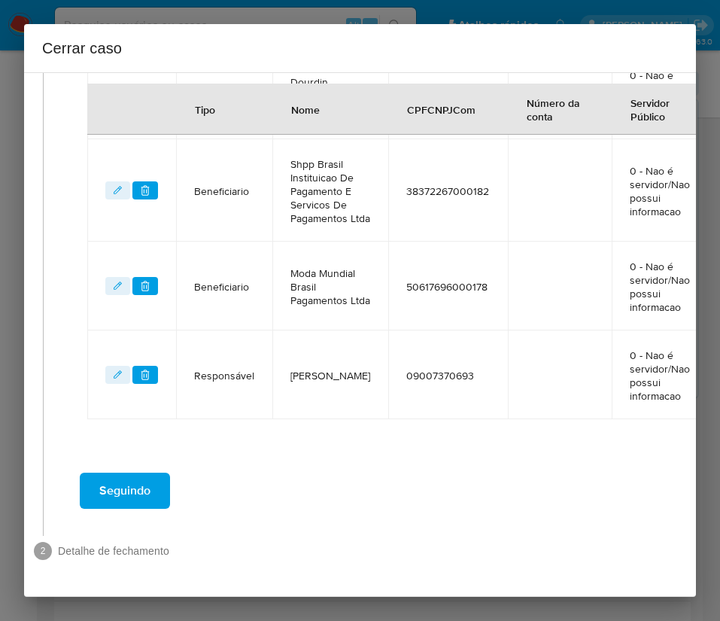
scroll to position [870, 26]
drag, startPoint x: 186, startPoint y: 460, endPoint x: 144, endPoint y: 482, distance: 47.4
click at [169, 475] on div "Seguindo" at bounding box center [343, 490] width 569 height 54
click at [144, 482] on span "Seguindo" at bounding box center [124, 490] width 51 height 33
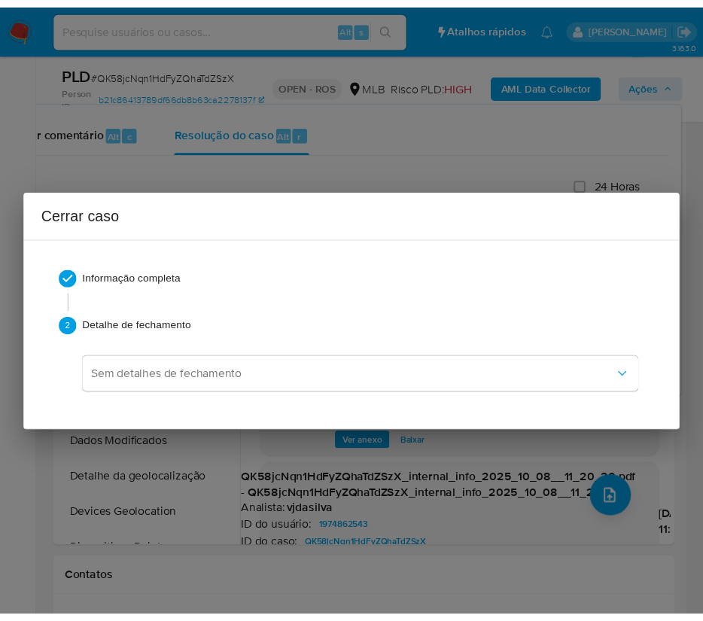
scroll to position [2586, 0]
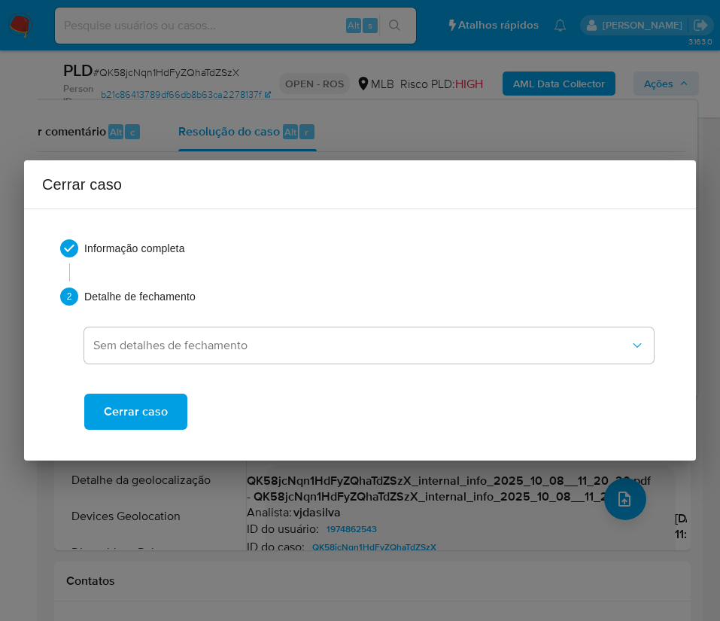
click at [154, 412] on span "Cerrar caso" at bounding box center [136, 411] width 64 height 33
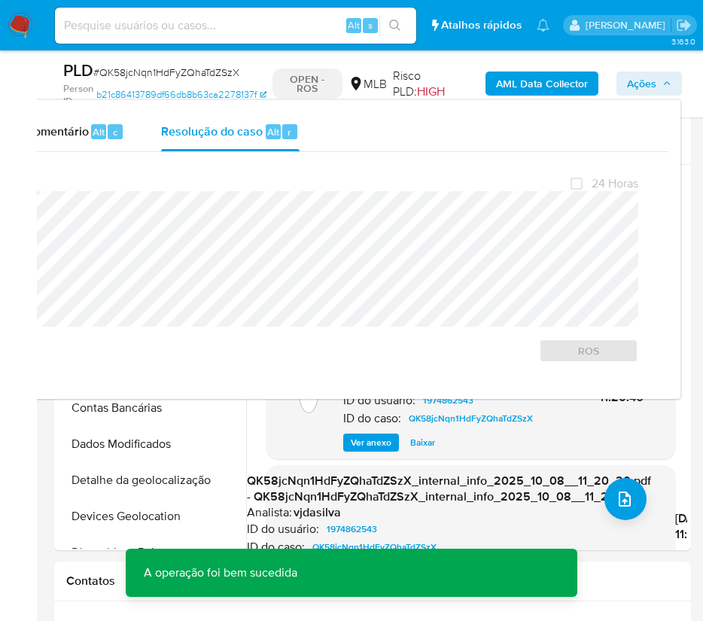
click at [181, 74] on span "# QK58jcNqn1HdFyZQhaTdZSzX" at bounding box center [166, 72] width 146 height 15
copy span "QK58jcNqn1HdFyZQhaTdZSzX"
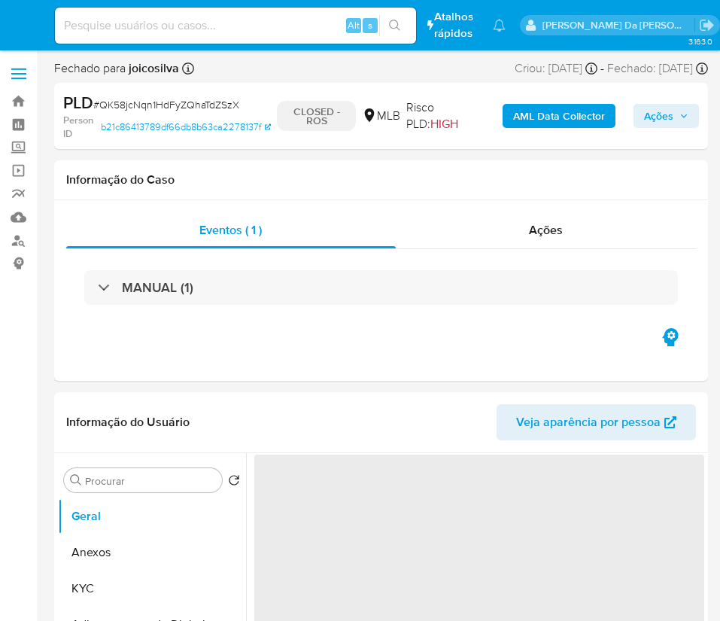
select select "10"
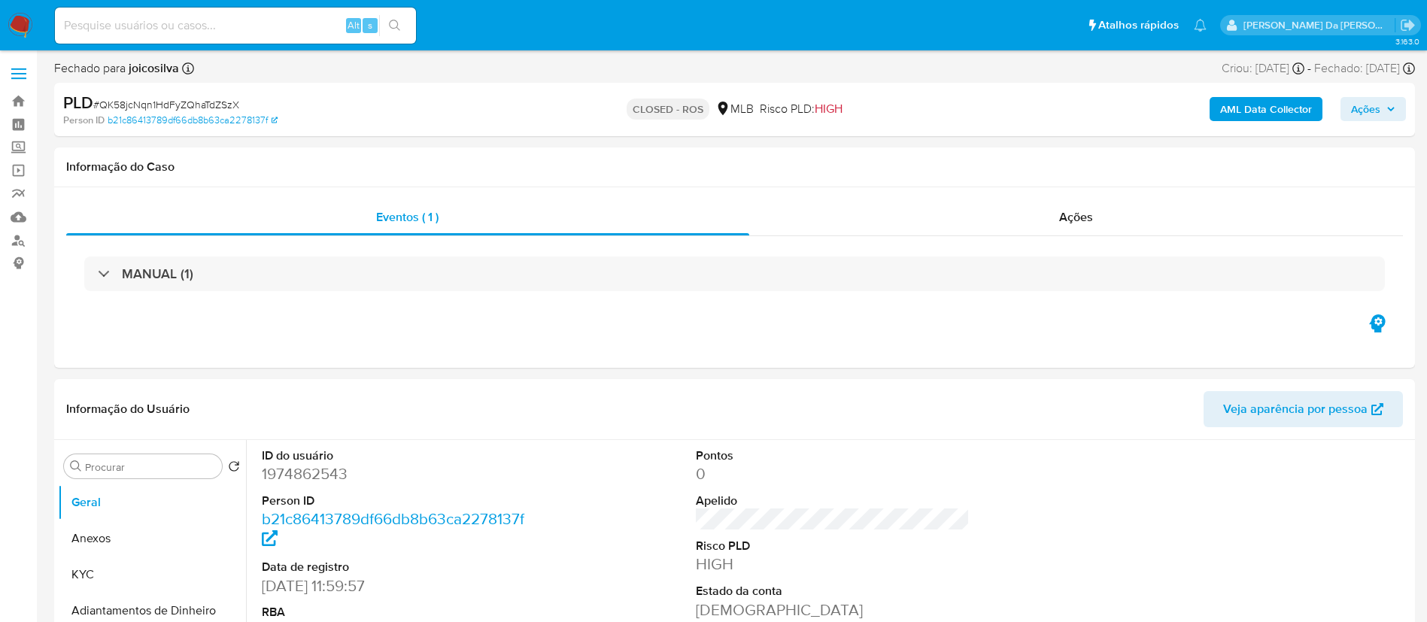
click at [25, 24] on img at bounding box center [21, 26] width 26 height 26
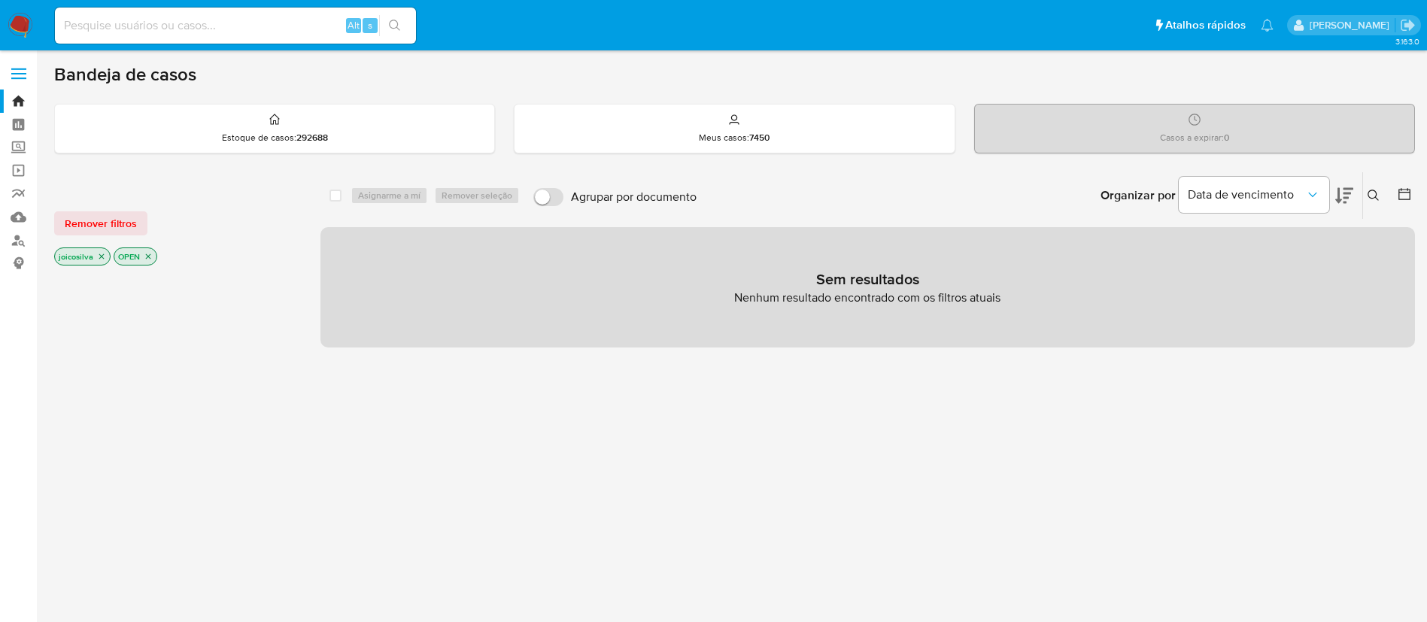
click at [105, 254] on icon "close-filter" at bounding box center [101, 256] width 9 height 9
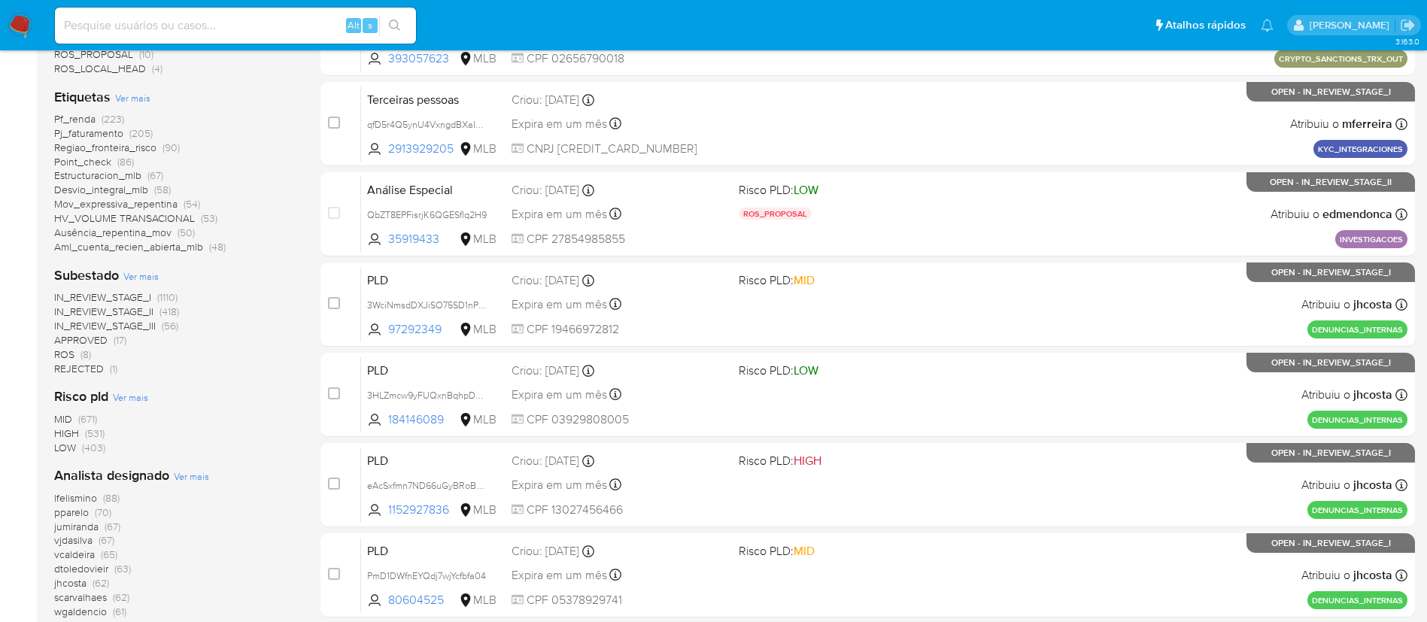
scroll to position [394, 0]
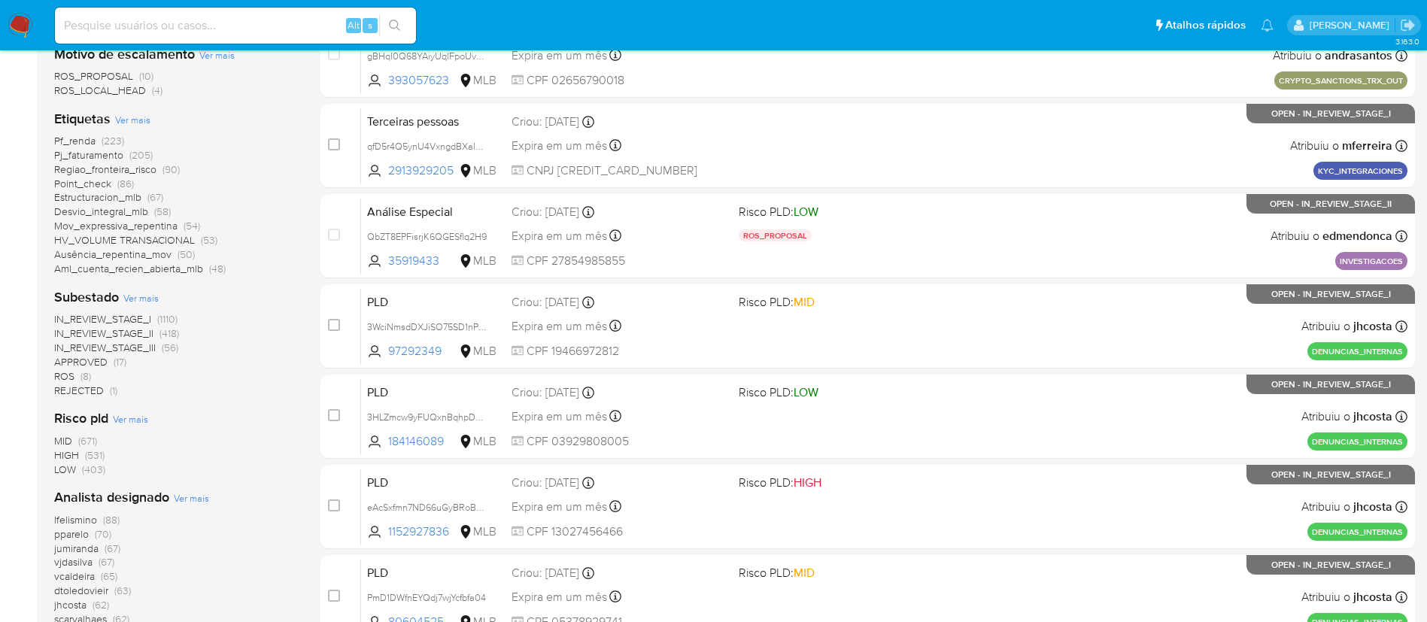
click at [84, 375] on span "(8)" at bounding box center [86, 376] width 11 height 15
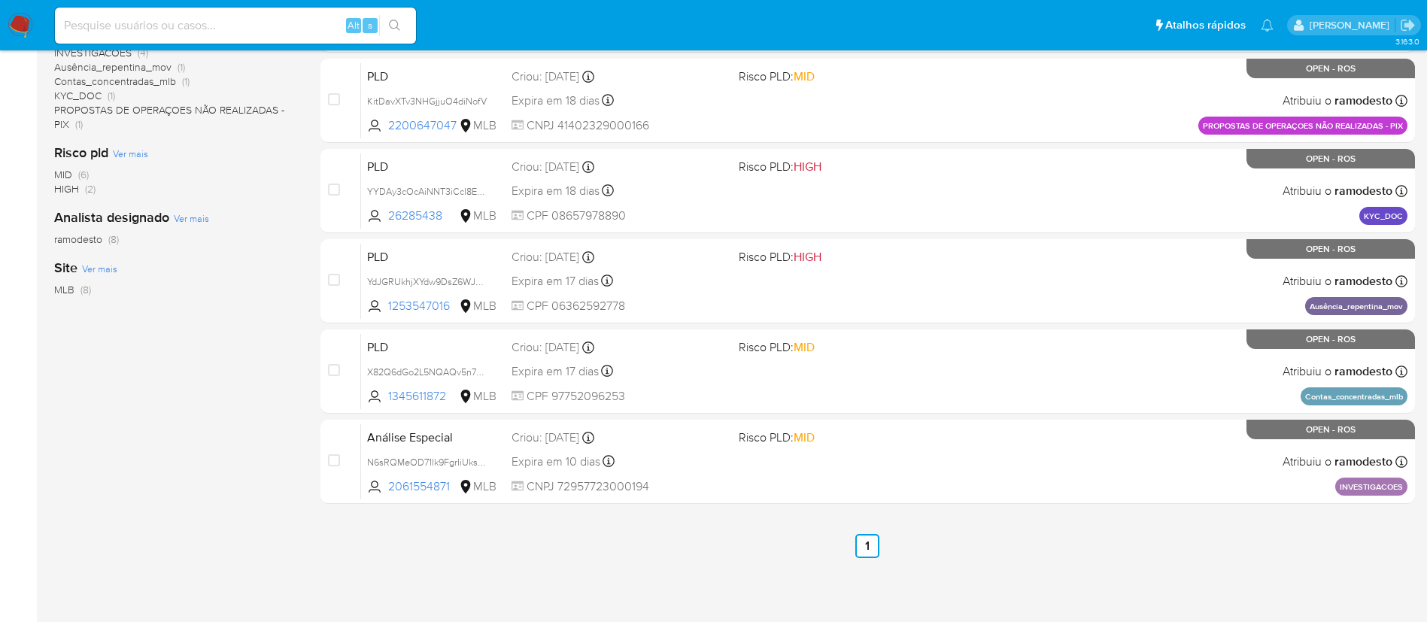
scroll to position [214, 0]
